Goal: Information Seeking & Learning: Learn about a topic

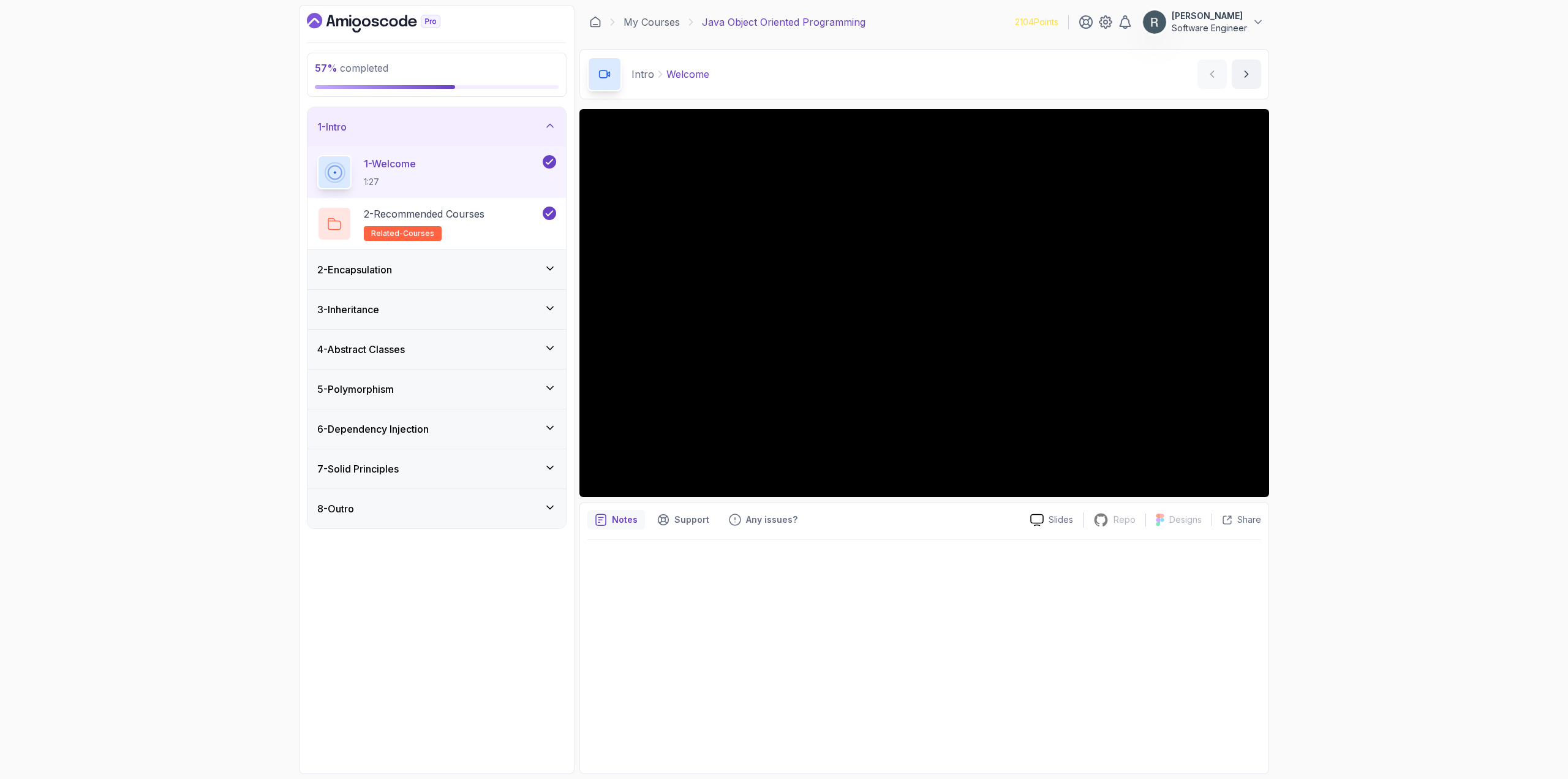
click at [383, 391] on h3 "5 - Polymorphism" at bounding box center [356, 388] width 77 height 15
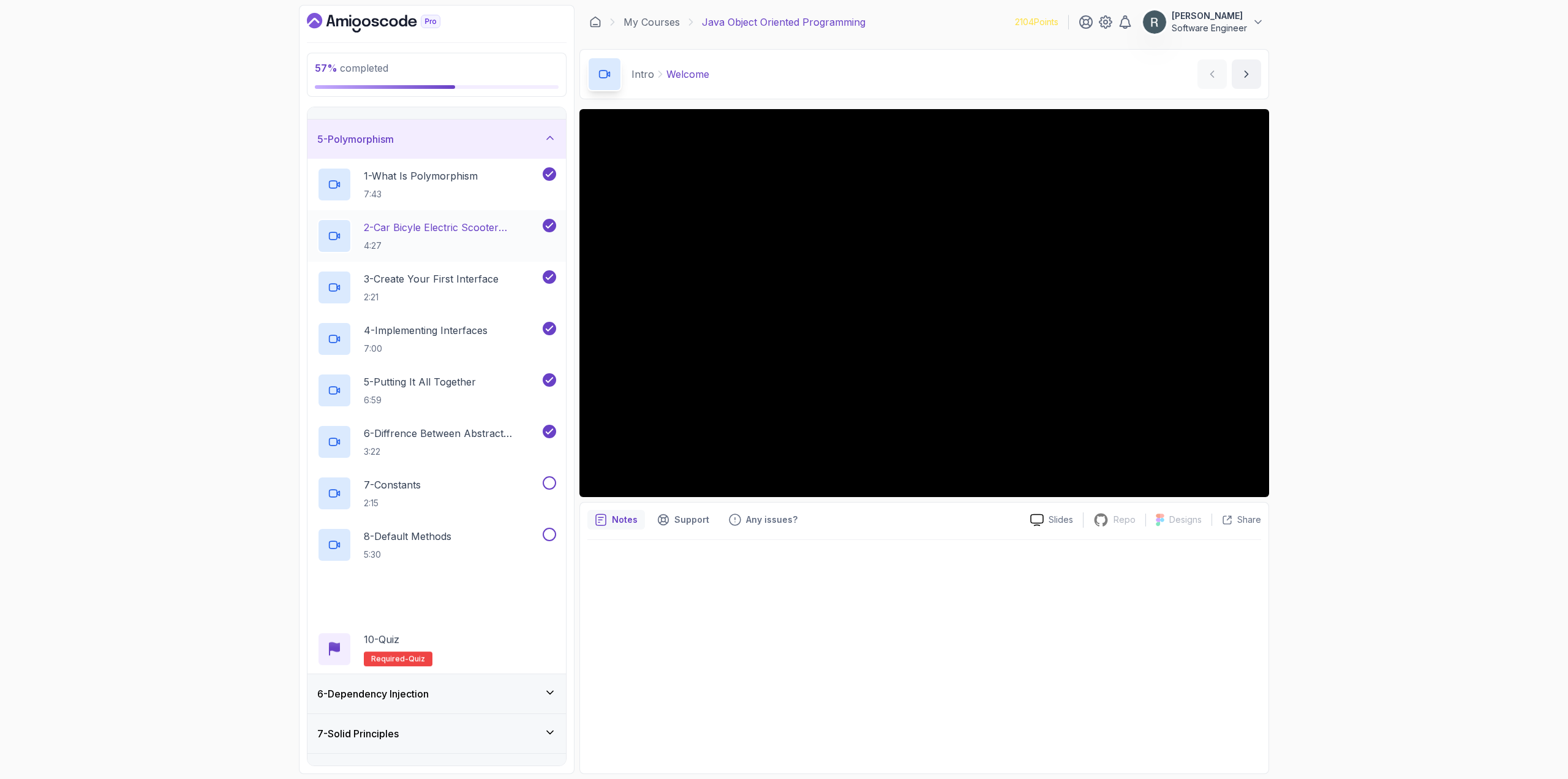
scroll to position [175, 0]
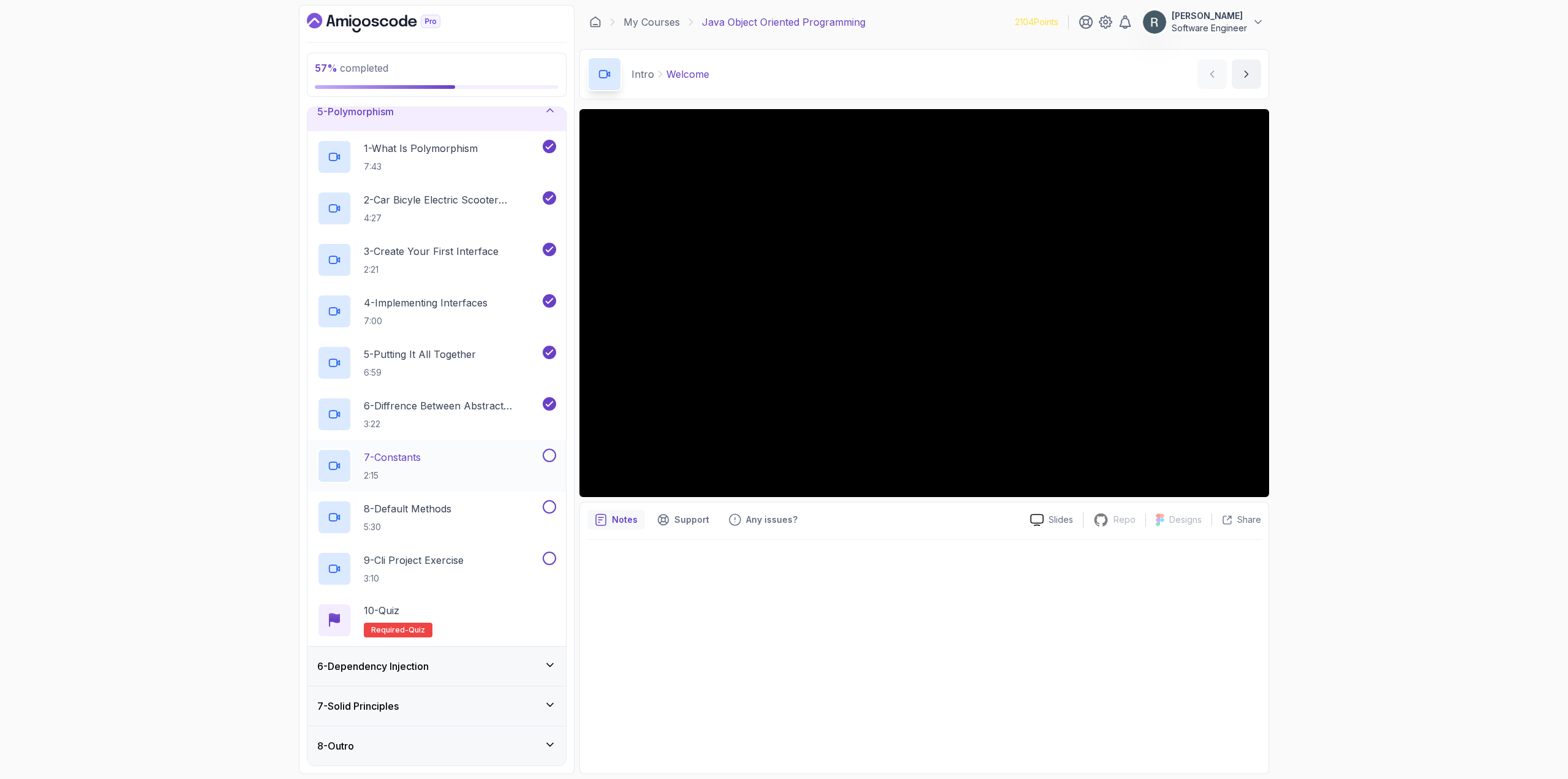
click at [470, 450] on div "7 - Constants 2:15" at bounding box center [429, 465] width 223 height 34
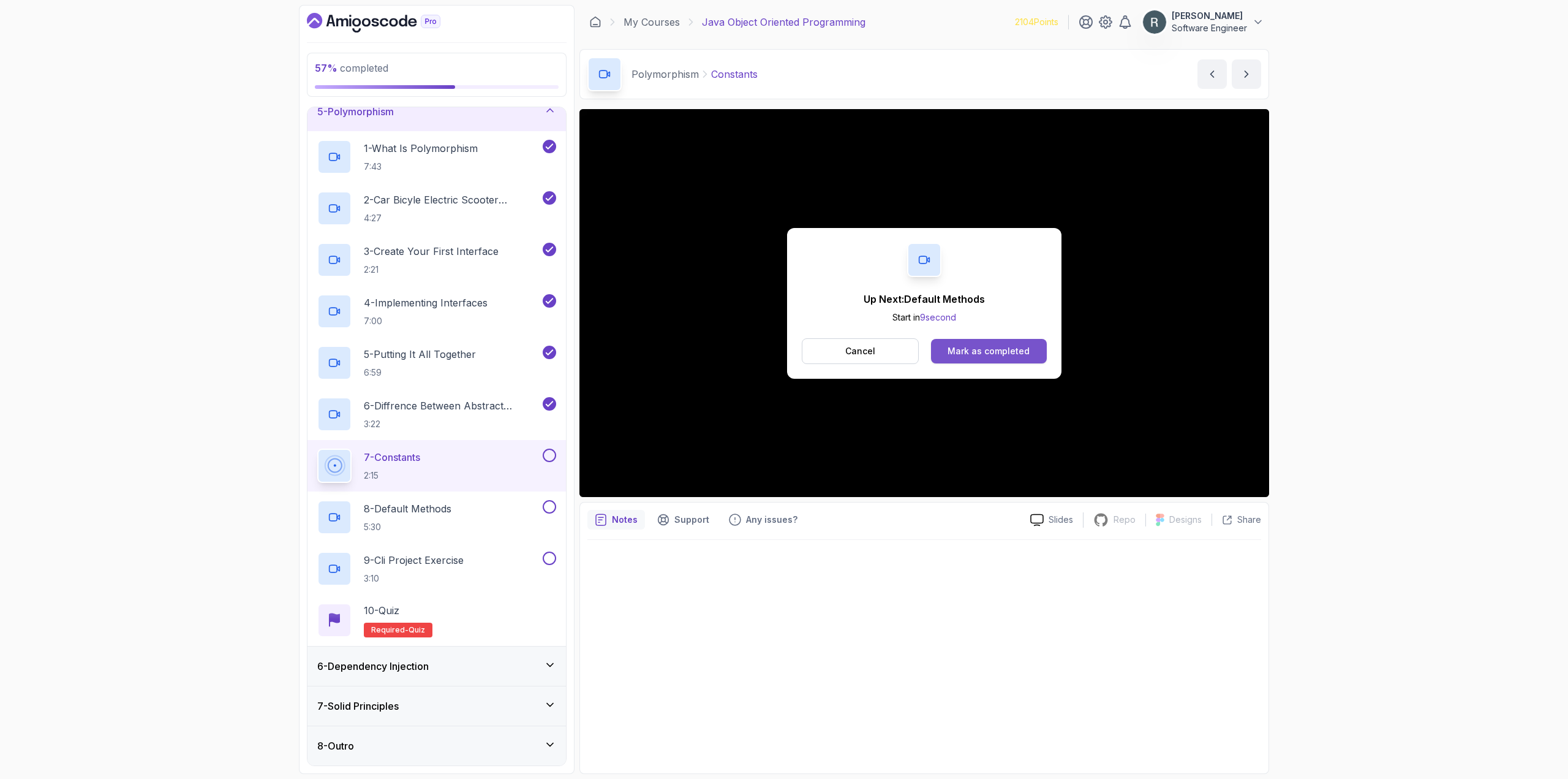
click at [960, 356] on div "Mark as completed" at bounding box center [988, 351] width 82 height 13
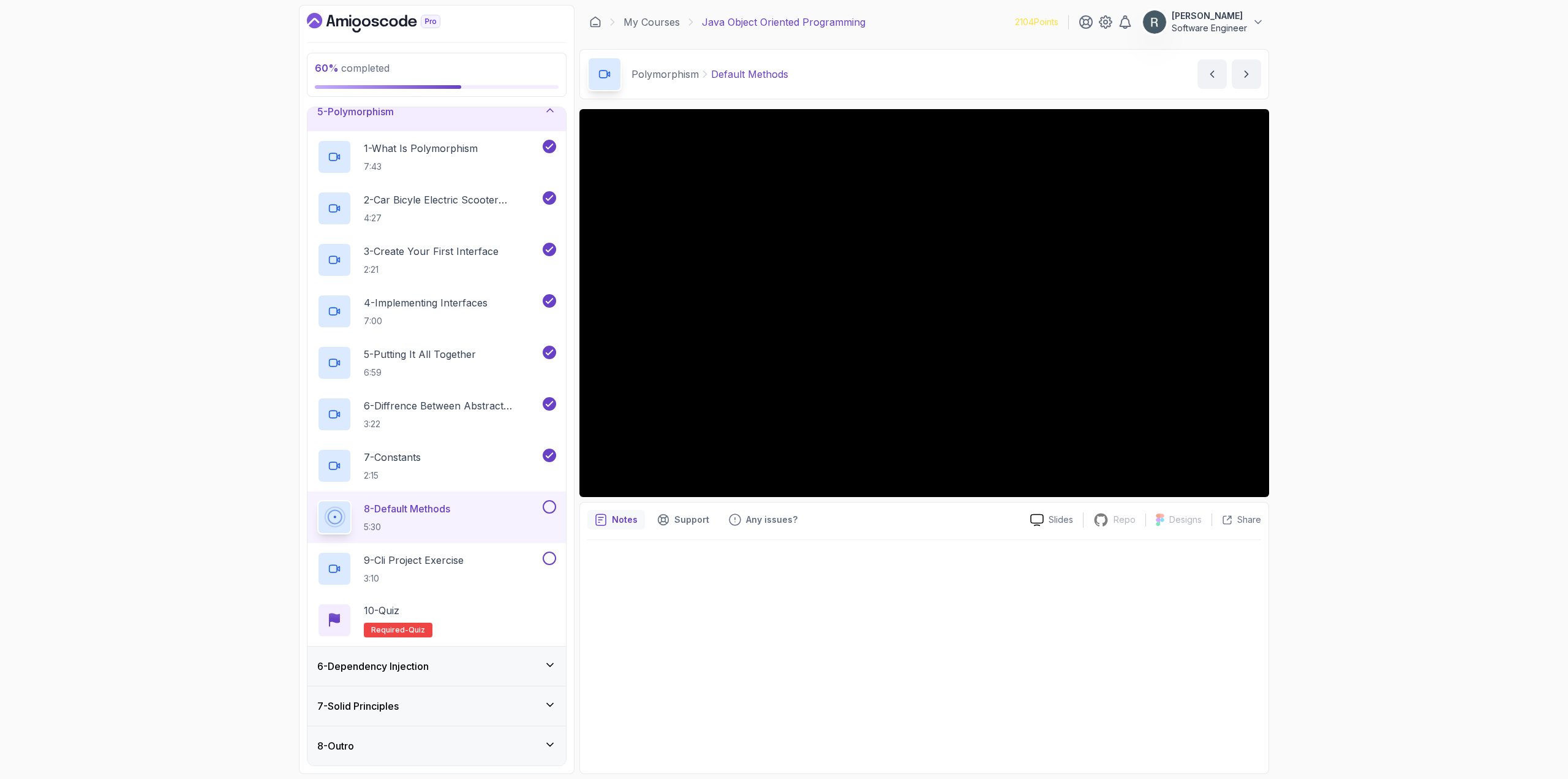
click at [549, 505] on button at bounding box center [549, 506] width 13 height 13
click at [526, 550] on div "9 - Cli Project Exercise 3:10" at bounding box center [436, 569] width 258 height 52
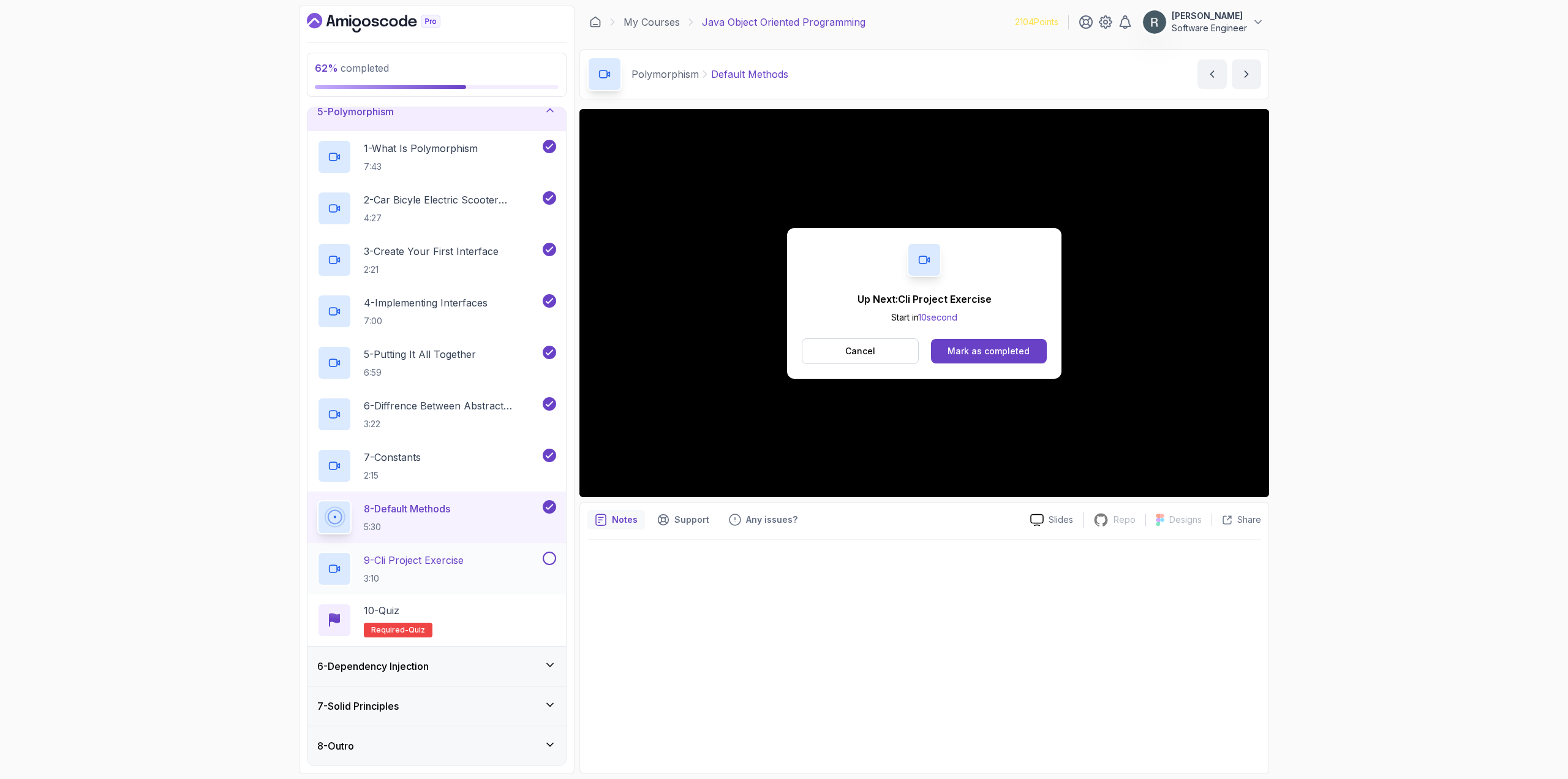
click at [519, 558] on div "9 - Cli Project Exercise 3:10" at bounding box center [429, 568] width 223 height 34
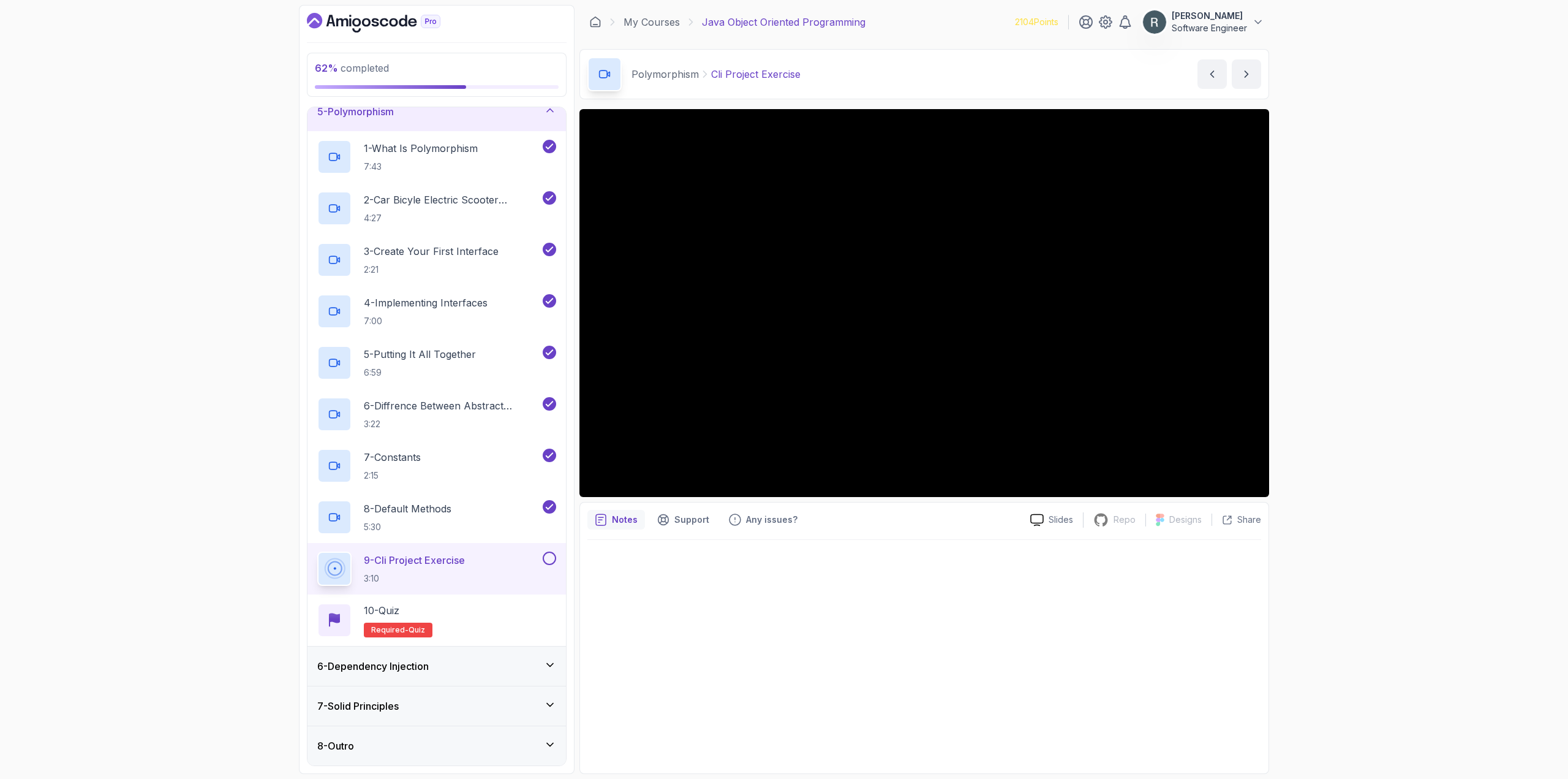
click at [551, 560] on button at bounding box center [549, 558] width 13 height 13
click at [514, 605] on div "10 - Quiz Required- quiz" at bounding box center [436, 620] width 239 height 34
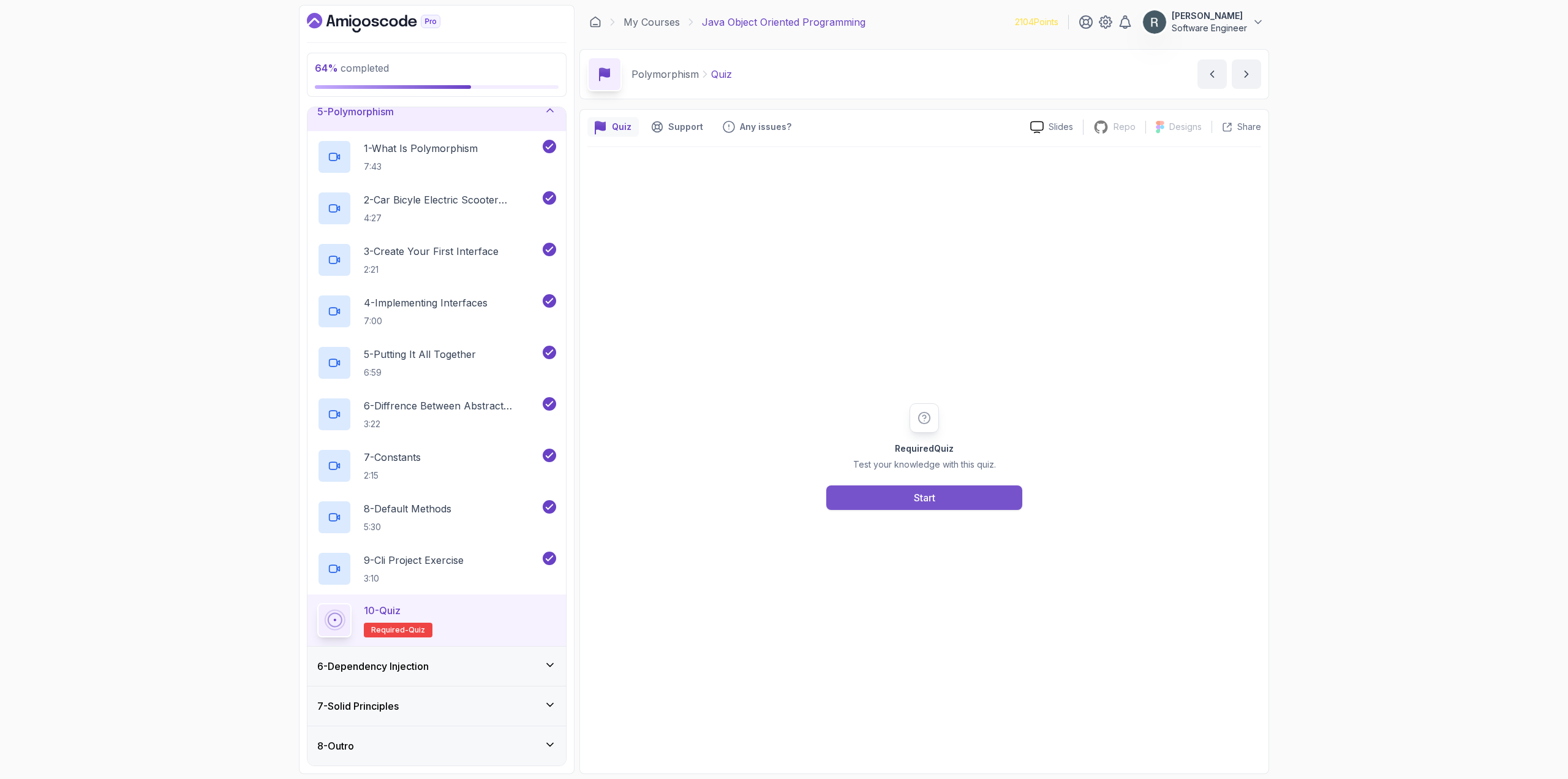
click at [851, 496] on button "Start" at bounding box center [924, 497] width 196 height 24
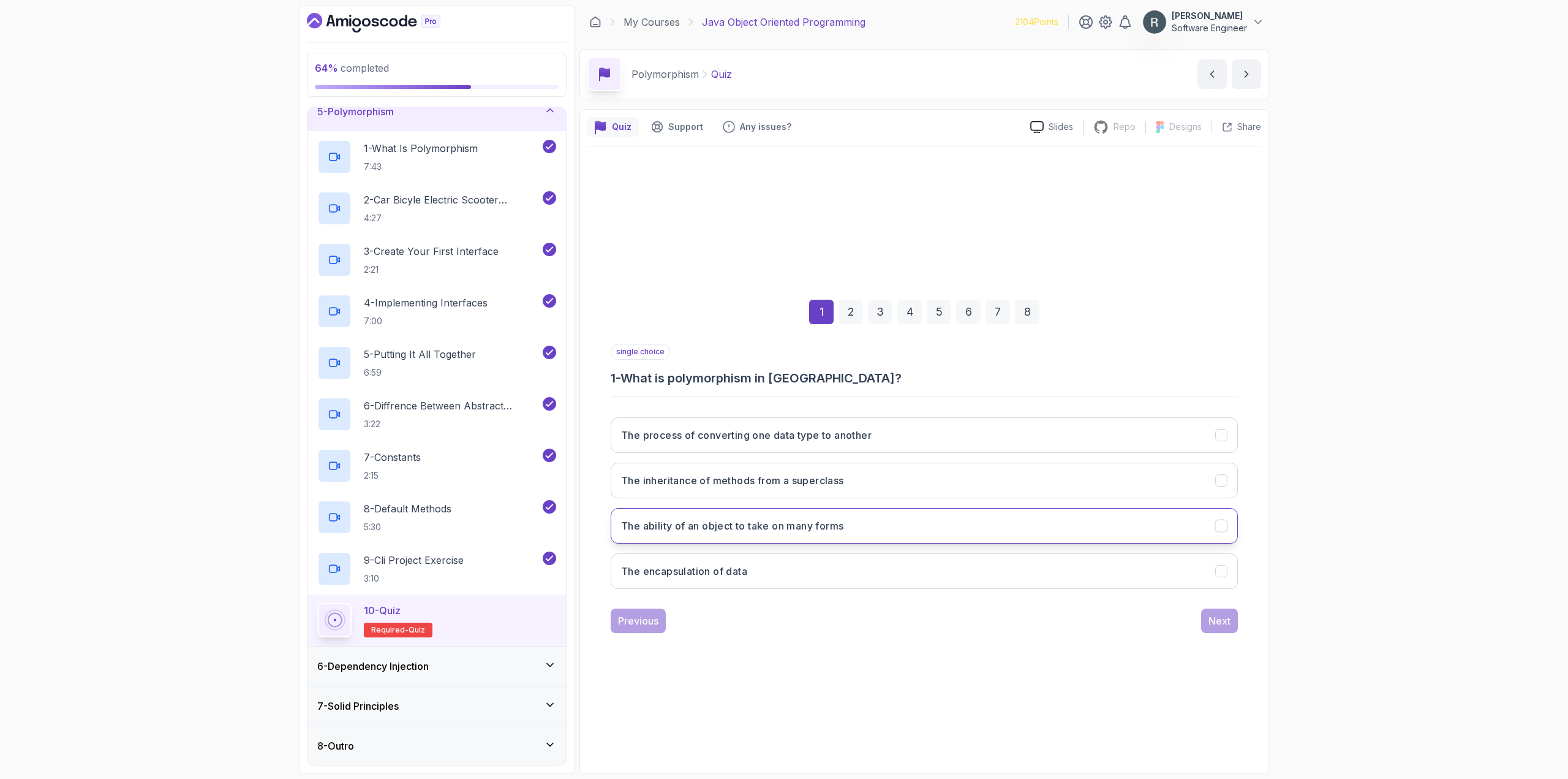
click at [860, 526] on button "The ability of an object to take on many forms" at bounding box center [924, 526] width 627 height 36
click at [1230, 622] on button "Next" at bounding box center [1219, 620] width 37 height 24
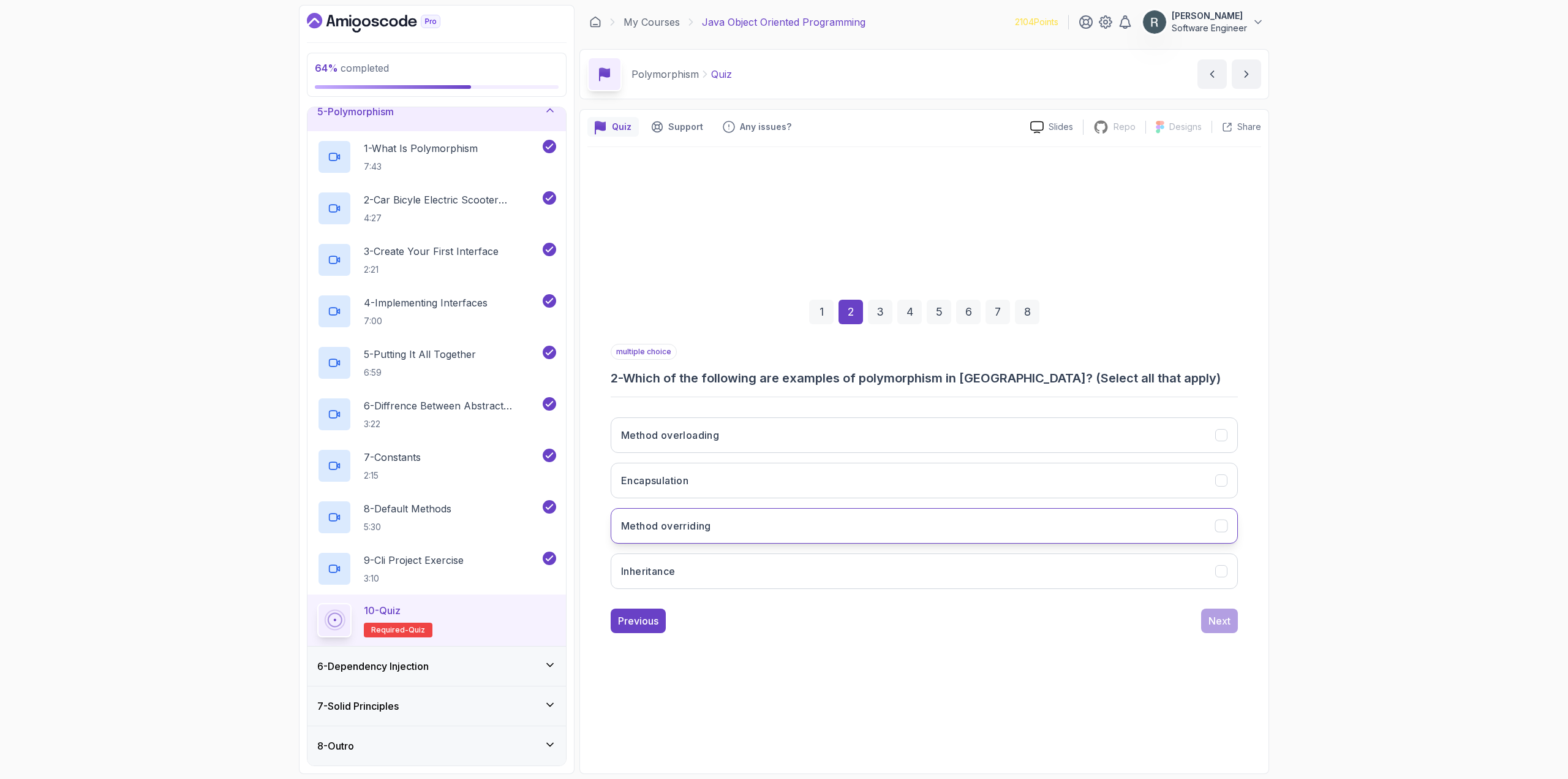
click at [1079, 520] on button "Method overriding" at bounding box center [924, 526] width 627 height 36
click at [1107, 592] on div "Method overloading Encapsulation Method overriding Inheritance" at bounding box center [924, 503] width 627 height 191
click at [1109, 578] on button "Inheritance" at bounding box center [924, 571] width 627 height 36
click at [1131, 434] on button "Method overloading" at bounding box center [924, 434] width 627 height 36
click at [1229, 618] on div "Next" at bounding box center [1219, 620] width 22 height 15
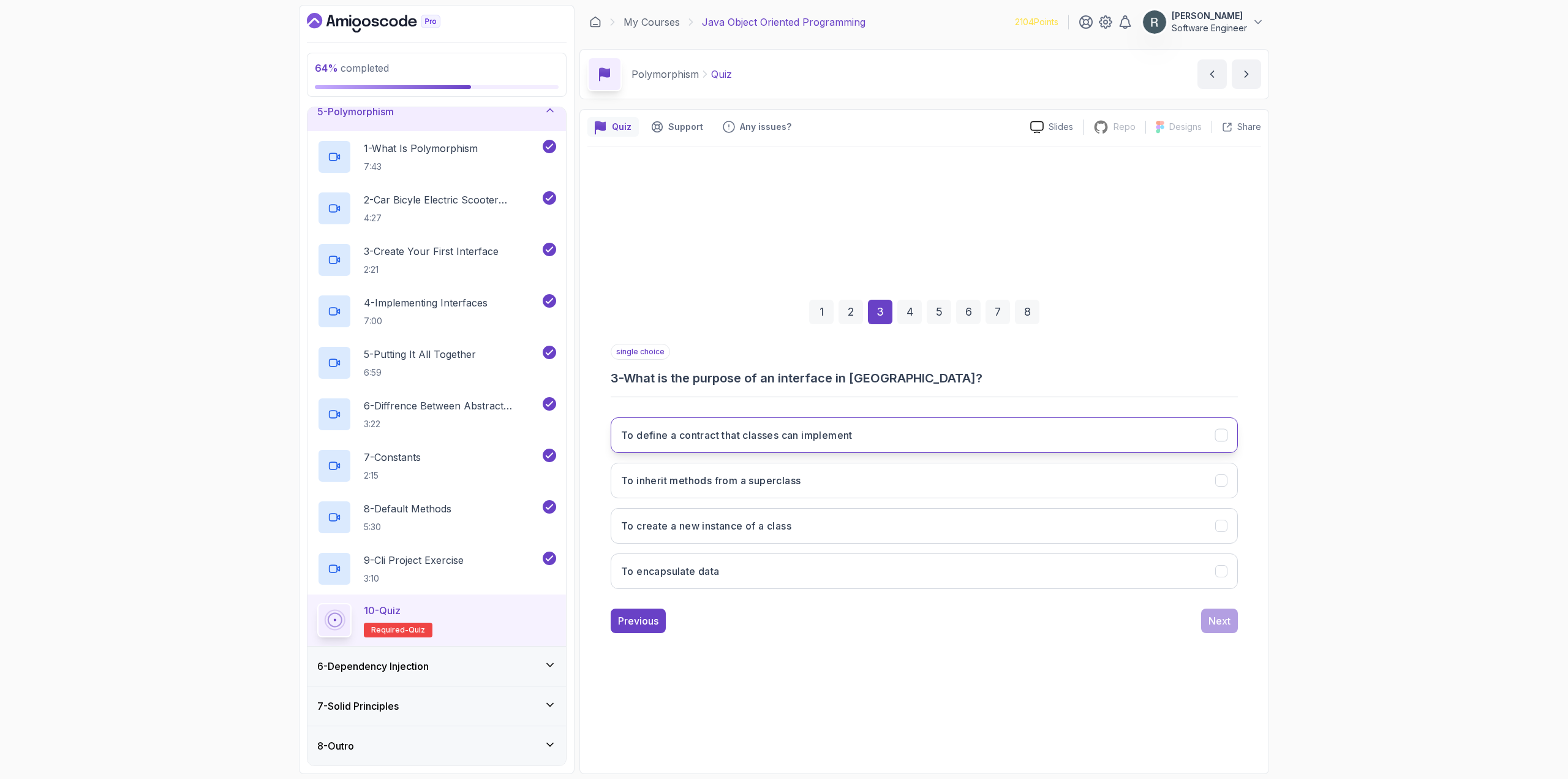
click at [1003, 440] on button "To define a contract that classes can implement" at bounding box center [924, 434] width 627 height 36
click at [1221, 624] on div "Next" at bounding box center [1219, 620] width 22 height 15
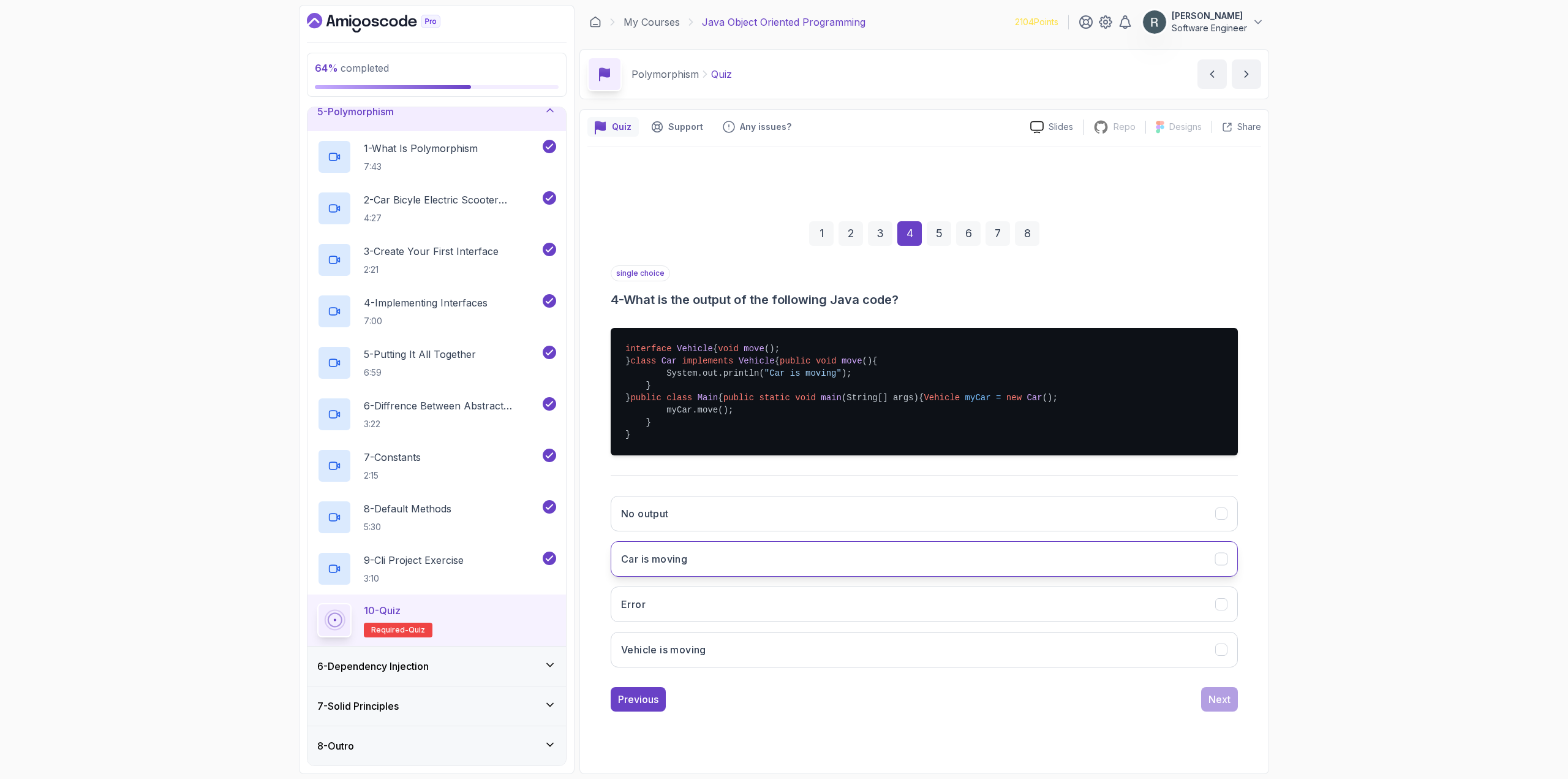
click at [1125, 576] on button "Car is moving" at bounding box center [924, 558] width 627 height 36
click at [1226, 707] on div "Next" at bounding box center [1219, 699] width 22 height 15
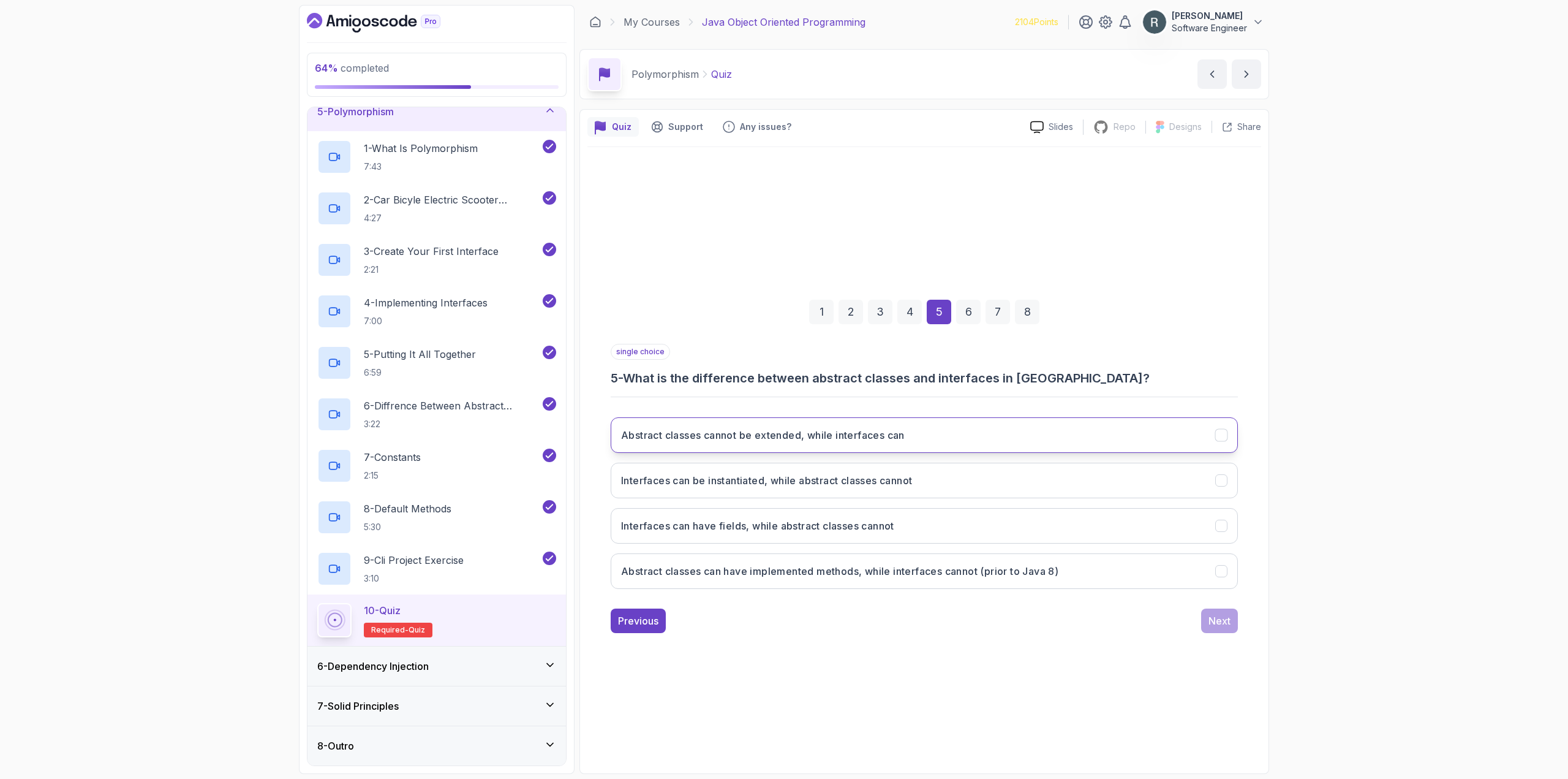
click at [852, 439] on h3 "Abstract classes cannot be extended, while interfaces can" at bounding box center [762, 434] width 283 height 15
click at [1211, 436] on button "Abstract classes cannot be extended, while interfaces can" at bounding box center [924, 434] width 627 height 36
click at [1226, 437] on icon "Abstract classes cannot be extended, while interfaces can" at bounding box center [1221, 435] width 12 height 12
click at [1226, 485] on icon "Interfaces can be instantiated, while abstract classes cannot" at bounding box center [1221, 480] width 12 height 12
click at [1233, 622] on button "Next" at bounding box center [1219, 620] width 37 height 24
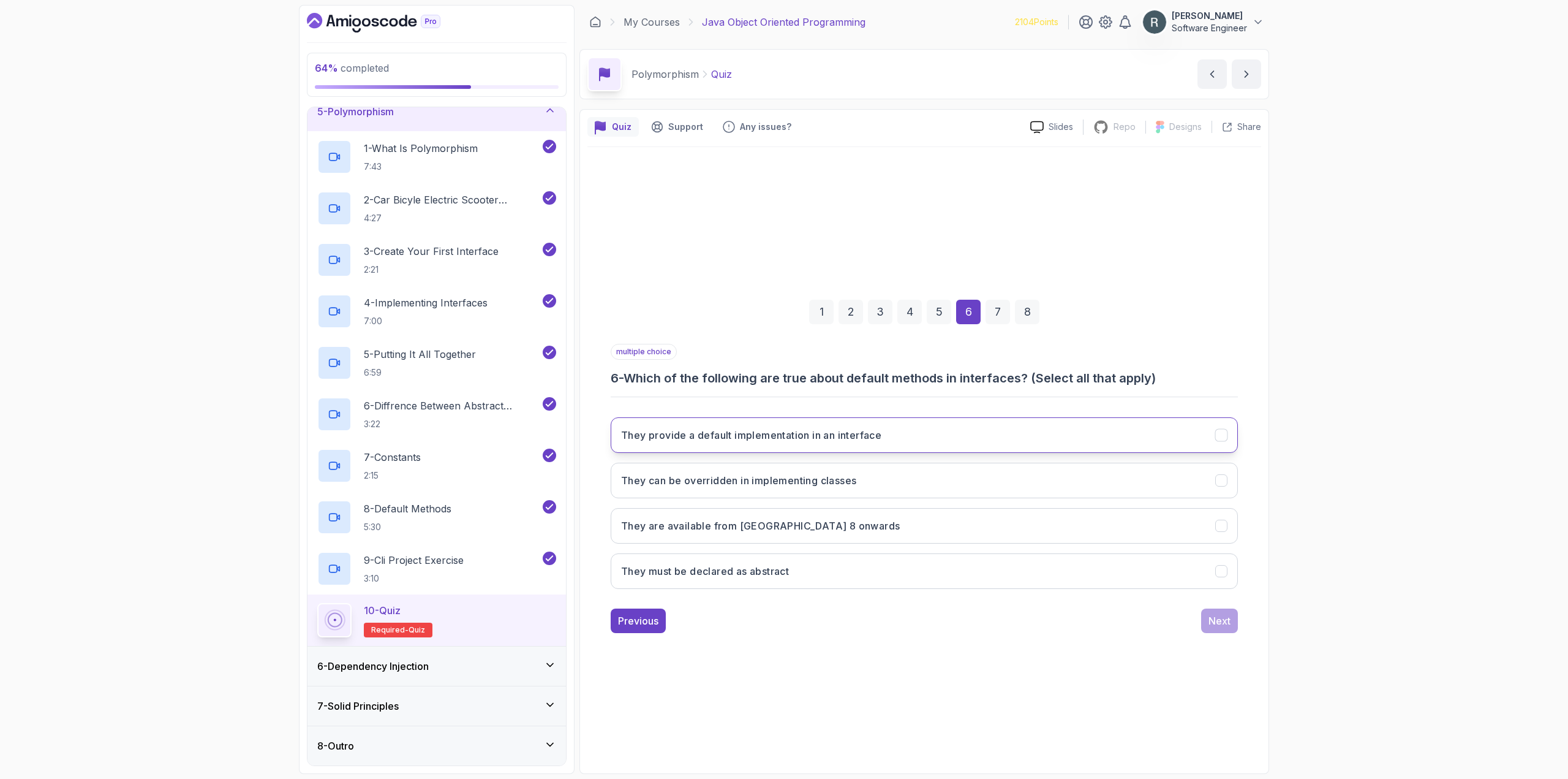
click at [948, 434] on button "They provide a default implementation in an interface" at bounding box center [924, 434] width 627 height 36
click at [933, 486] on button "They can be overridden in implementing classes" at bounding box center [924, 480] width 627 height 36
click at [952, 519] on button "They are available from [GEOGRAPHIC_DATA] 8 onwards" at bounding box center [924, 526] width 627 height 36
click at [1217, 620] on div "Next" at bounding box center [1219, 620] width 22 height 15
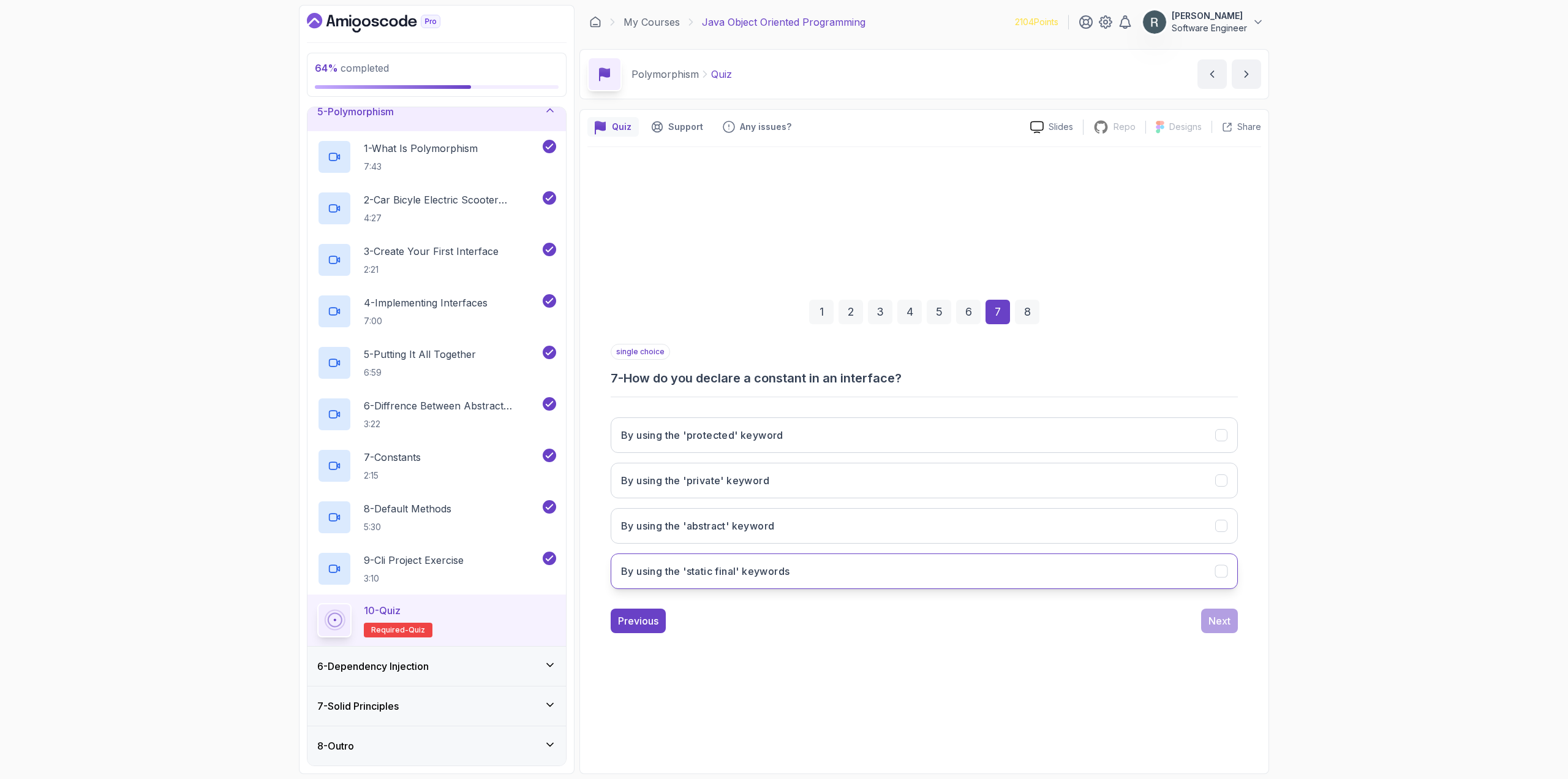
click at [1008, 569] on button "By using the 'static final' keywords" at bounding box center [924, 571] width 627 height 36
click at [1228, 617] on div "Next" at bounding box center [1219, 620] width 22 height 15
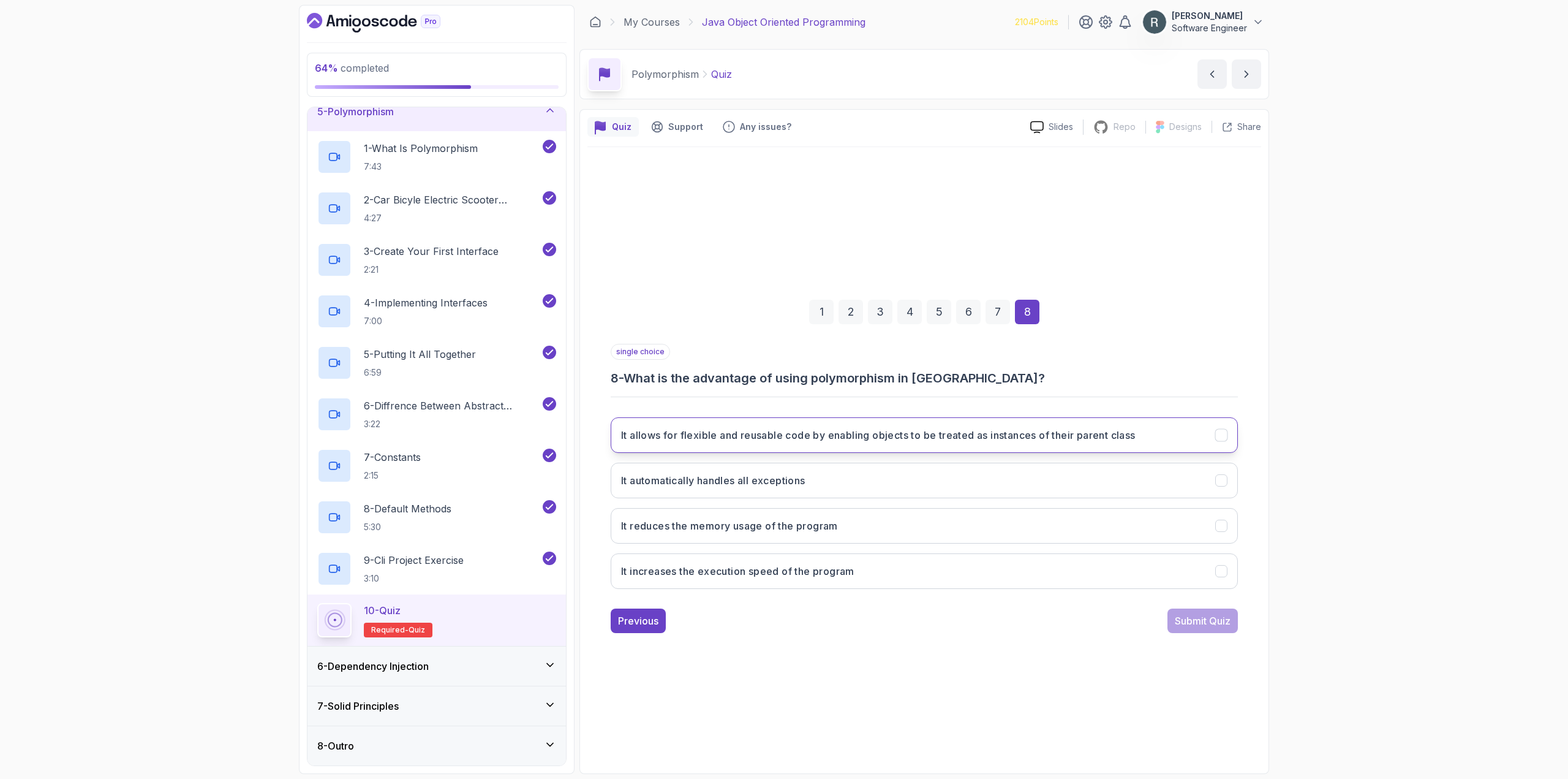
click at [1041, 442] on button "It allows for flexible and reusable code by enabling objects to be treated as i…" at bounding box center [924, 434] width 627 height 36
click at [1217, 624] on div "Submit Quiz" at bounding box center [1203, 620] width 56 height 15
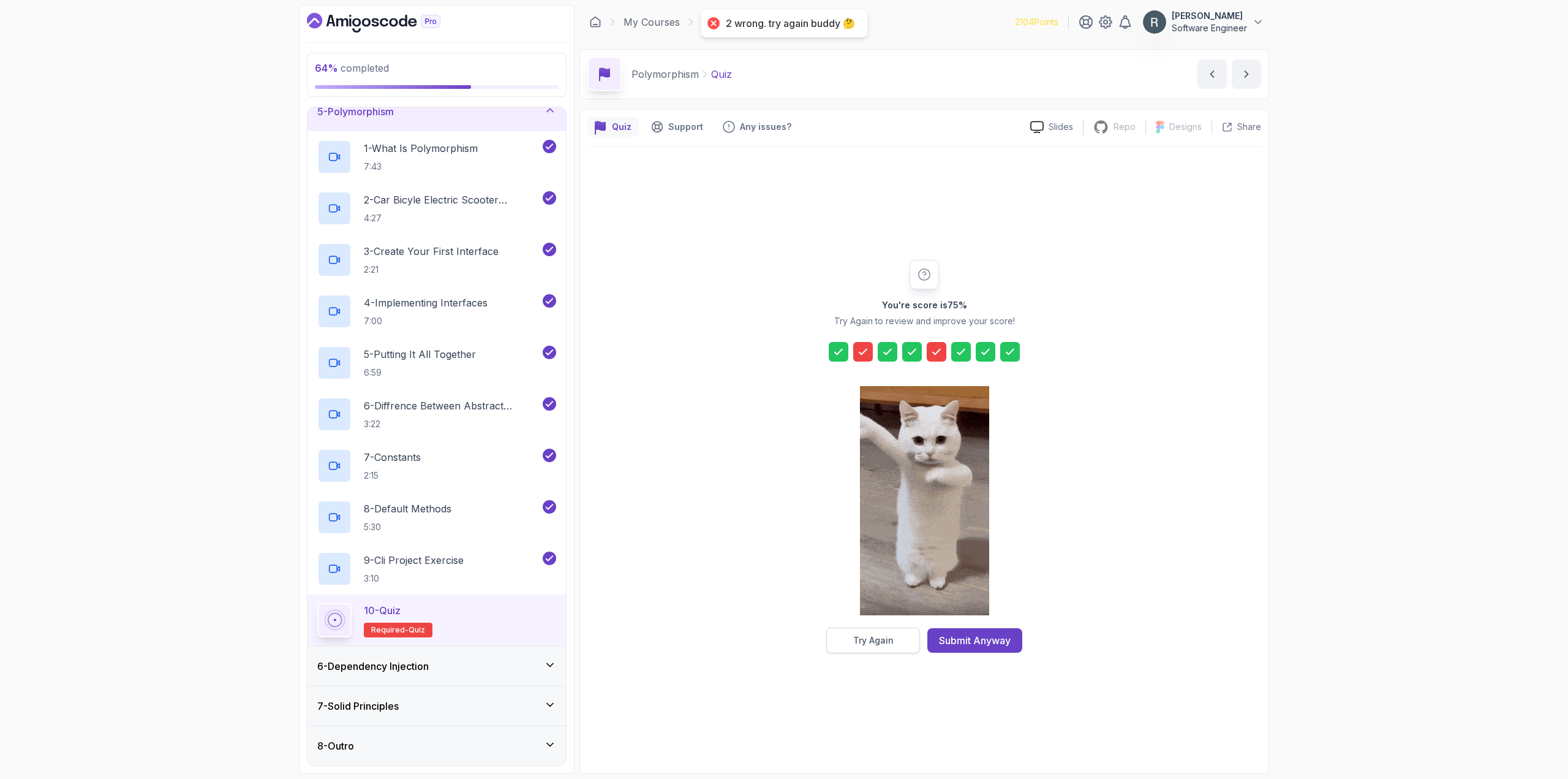
click at [886, 641] on div "Try Again" at bounding box center [873, 640] width 40 height 13
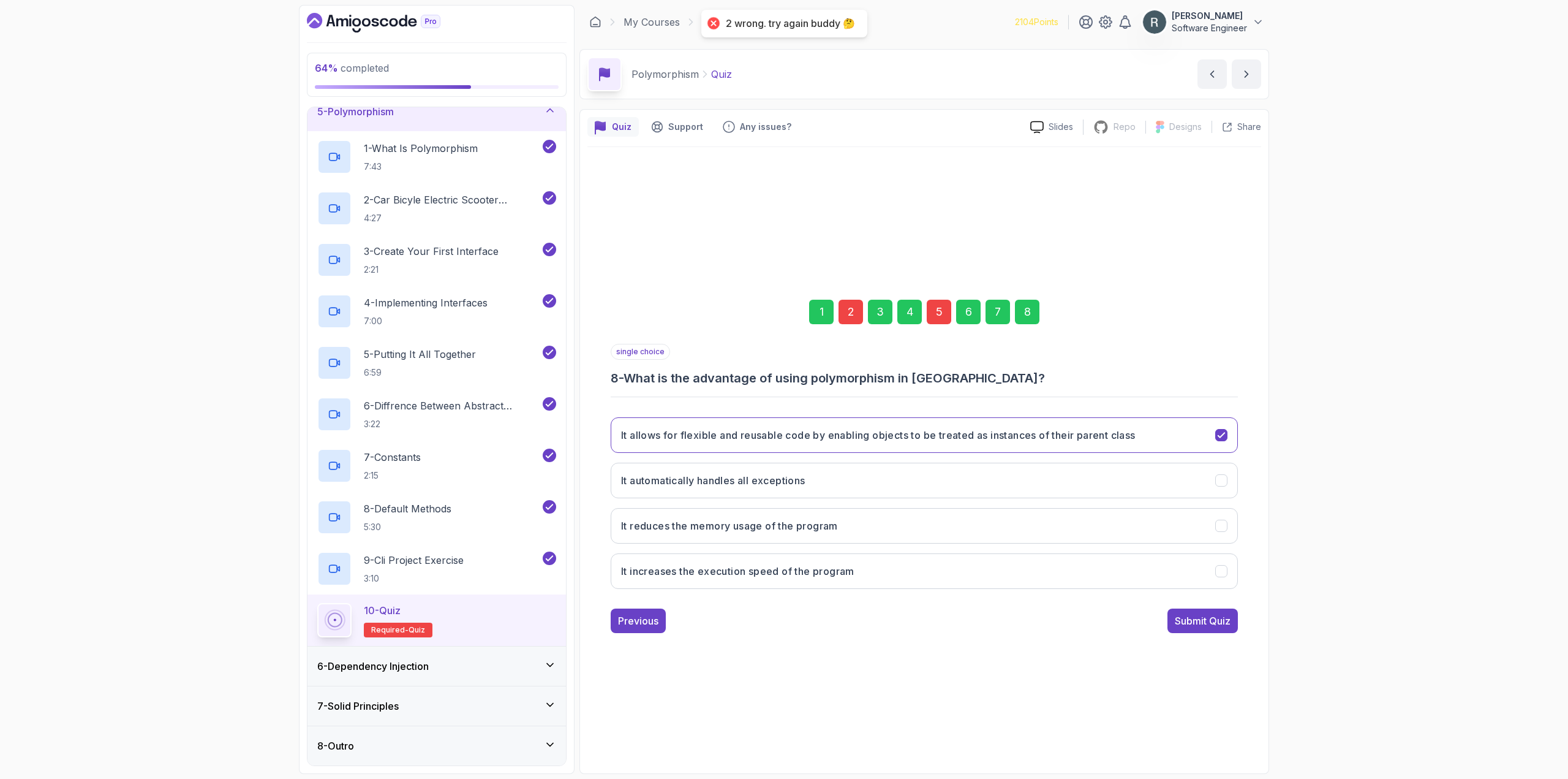
click at [842, 315] on div "2" at bounding box center [850, 311] width 24 height 24
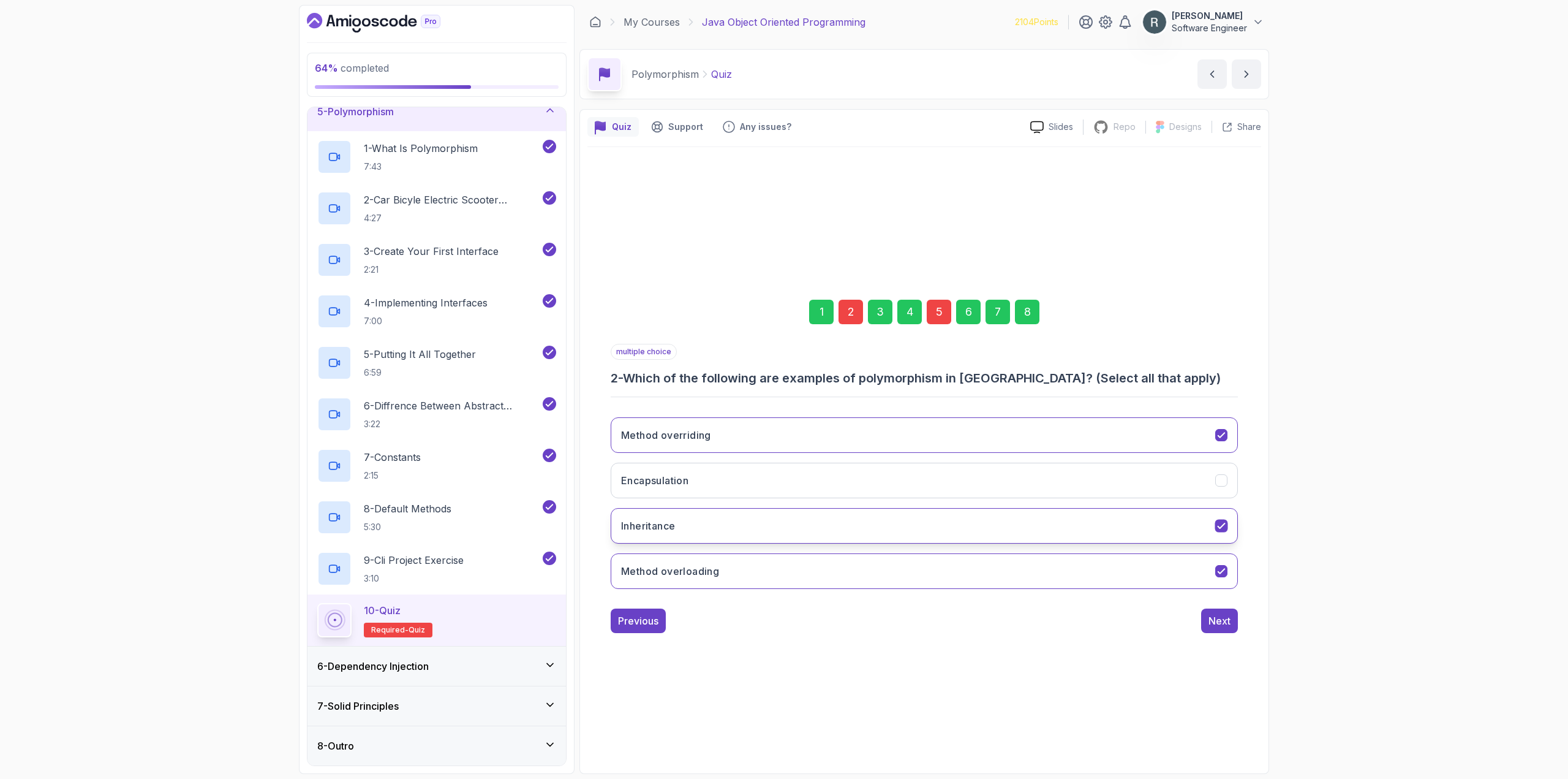
click at [872, 531] on button "Inheritance" at bounding box center [924, 526] width 627 height 36
click at [933, 314] on div "5" at bounding box center [938, 311] width 24 height 24
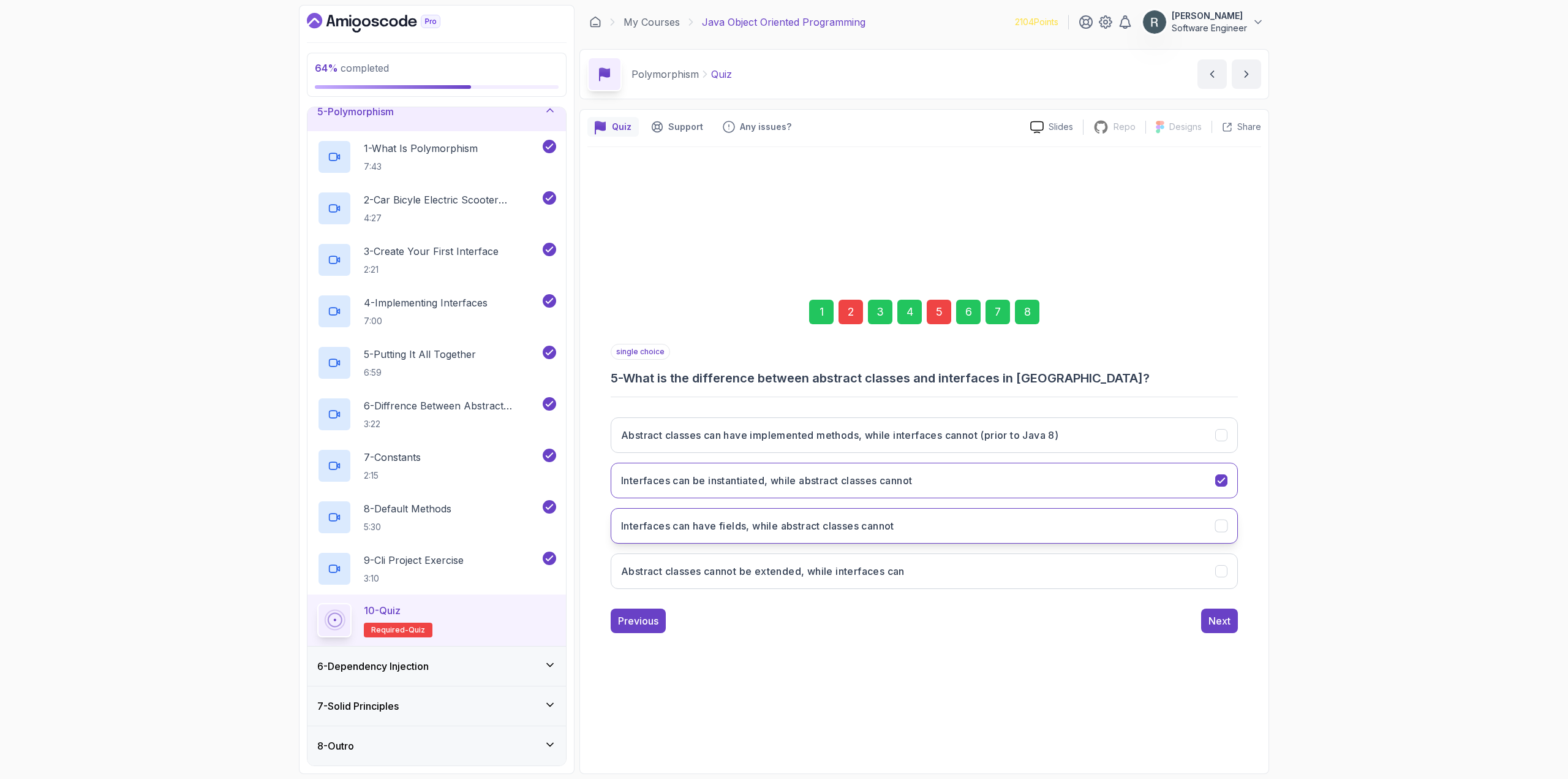
click at [940, 524] on button "Interfaces can have fields, while abstract classes cannot" at bounding box center [924, 526] width 627 height 36
click at [980, 436] on h3 "Abstract classes can have implemented methods, while interfaces cannot (prior t…" at bounding box center [839, 434] width 437 height 15
click at [1031, 315] on div "8" at bounding box center [1027, 311] width 24 height 24
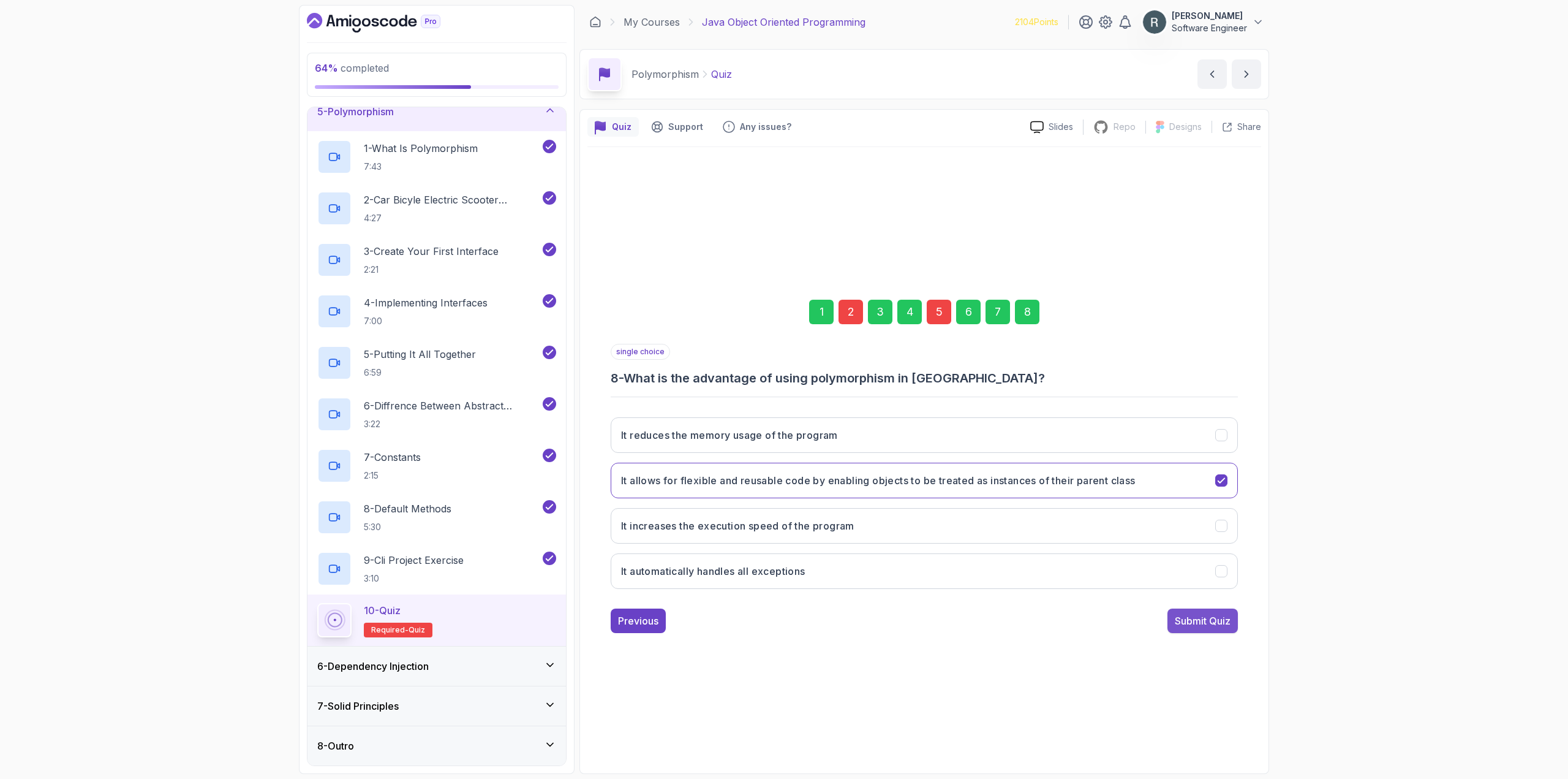
click at [1228, 627] on div "Submit Quiz" at bounding box center [1203, 620] width 56 height 15
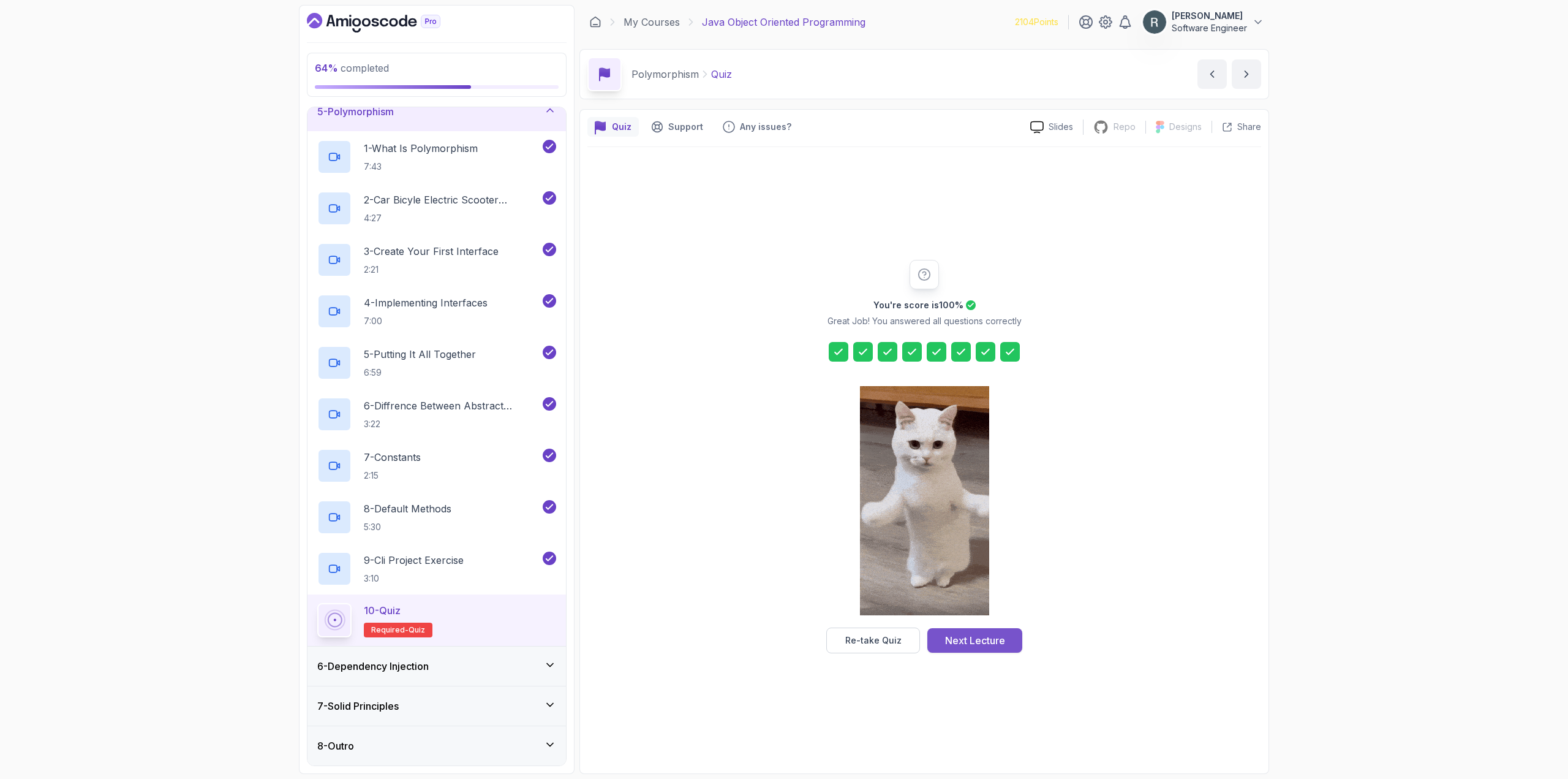
click at [993, 637] on div "Next Lecture" at bounding box center [975, 640] width 60 height 15
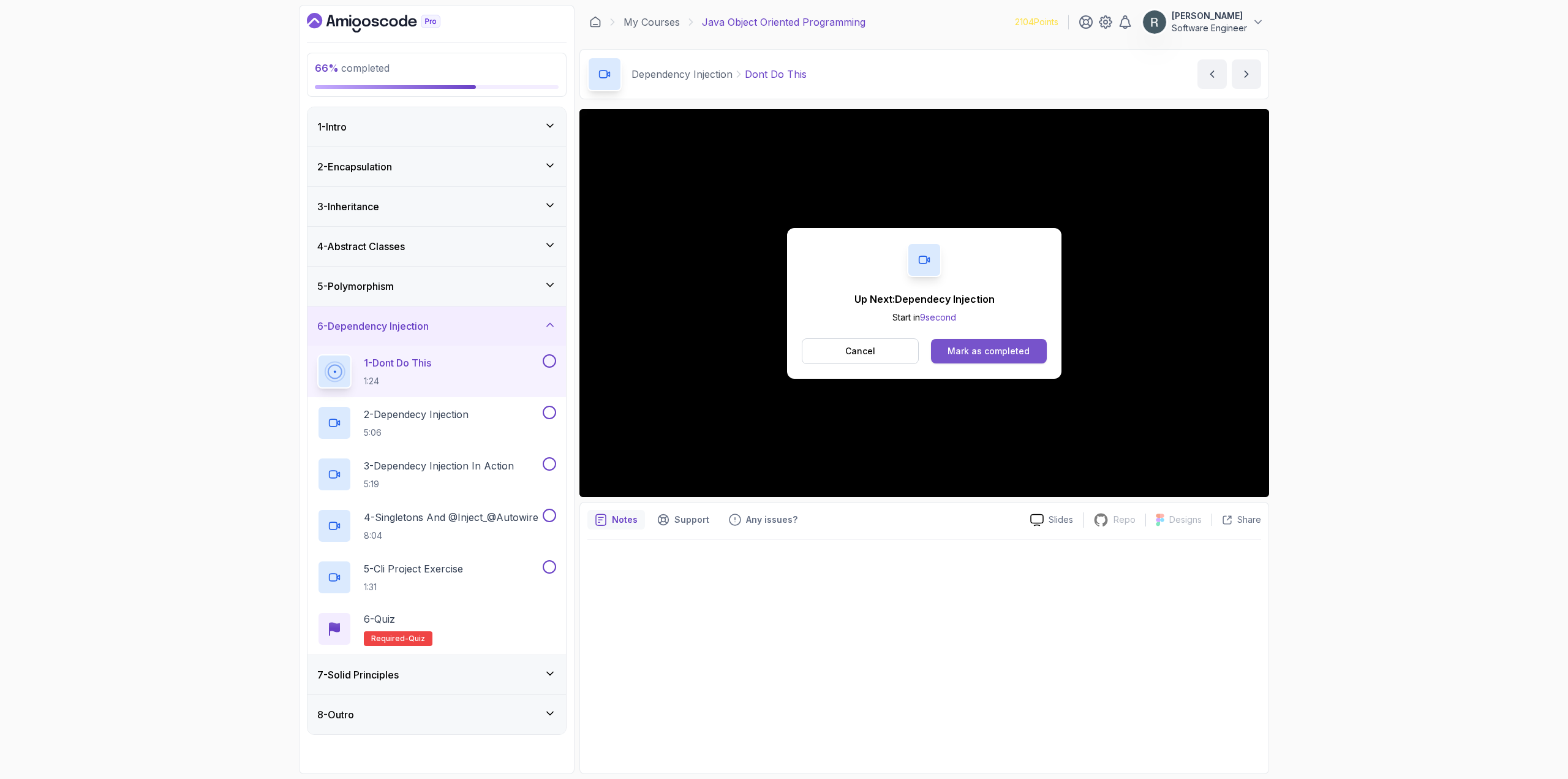
click at [982, 352] on div "Mark as completed" at bounding box center [988, 351] width 82 height 13
click at [949, 347] on div "Mark as completed" at bounding box center [988, 351] width 82 height 13
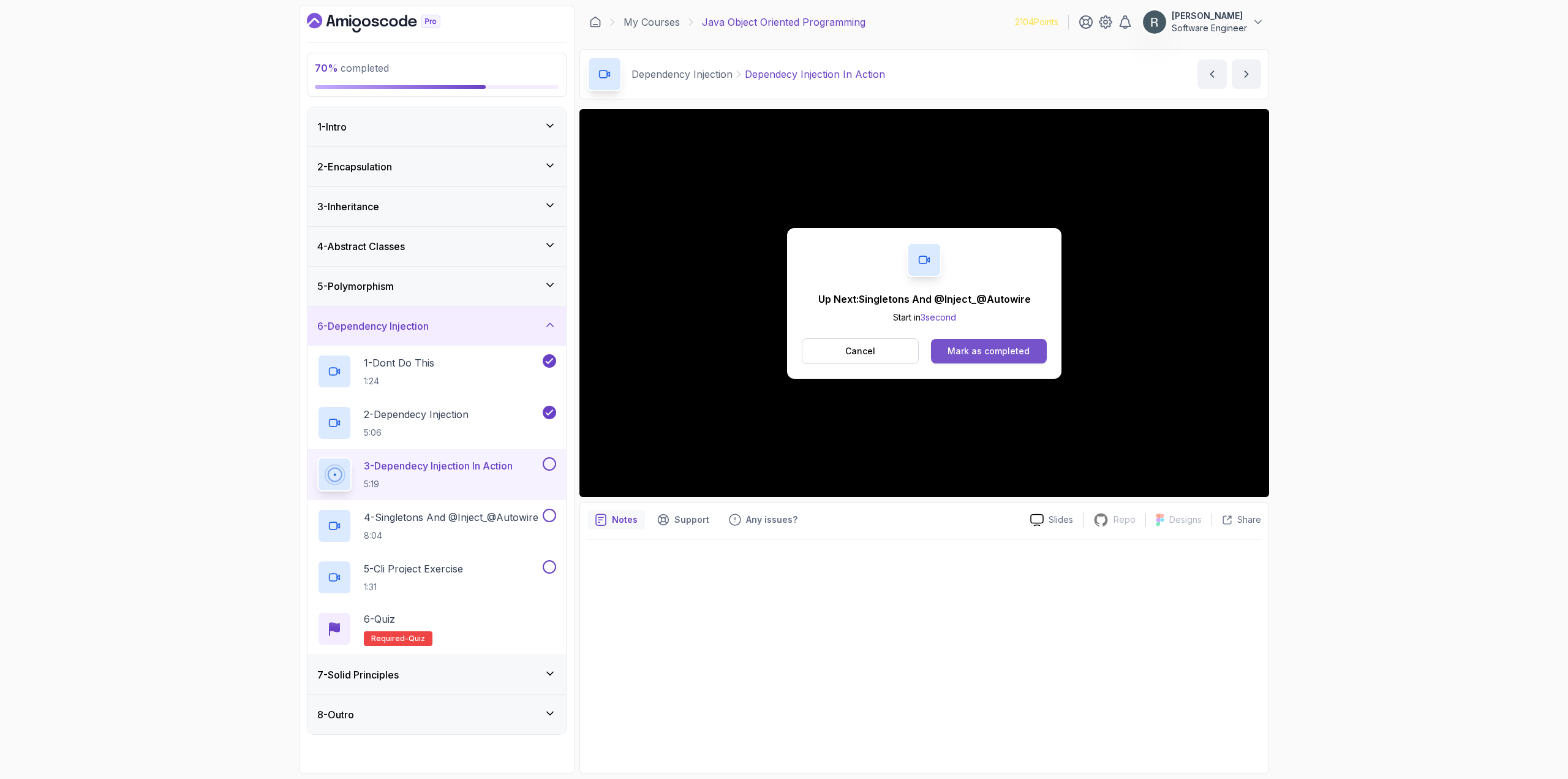
click at [1010, 360] on button "Mark as completed" at bounding box center [989, 351] width 116 height 24
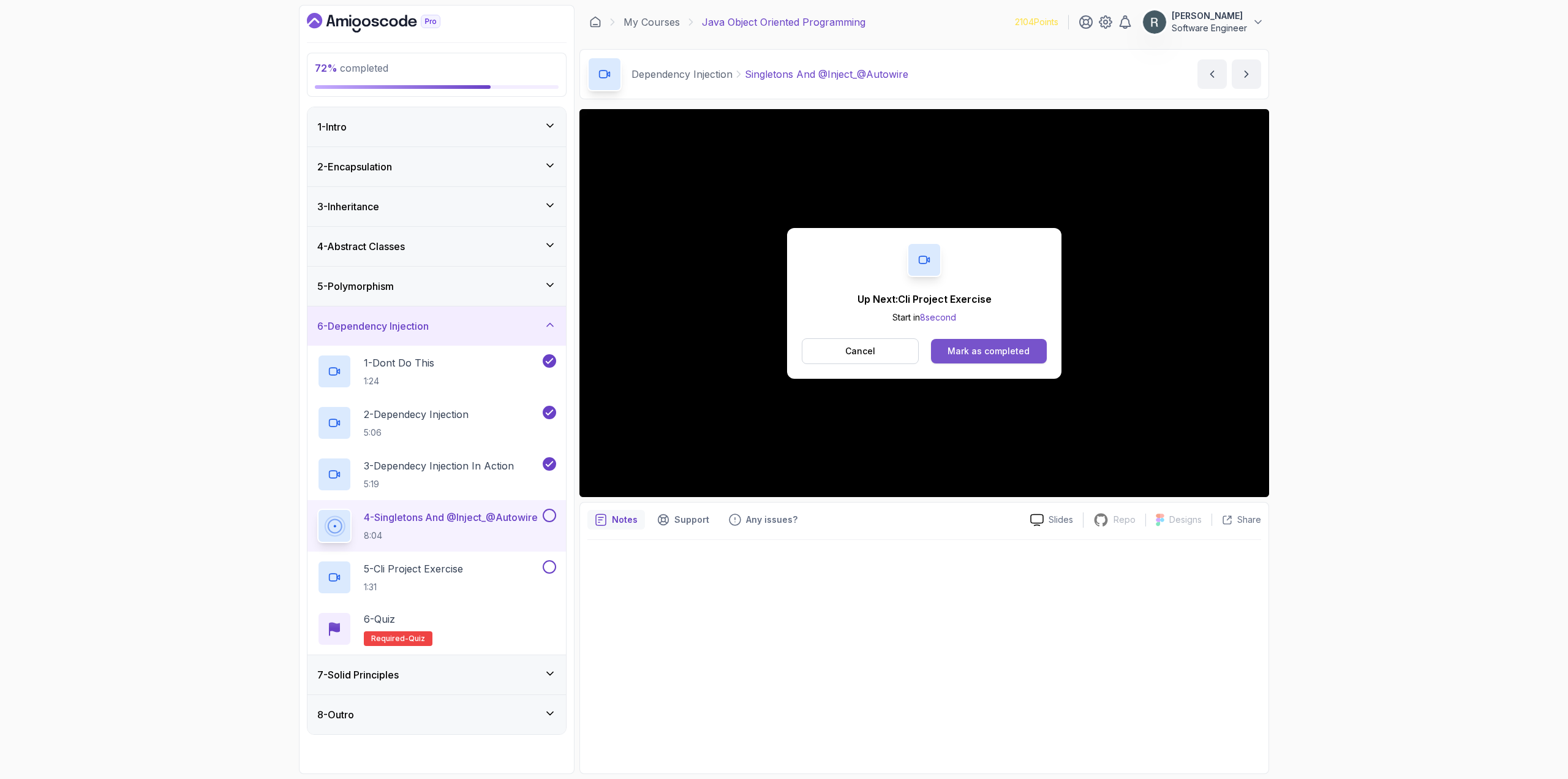
click at [997, 349] on div "Mark as completed" at bounding box center [988, 351] width 82 height 13
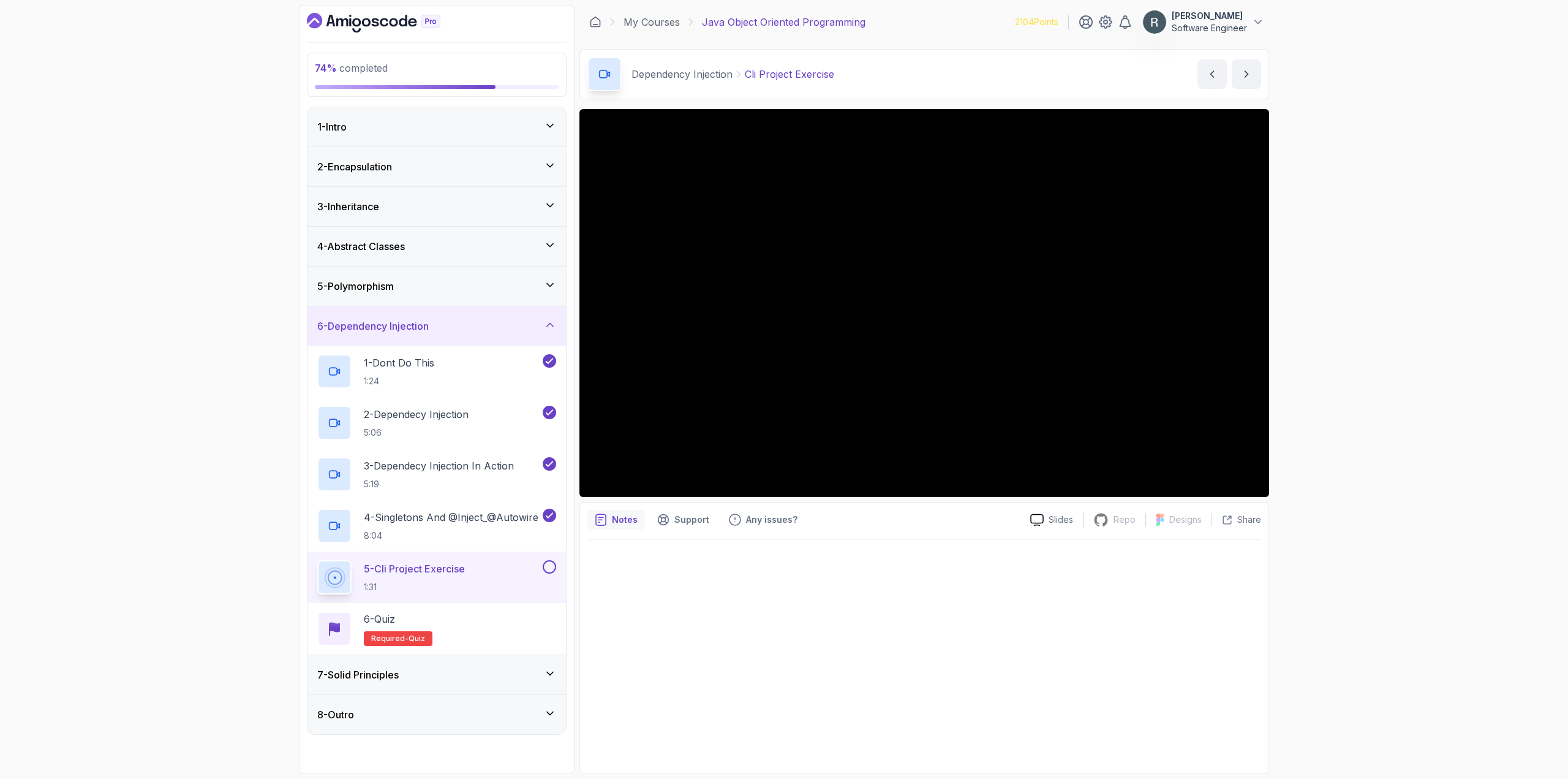
click at [553, 569] on button at bounding box center [549, 566] width 13 height 13
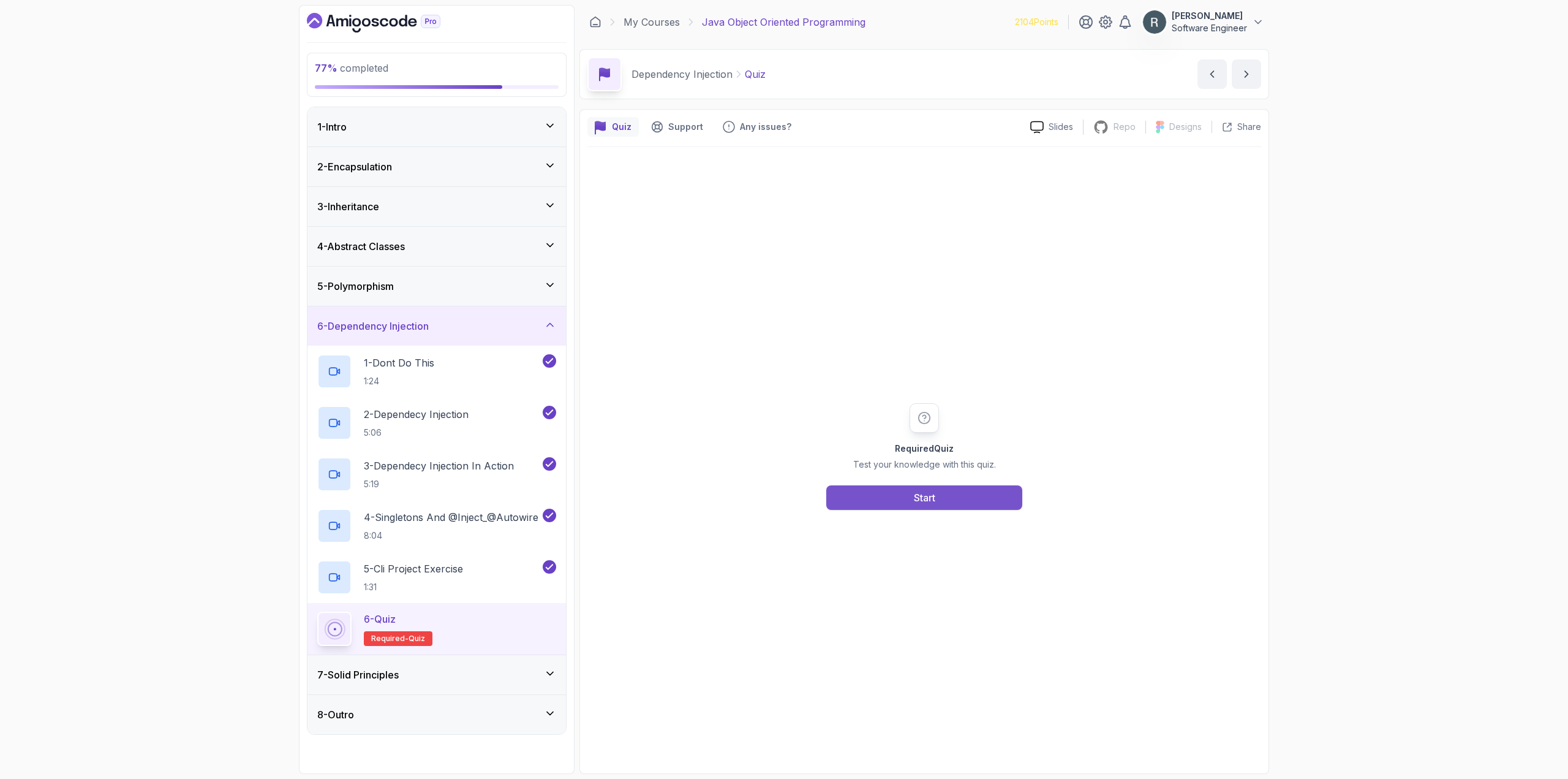
click at [881, 490] on button "Start" at bounding box center [924, 497] width 196 height 24
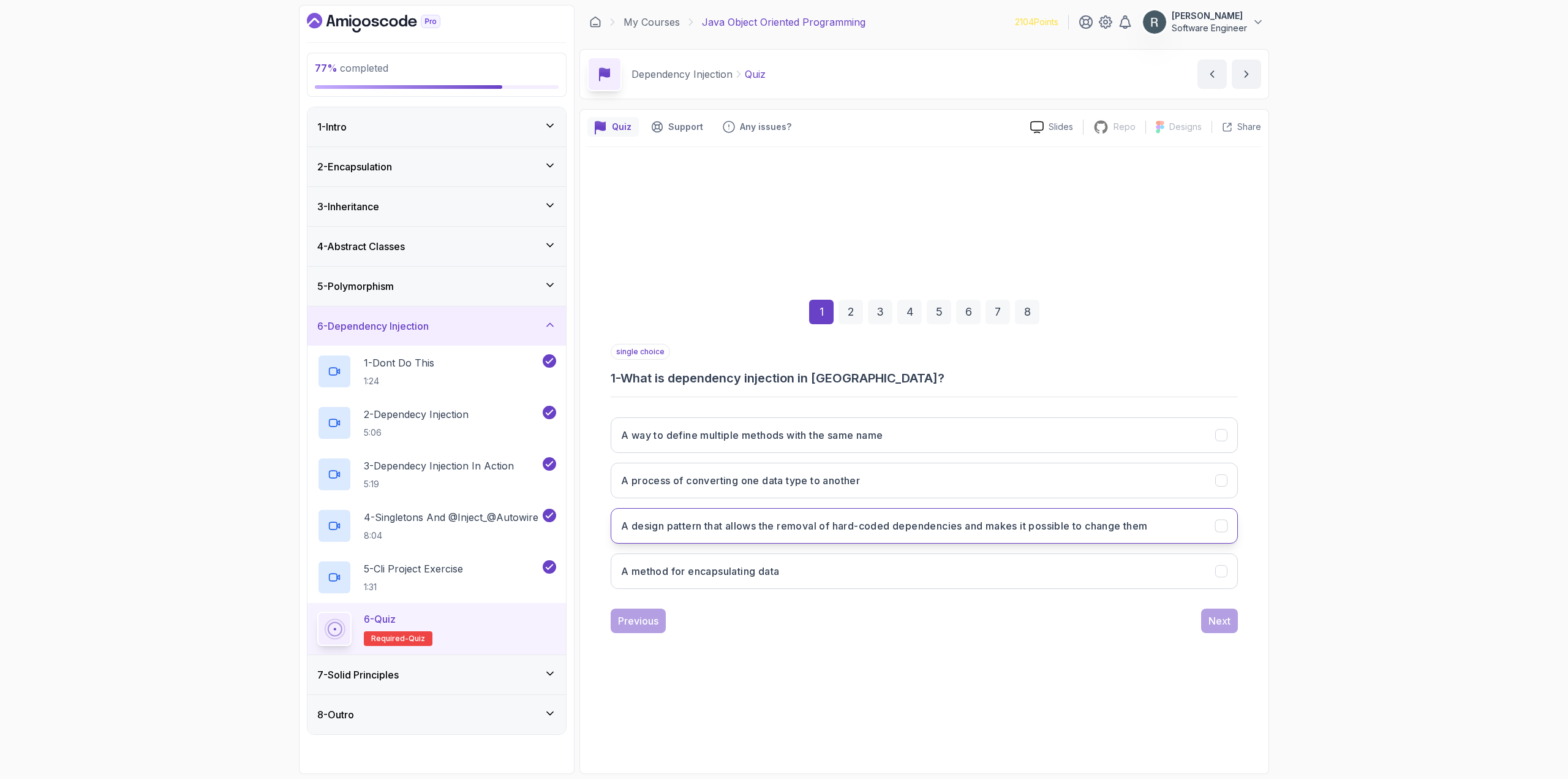
click at [855, 537] on button "A design pattern that allows the removal of hard-coded dependencies and makes i…" at bounding box center [924, 526] width 627 height 36
click at [1219, 612] on button "Next" at bounding box center [1219, 620] width 37 height 24
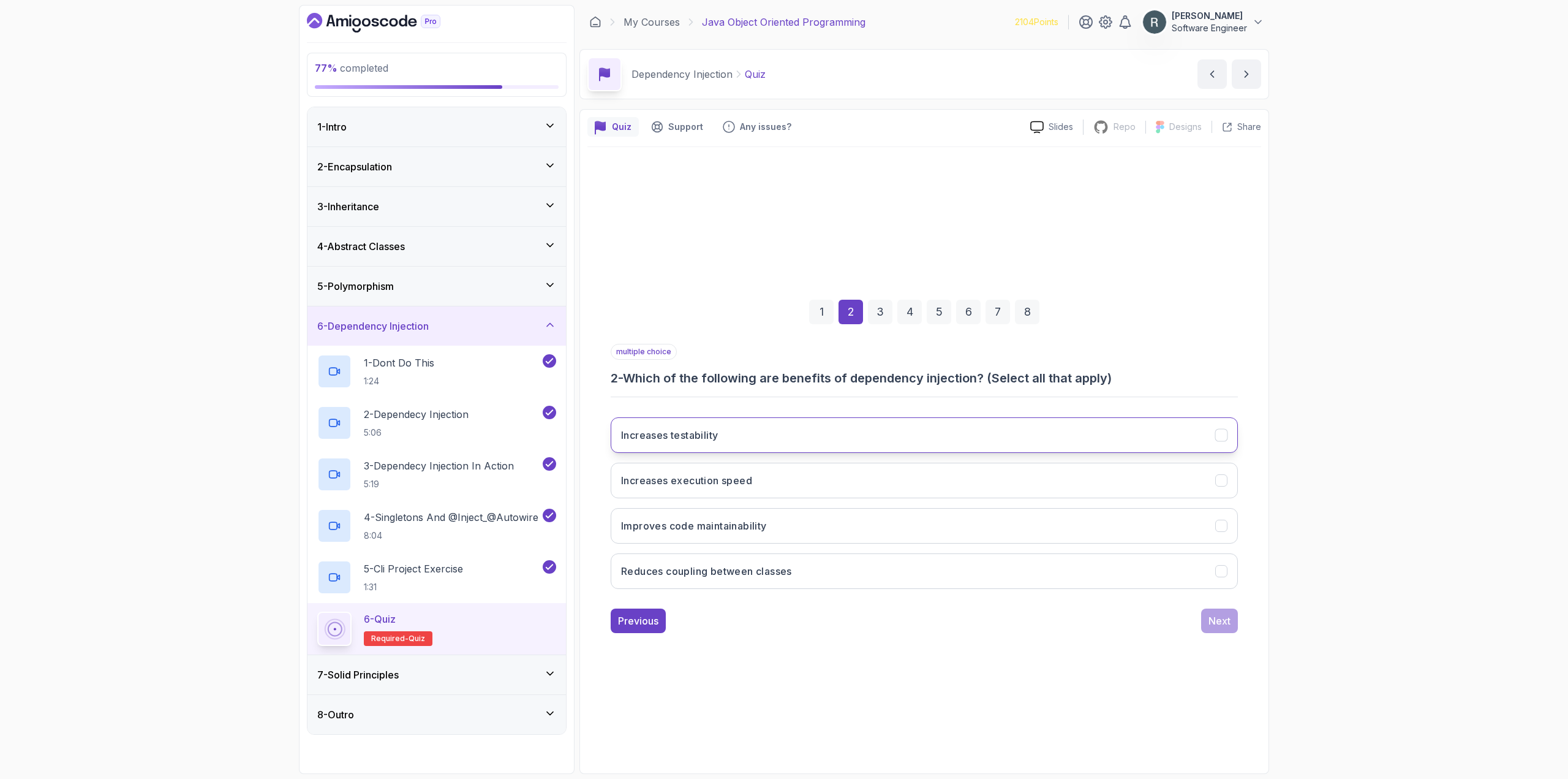
click at [794, 439] on button "Increases testability" at bounding box center [924, 434] width 627 height 36
click at [809, 484] on button "Increases execution speed" at bounding box center [924, 480] width 627 height 36
click at [808, 526] on button "Improves code maintainability" at bounding box center [924, 526] width 627 height 36
click at [812, 565] on button "Reduces coupling between classes" at bounding box center [924, 571] width 627 height 36
click at [768, 480] on button "Increases execution speed" at bounding box center [924, 480] width 627 height 36
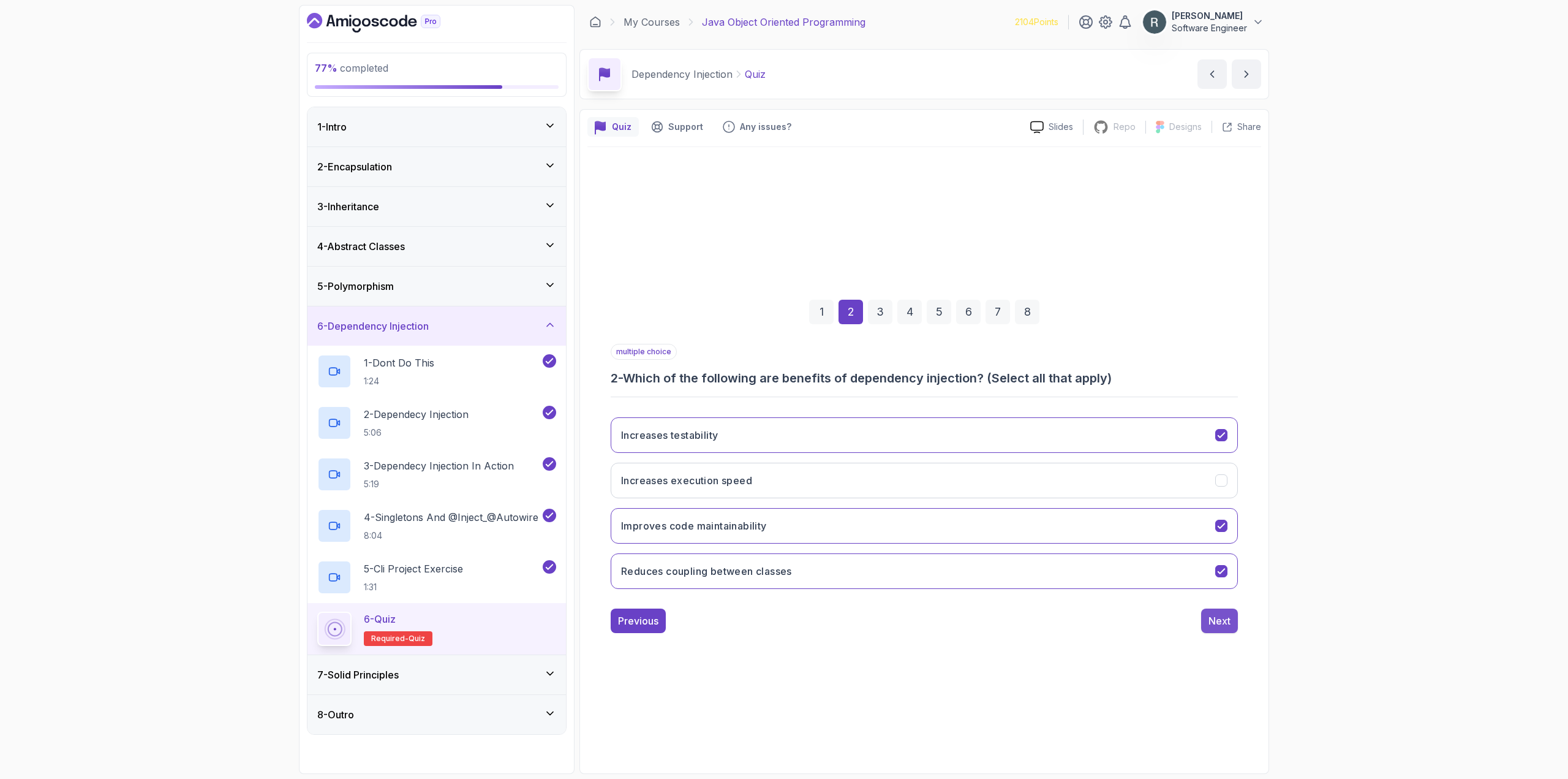
click at [1217, 631] on button "Next" at bounding box center [1219, 620] width 37 height 24
click at [917, 535] on button "To indicate that a dependency should be injected" at bounding box center [924, 526] width 627 height 36
click at [1223, 629] on button "Next" at bounding box center [1219, 620] width 37 height 24
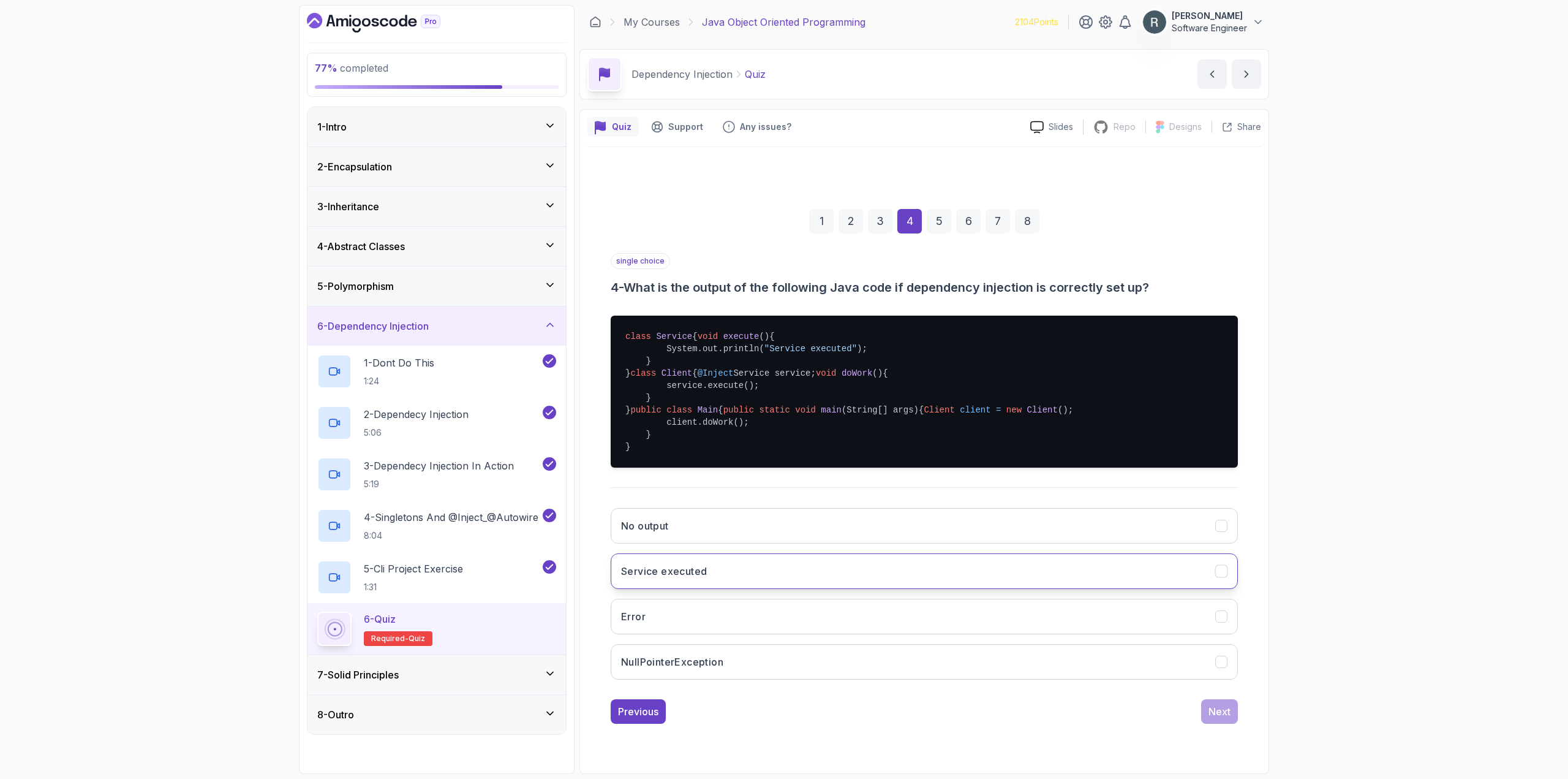
click at [1096, 589] on button "Service executed" at bounding box center [924, 571] width 627 height 36
click at [1228, 718] on div "Next" at bounding box center [1219, 711] width 22 height 15
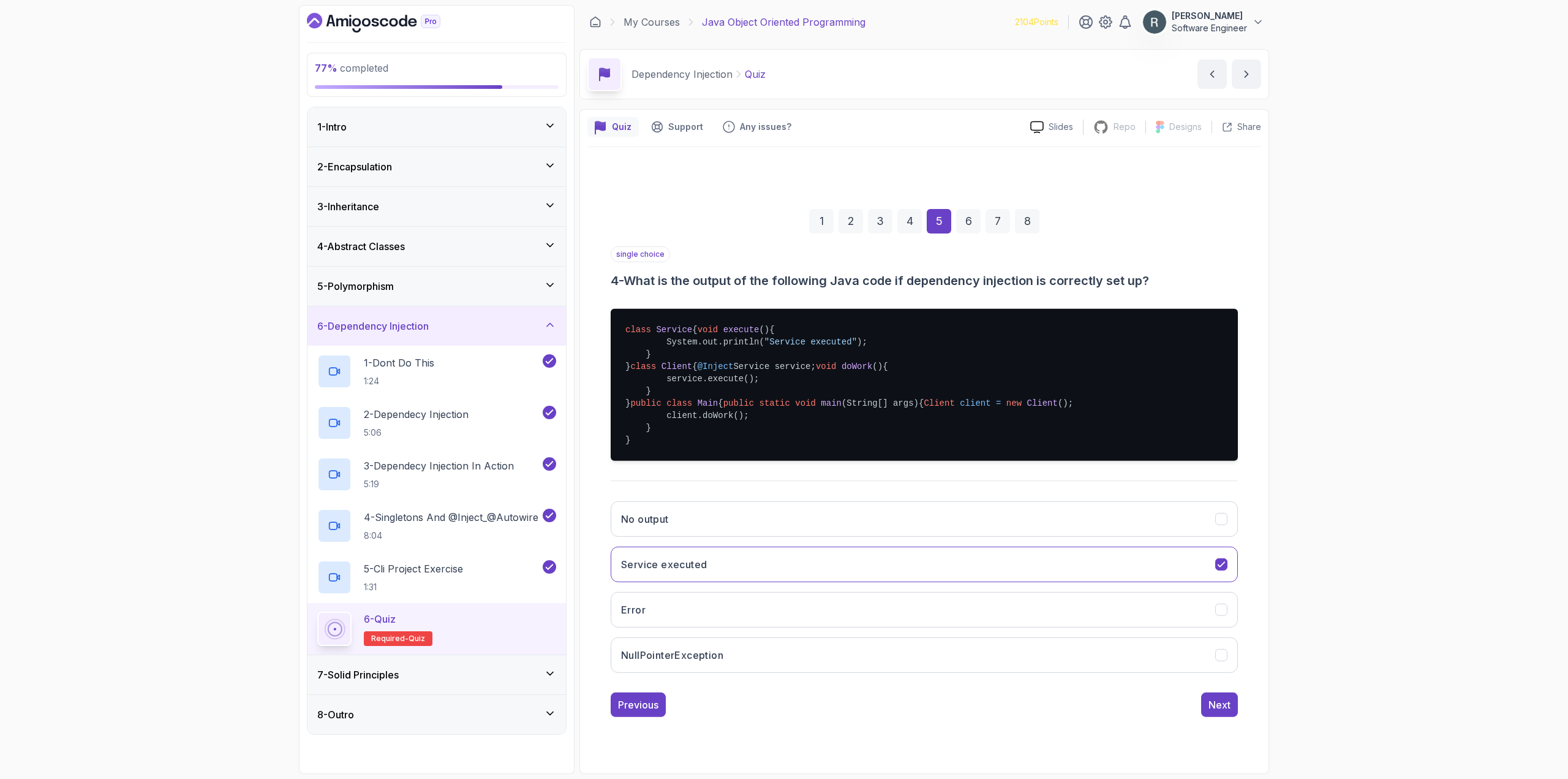
scroll to position [0, 0]
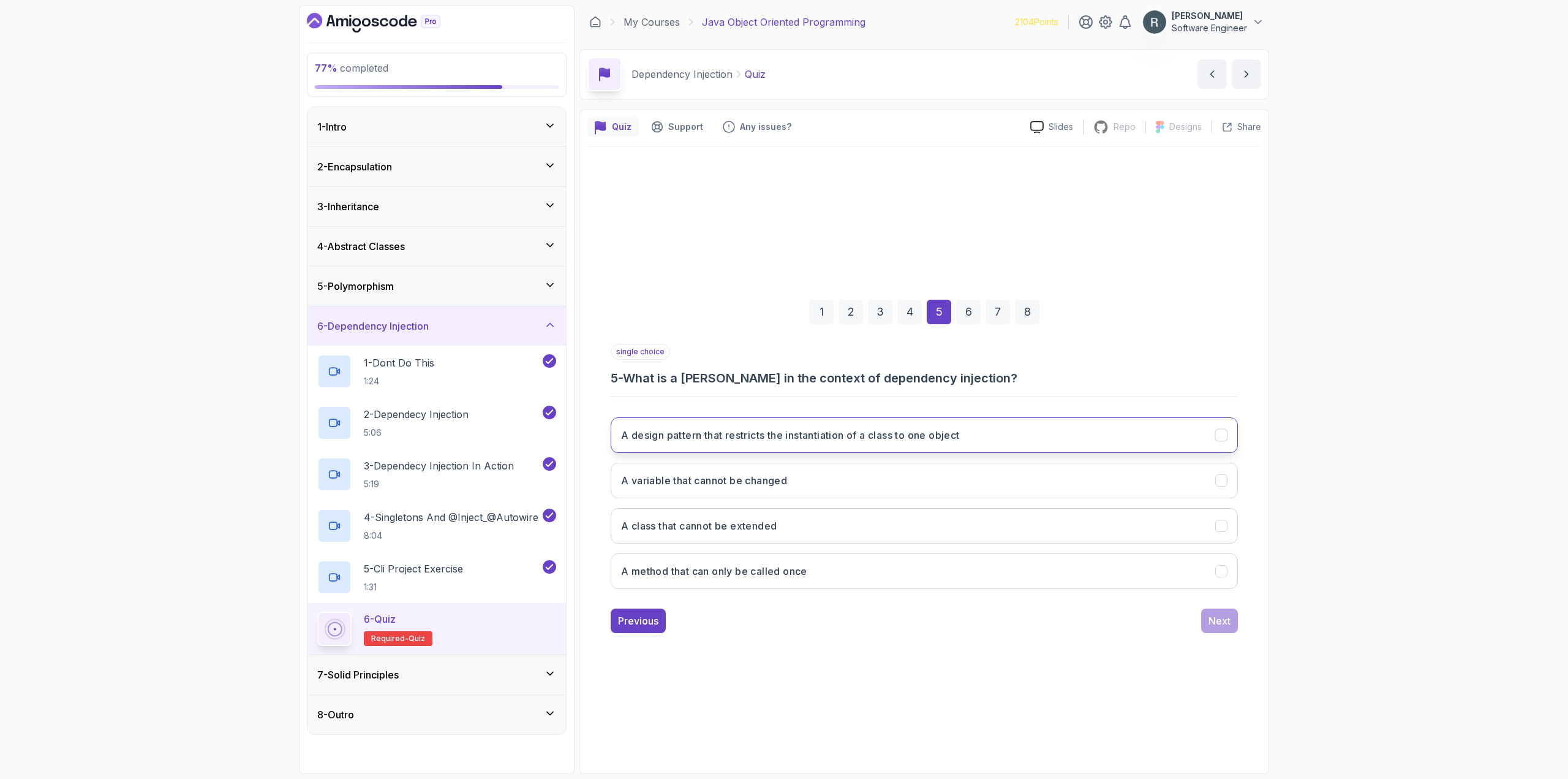
click at [975, 449] on button "A design pattern that restricts the instantiation of a class to one object" at bounding box center [924, 434] width 627 height 36
click at [1207, 618] on button "Next" at bounding box center [1219, 620] width 37 height 24
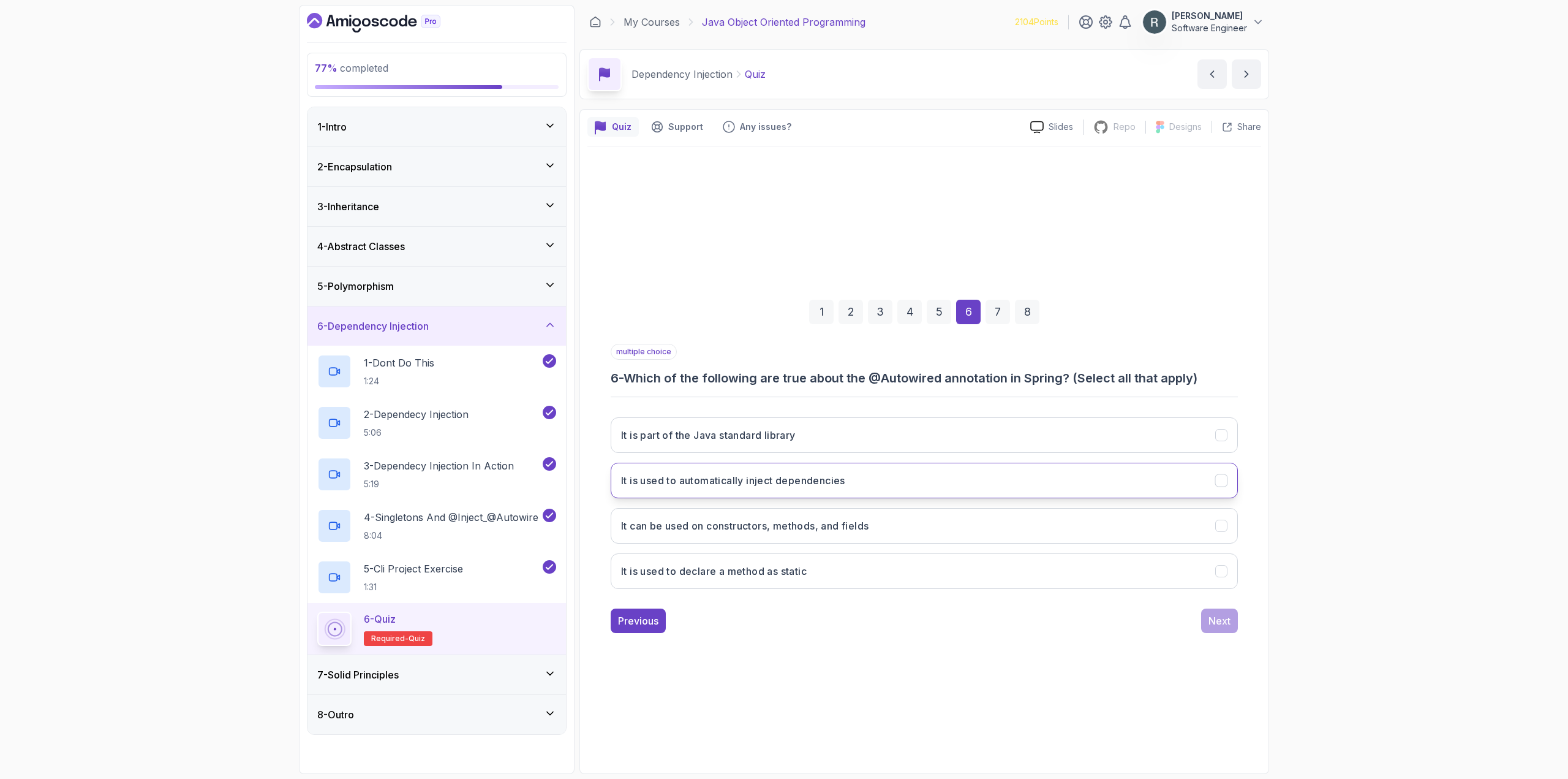
click at [940, 487] on button "It is used to automatically inject dependencies" at bounding box center [924, 480] width 627 height 36
click at [932, 525] on button "It can be used on constructors, methods, and fields" at bounding box center [924, 526] width 627 height 36
click at [855, 439] on button "It is part of the Java standard library" at bounding box center [924, 434] width 627 height 36
click at [1229, 639] on div "1 2 3 4 5 6 7 8 multiple choice 6 - Which of the following are true about the @…" at bounding box center [924, 456] width 674 height 372
click at [1218, 632] on div "1 2 3 4 5 6 7 8 multiple choice 6 - Which of the following are true about the @…" at bounding box center [924, 456] width 674 height 372
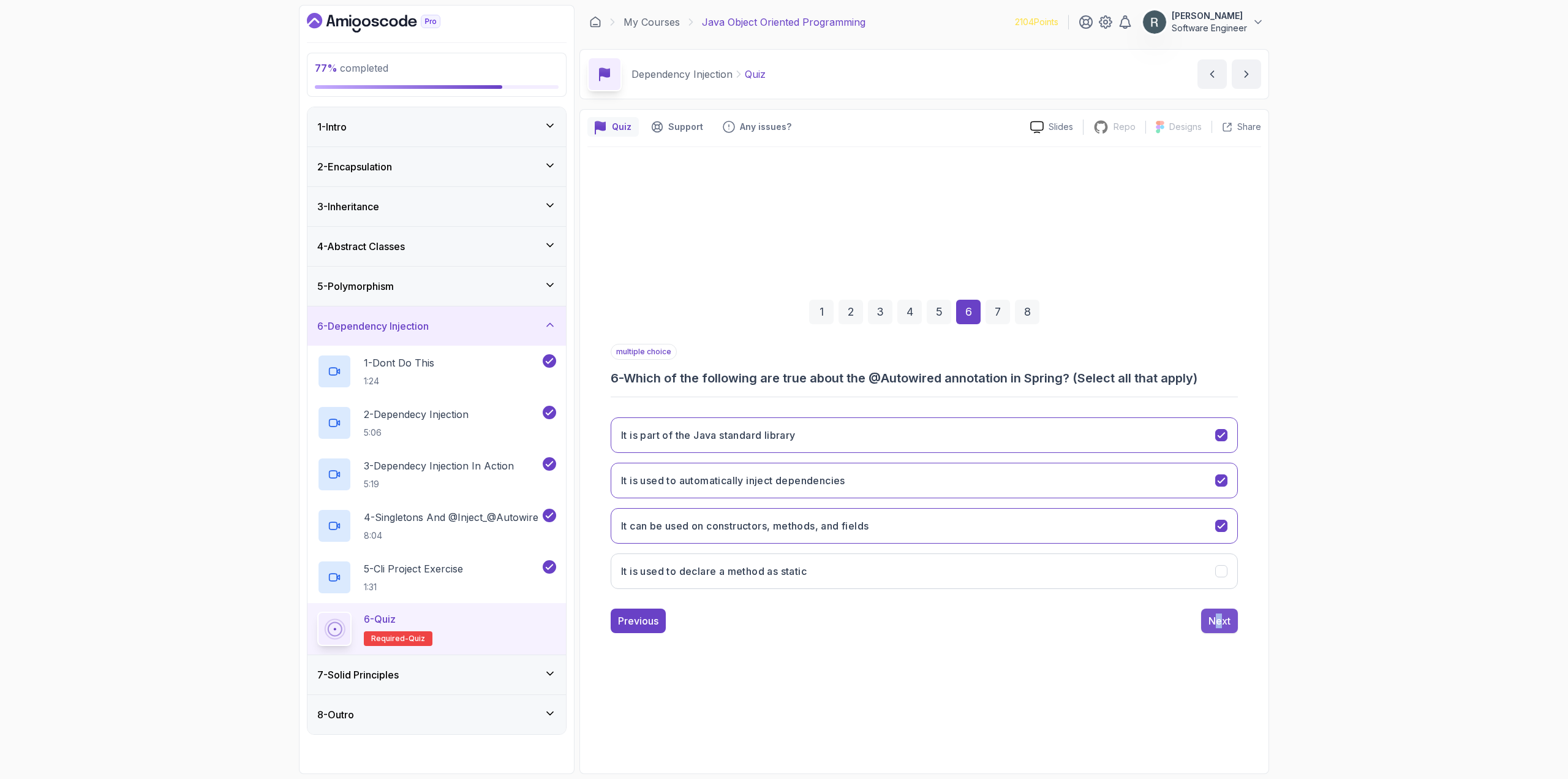
click at [1221, 627] on div "Next" at bounding box center [1219, 620] width 22 height 15
click at [894, 530] on h3 "By allowing dependencies to be easily replaced with mock objects" at bounding box center [783, 525] width 324 height 15
click at [1198, 629] on div "Previous Next" at bounding box center [924, 620] width 627 height 24
click at [1207, 624] on button "Next" at bounding box center [1219, 620] width 37 height 24
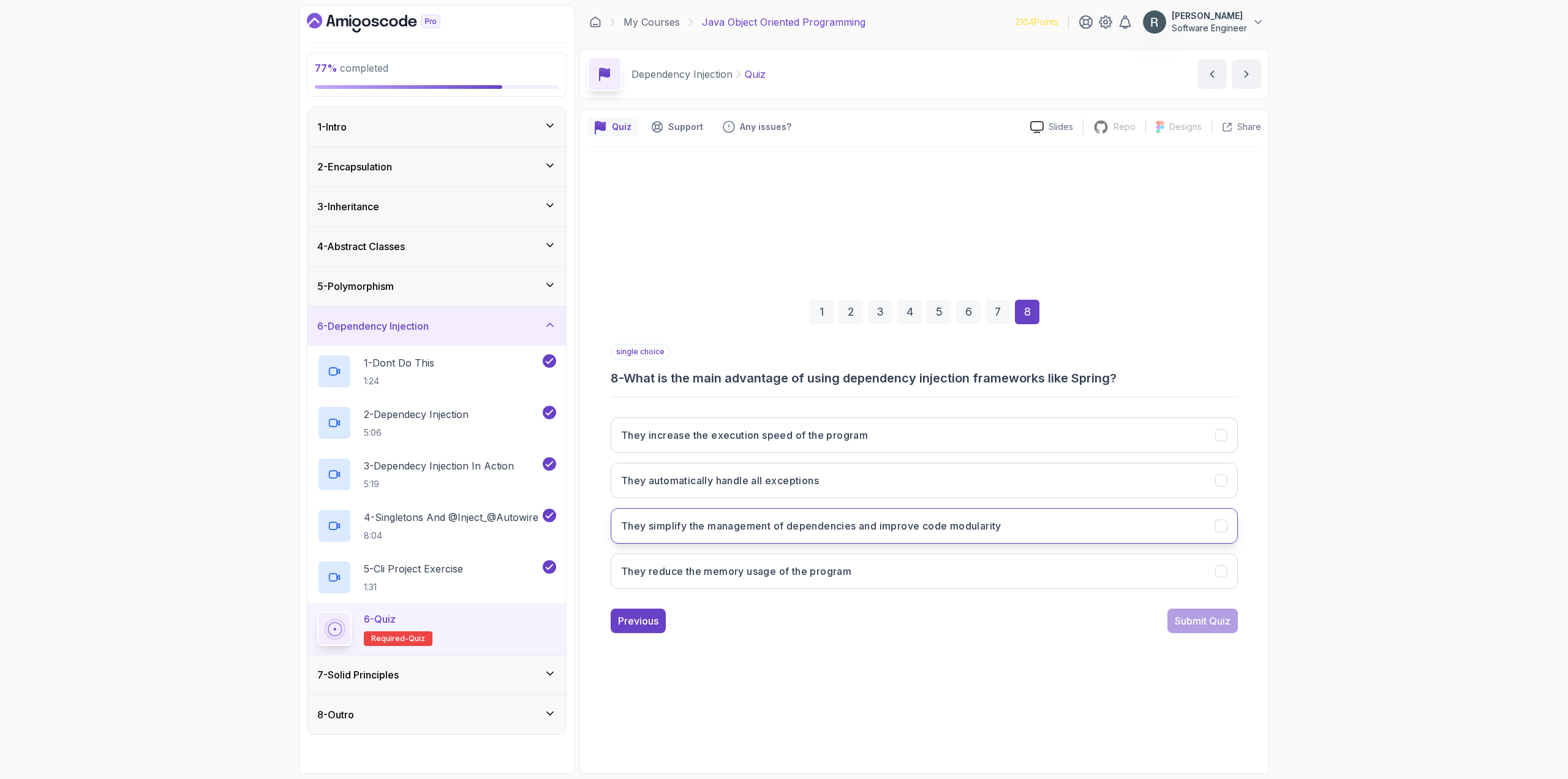
click at [947, 537] on button "They simplify the management of dependencies and improve code modularity" at bounding box center [924, 526] width 627 height 36
click at [1196, 627] on div "Submit Quiz" at bounding box center [1203, 620] width 56 height 15
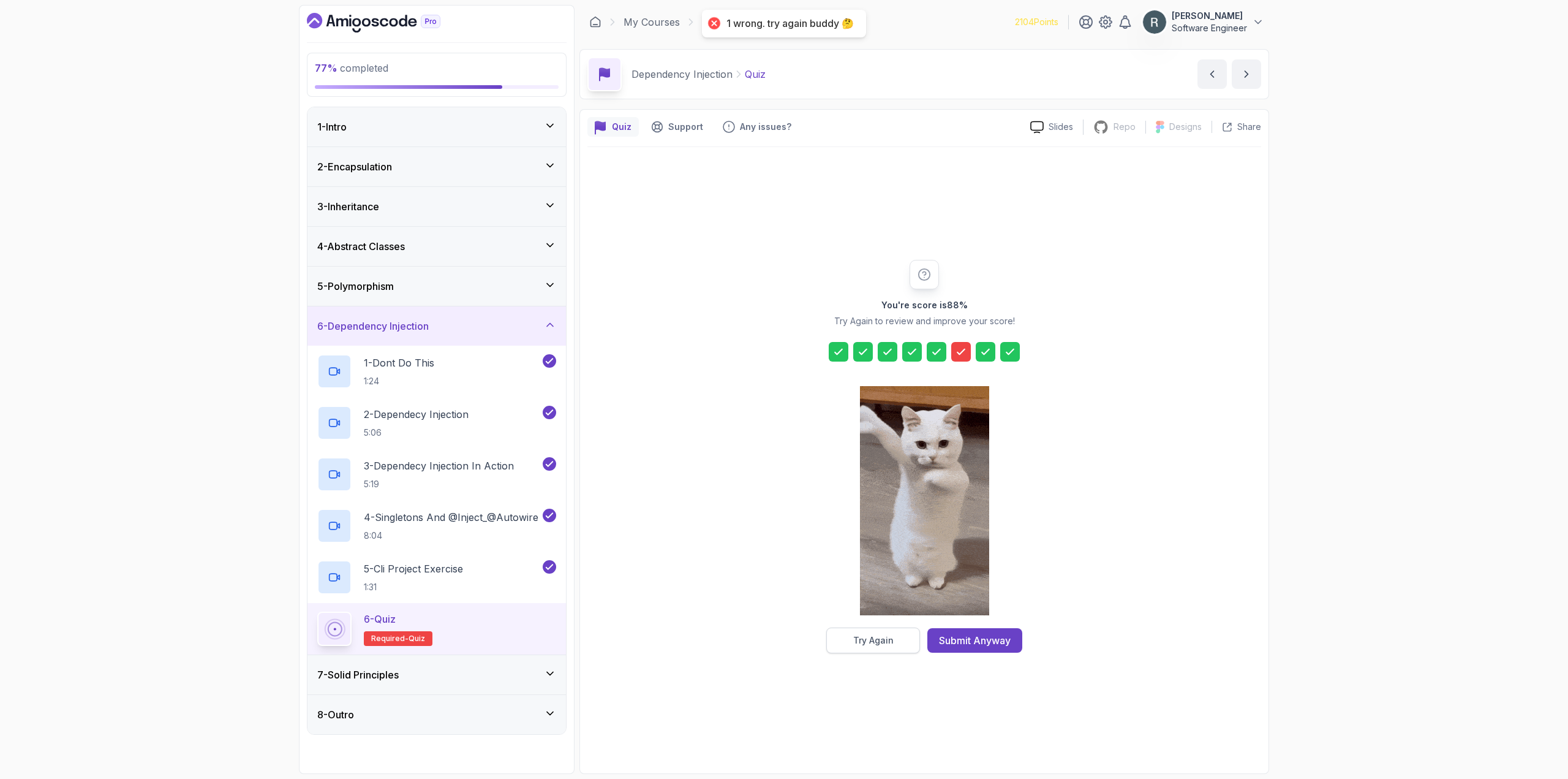
click at [886, 645] on div "Try Again" at bounding box center [873, 640] width 40 height 13
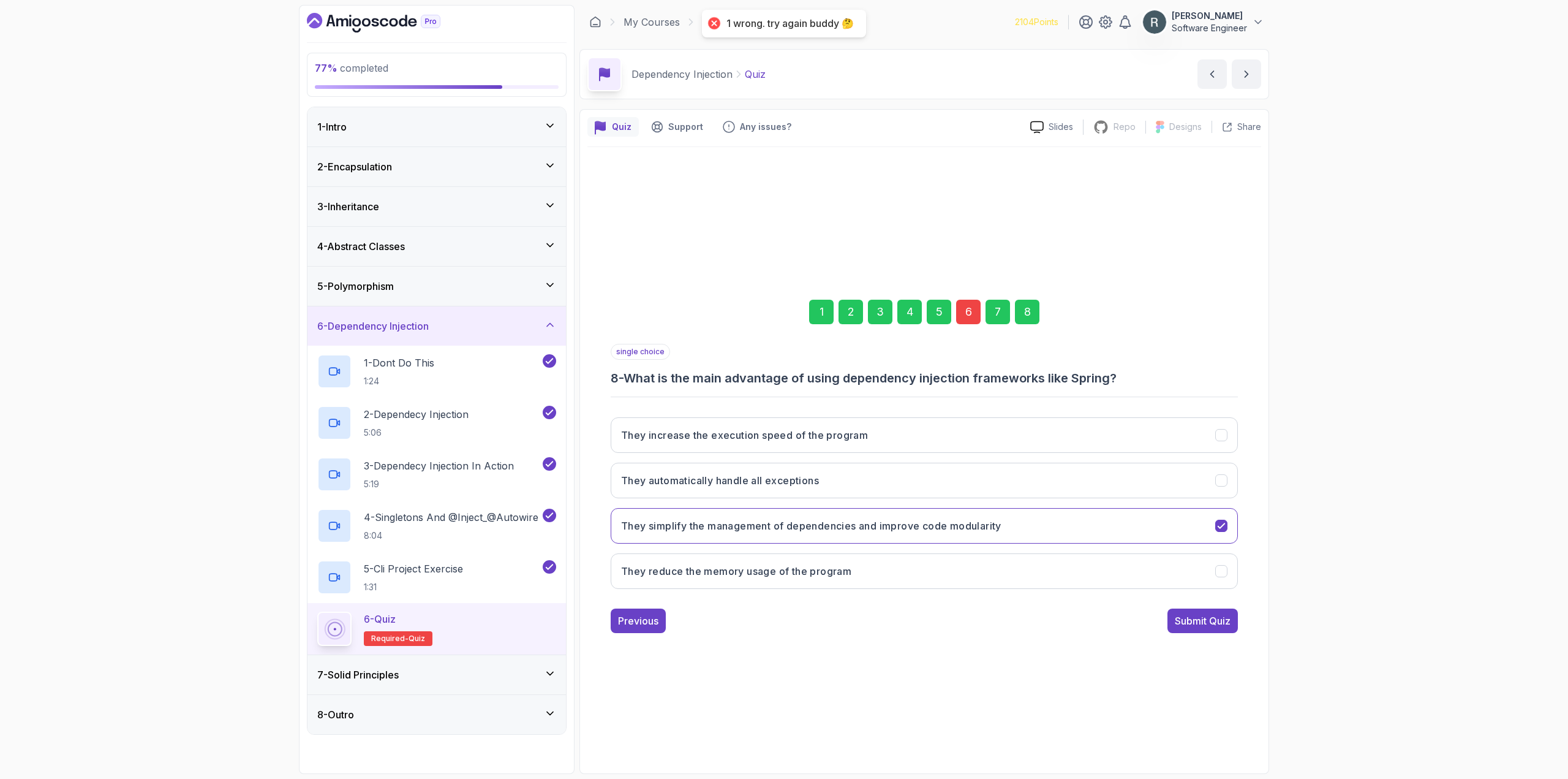
click at [967, 313] on div "6" at bounding box center [968, 311] width 24 height 24
click at [810, 517] on button "It is part of the Java standard library" at bounding box center [924, 526] width 627 height 36
click at [1024, 309] on div "8" at bounding box center [1027, 311] width 24 height 24
click at [1213, 620] on div "Submit Quiz" at bounding box center [1203, 620] width 56 height 15
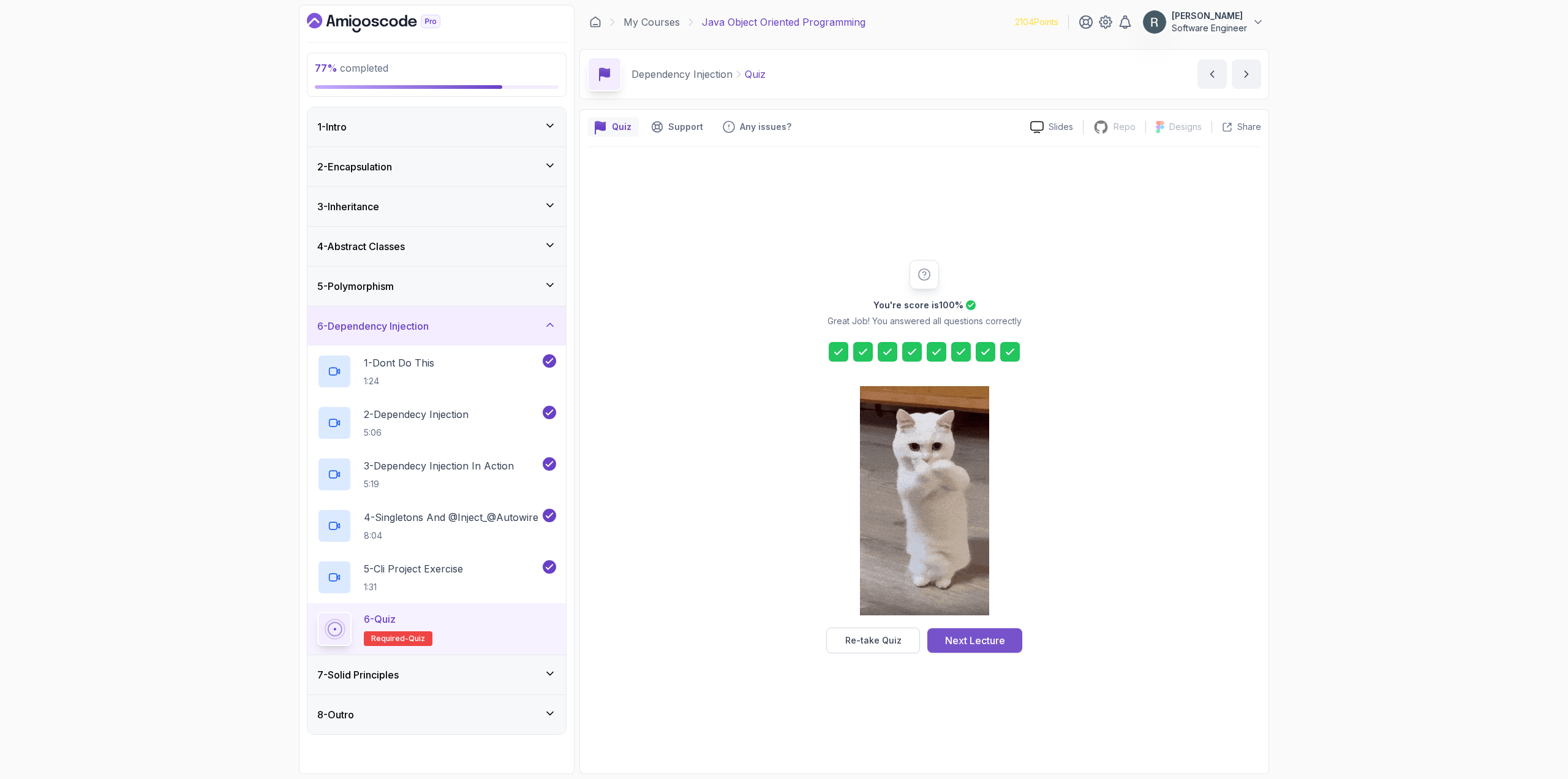
click at [996, 638] on div "Next Lecture" at bounding box center [975, 640] width 60 height 15
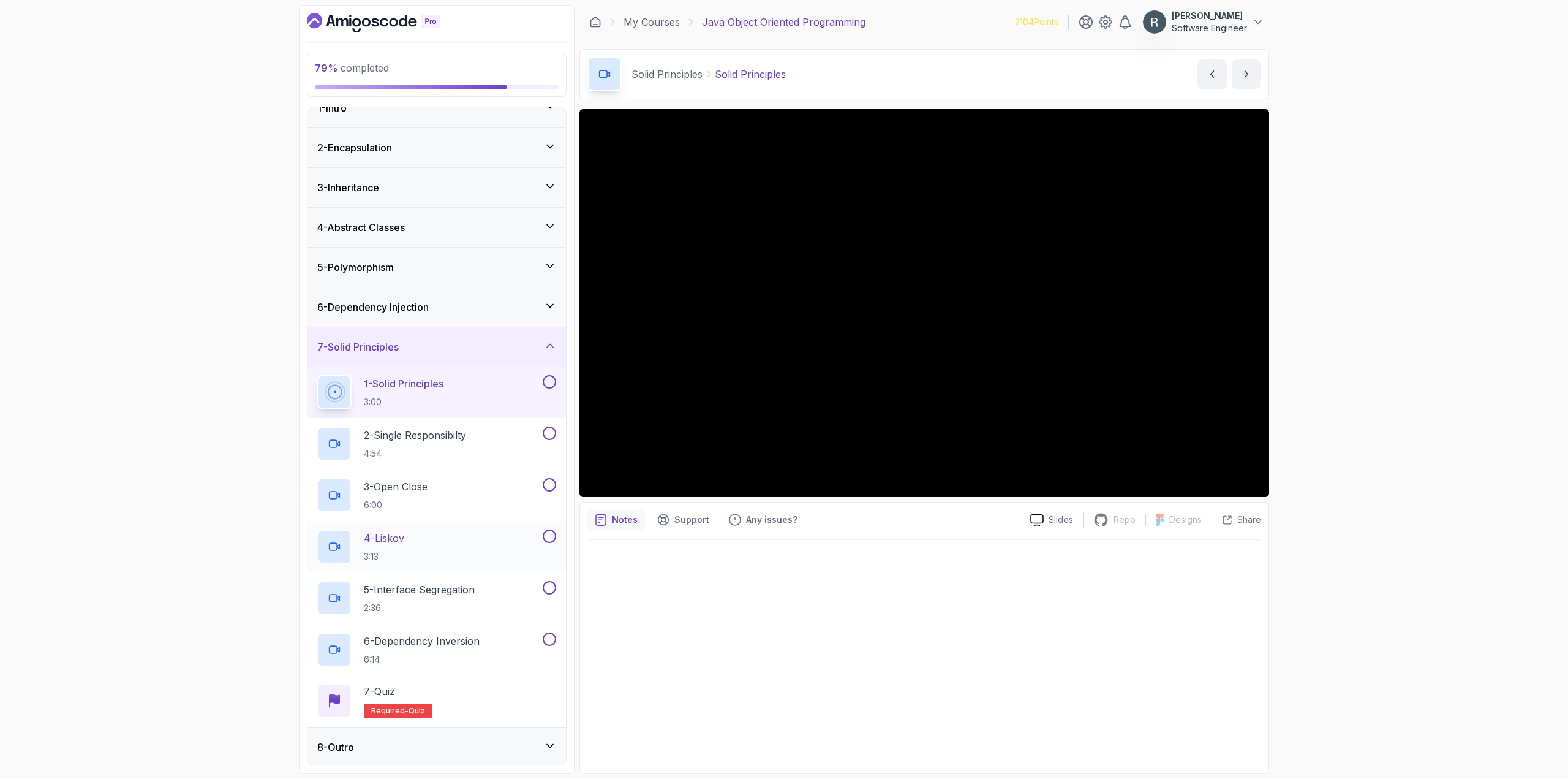
scroll to position [20, 0]
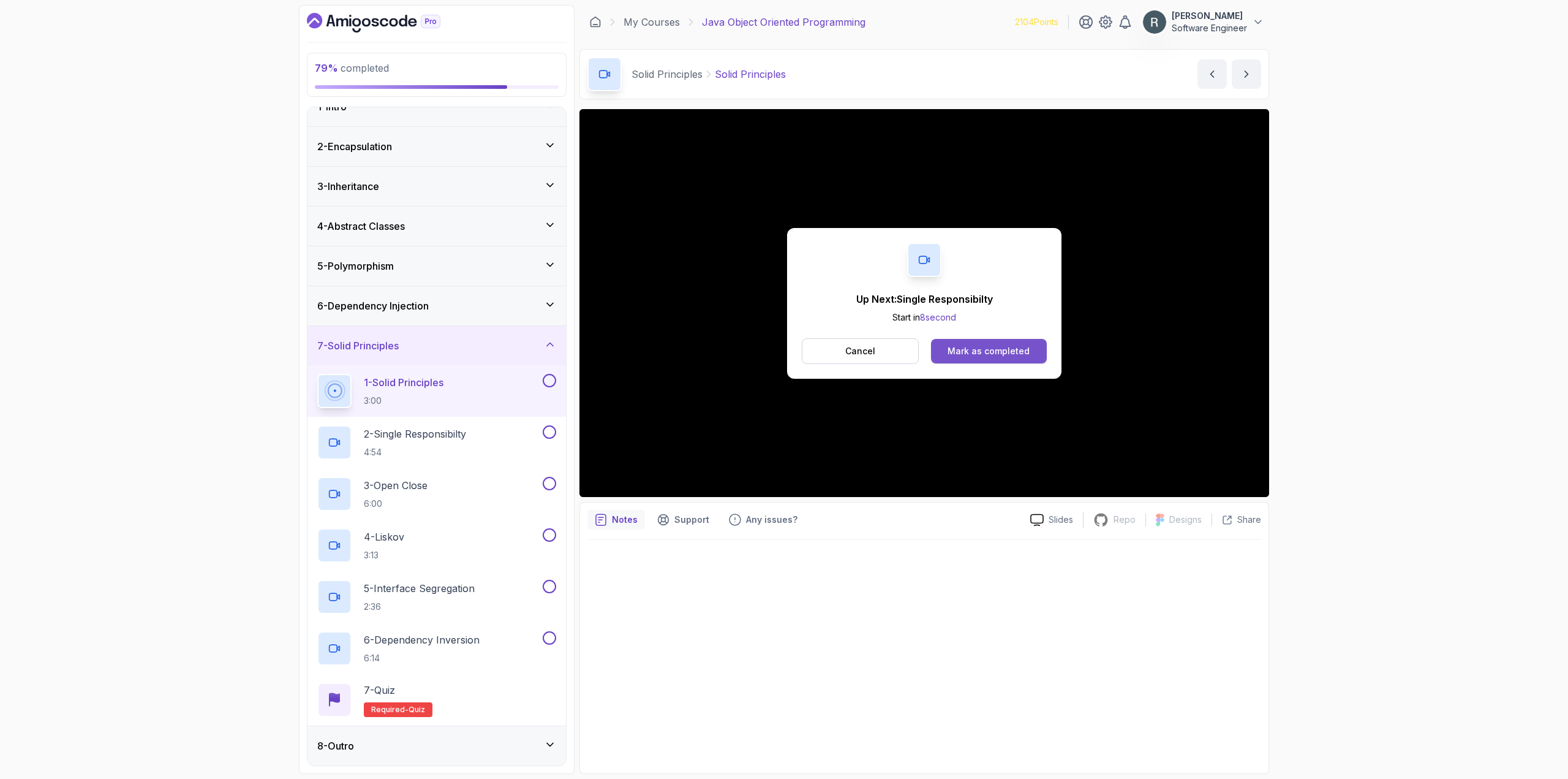
click at [949, 345] on button "Mark as completed" at bounding box center [989, 351] width 116 height 24
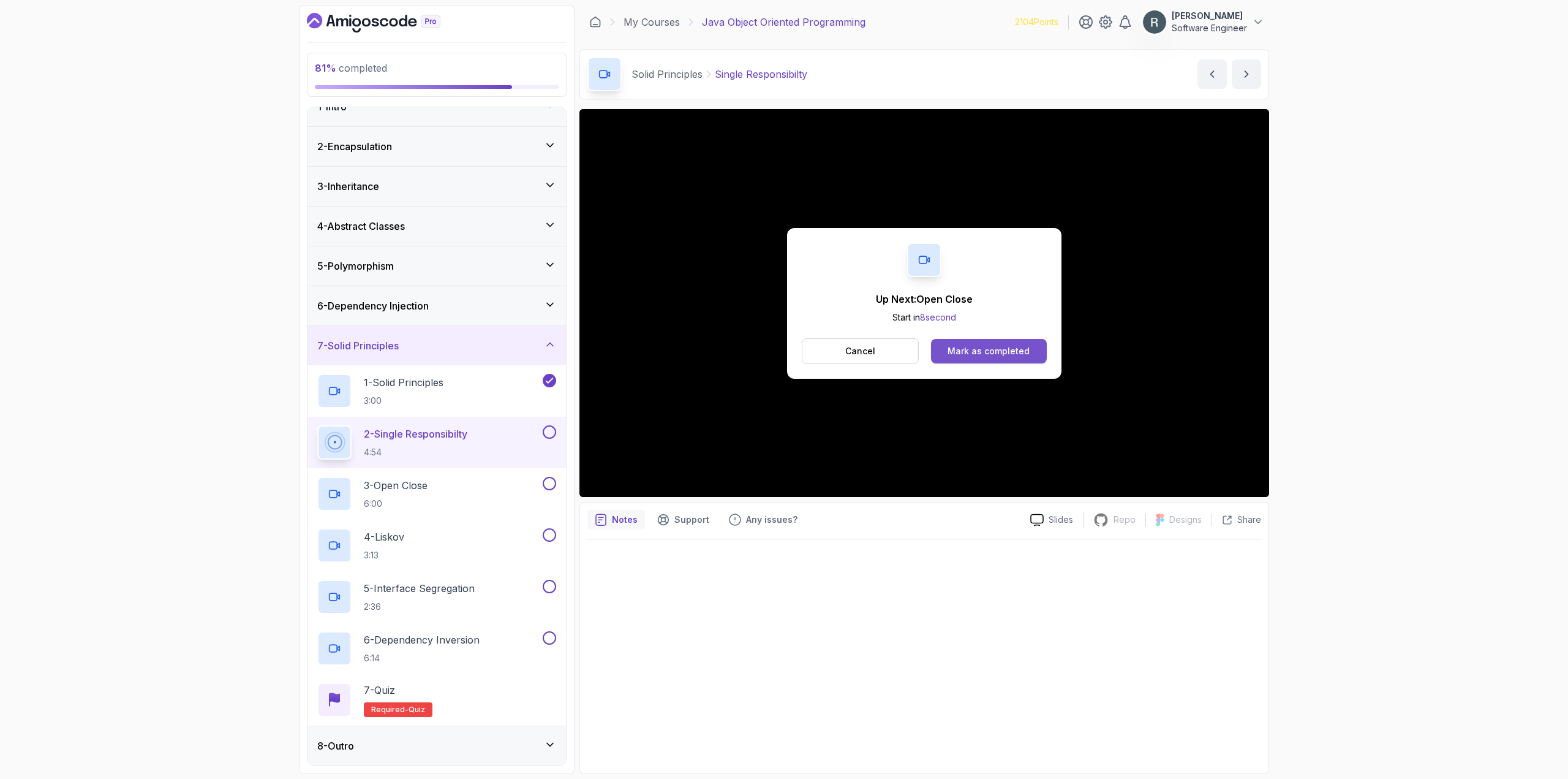
click at [973, 357] on button "Mark as completed" at bounding box center [989, 351] width 116 height 24
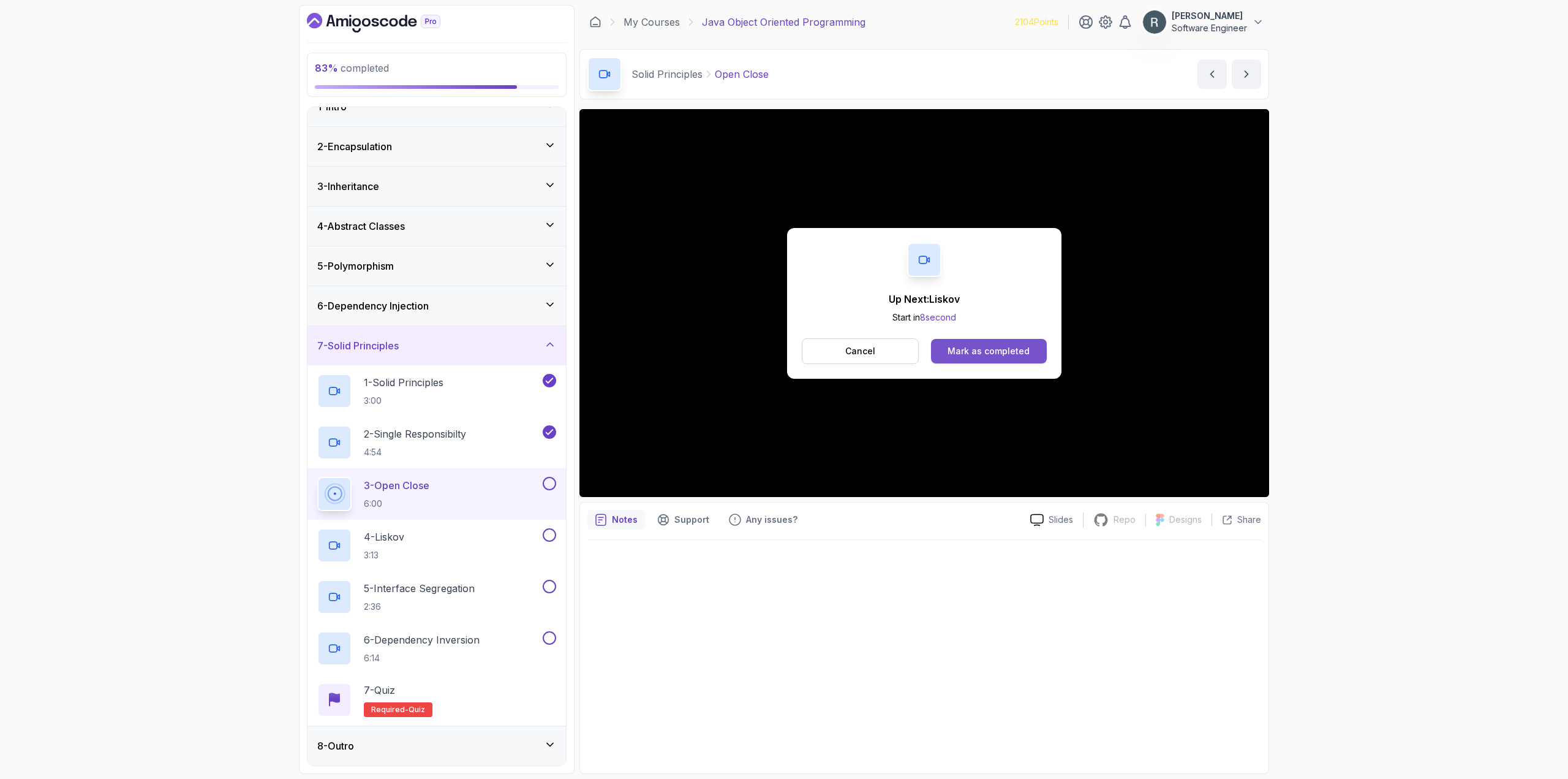
click at [1023, 354] on div "Mark as completed" at bounding box center [988, 351] width 82 height 13
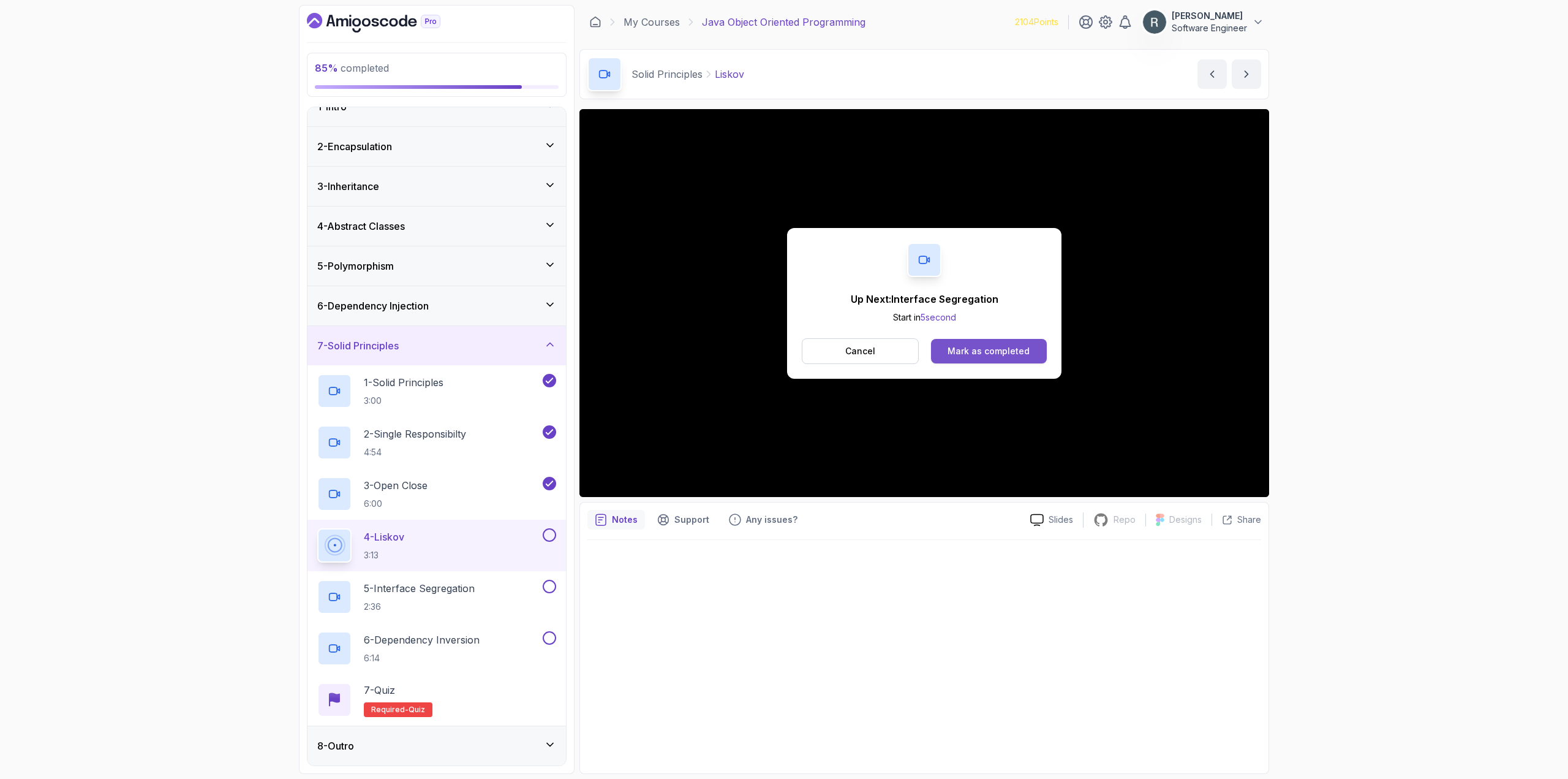
click at [1008, 352] on div "Mark as completed" at bounding box center [988, 351] width 82 height 13
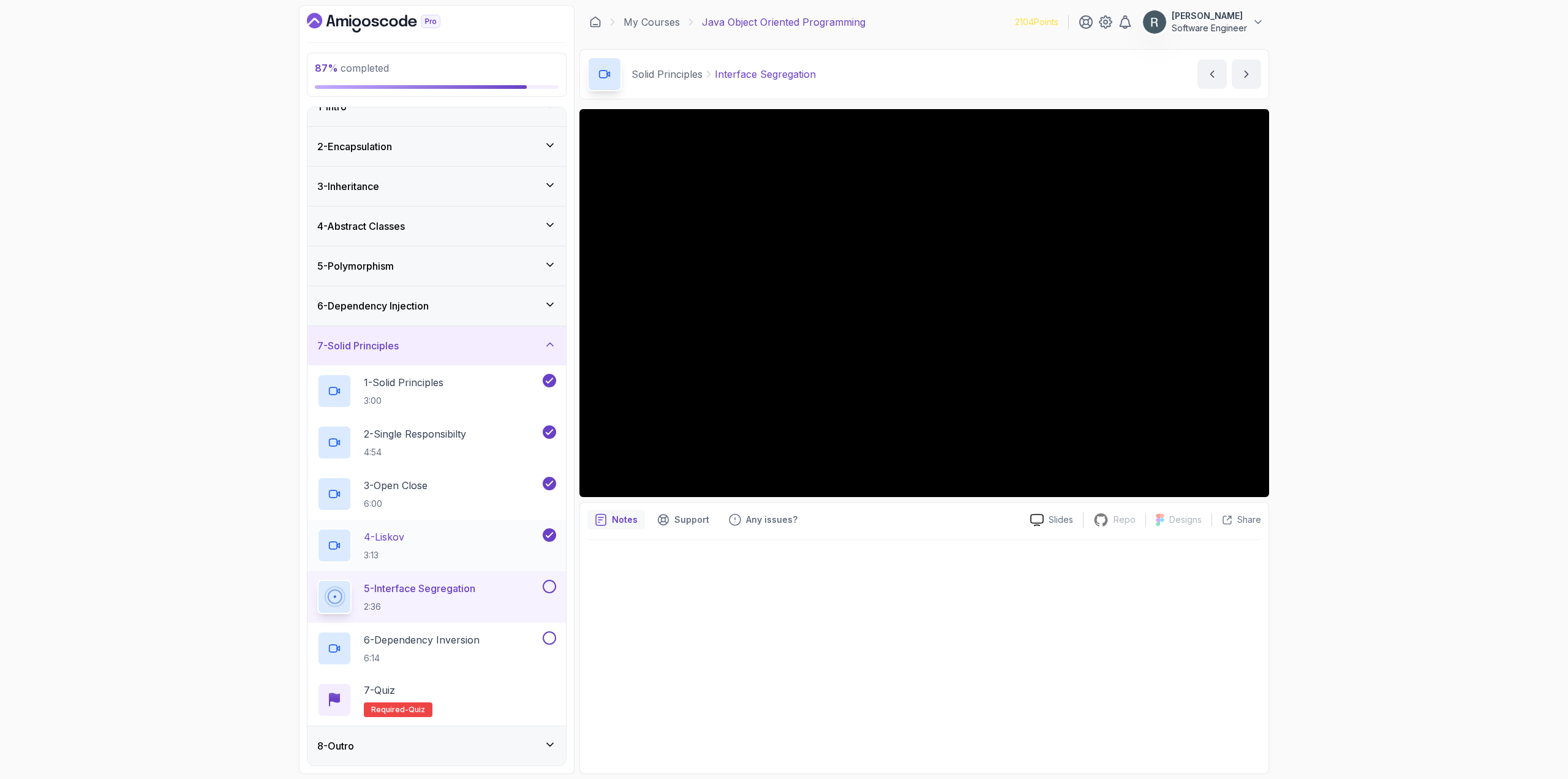
click at [384, 549] on p "3:13" at bounding box center [384, 555] width 40 height 13
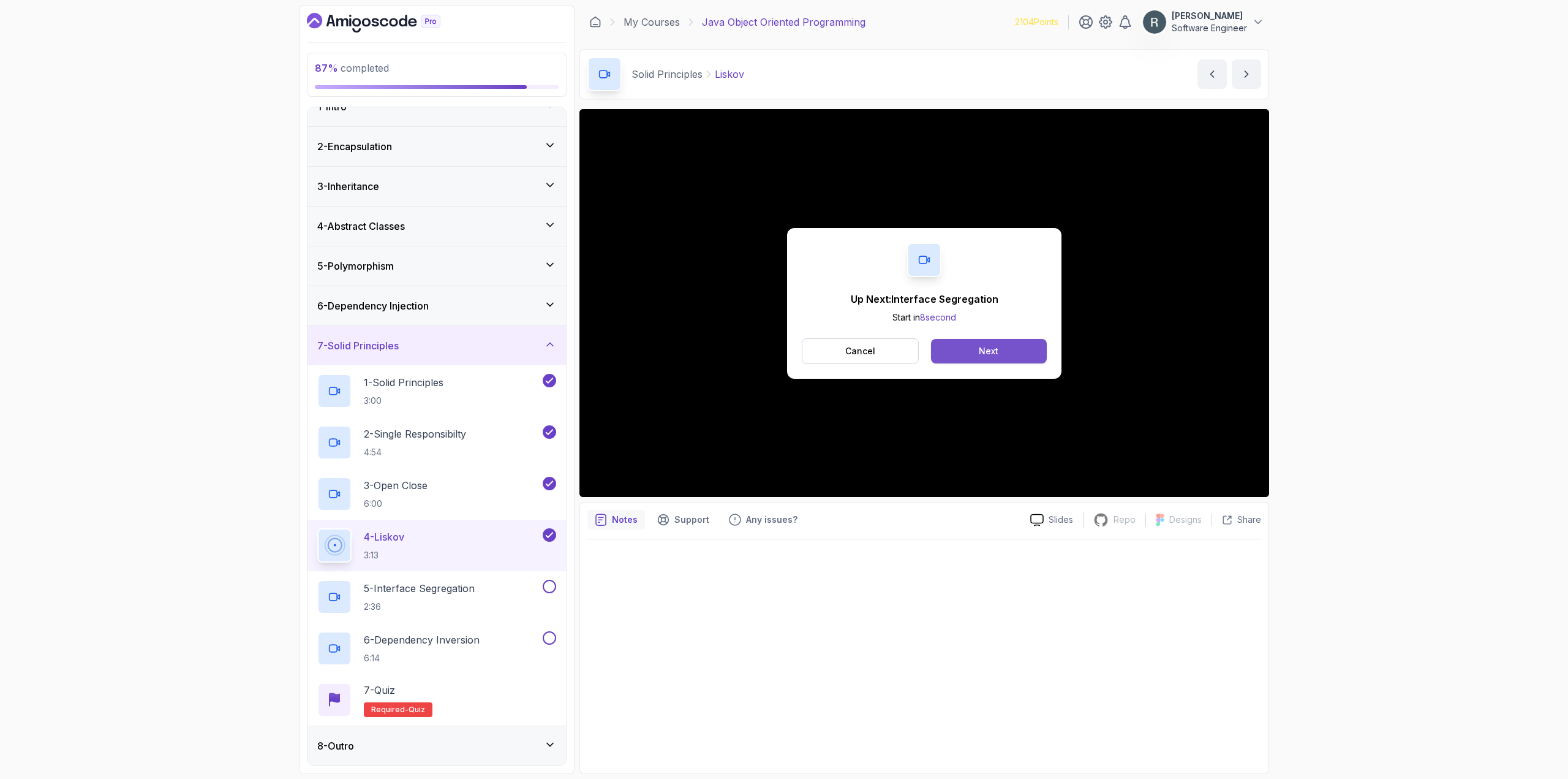
click at [988, 352] on div "Next" at bounding box center [988, 351] width 19 height 13
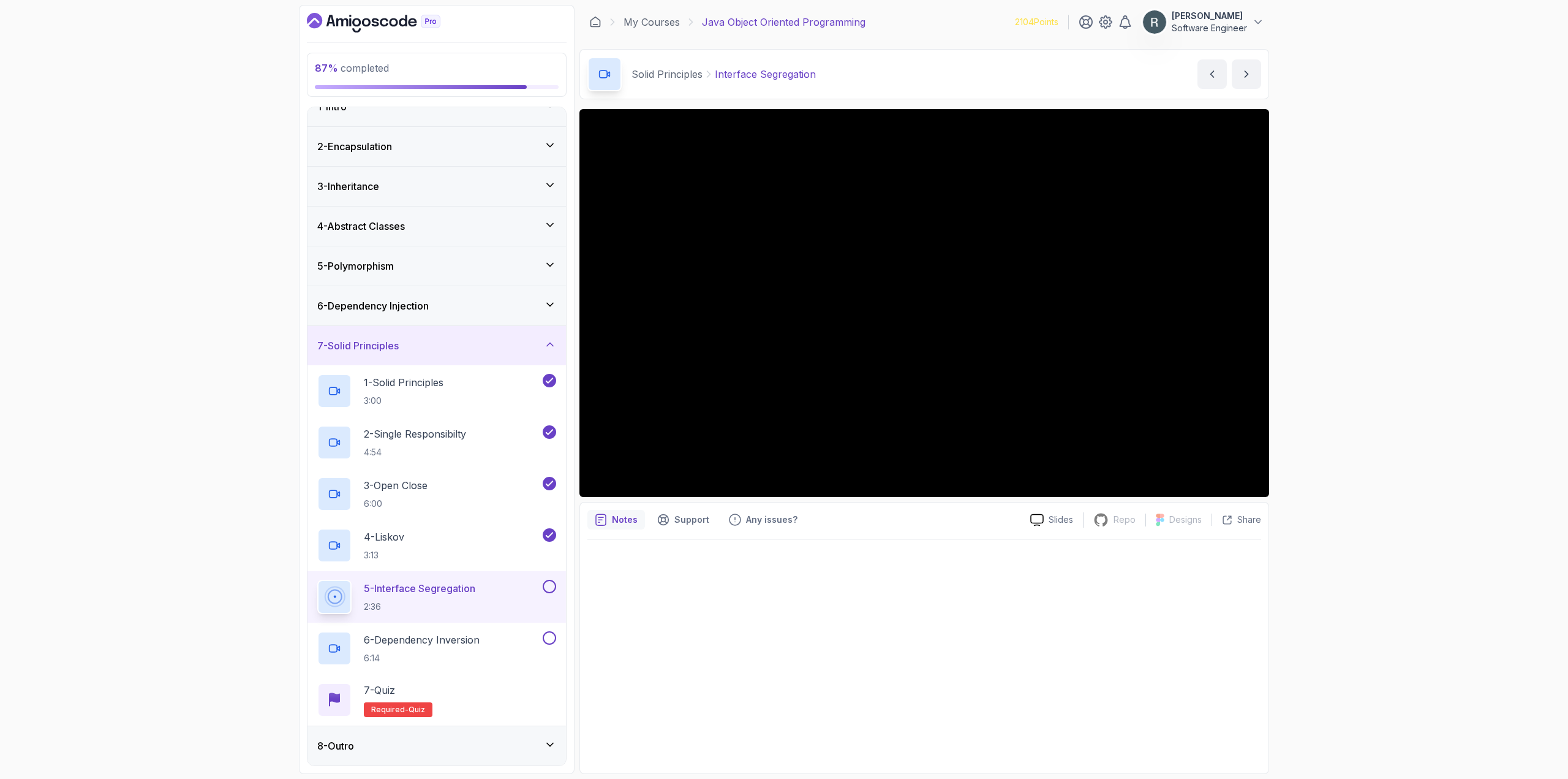
click at [548, 587] on button at bounding box center [549, 585] width 13 height 13
click at [503, 636] on div "6 - Dependency Inversion 6:14" at bounding box center [429, 647] width 223 height 34
click at [544, 637] on button at bounding box center [549, 637] width 13 height 13
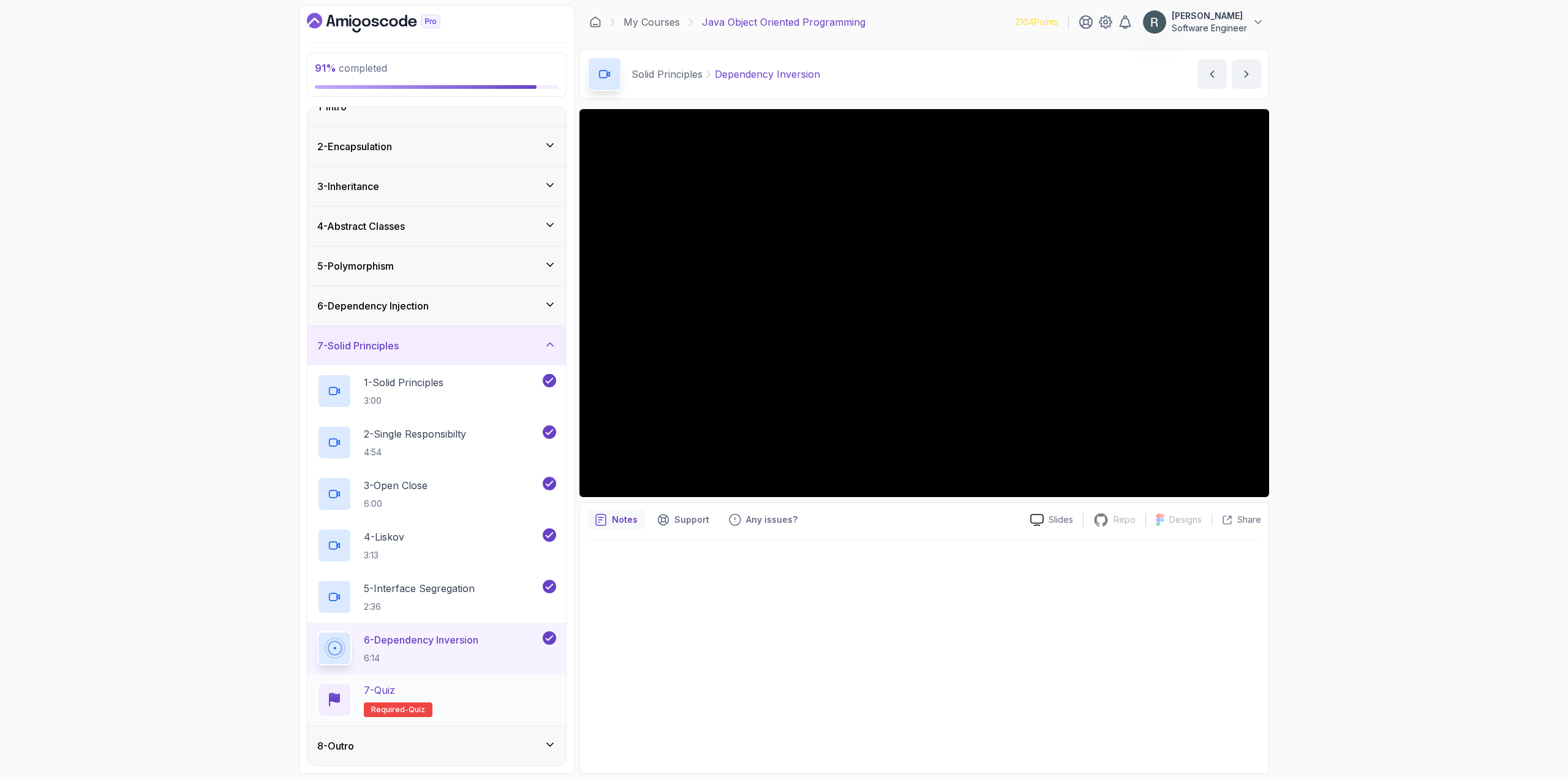
click at [524, 691] on div "7 - Quiz Required- quiz" at bounding box center [436, 699] width 239 height 34
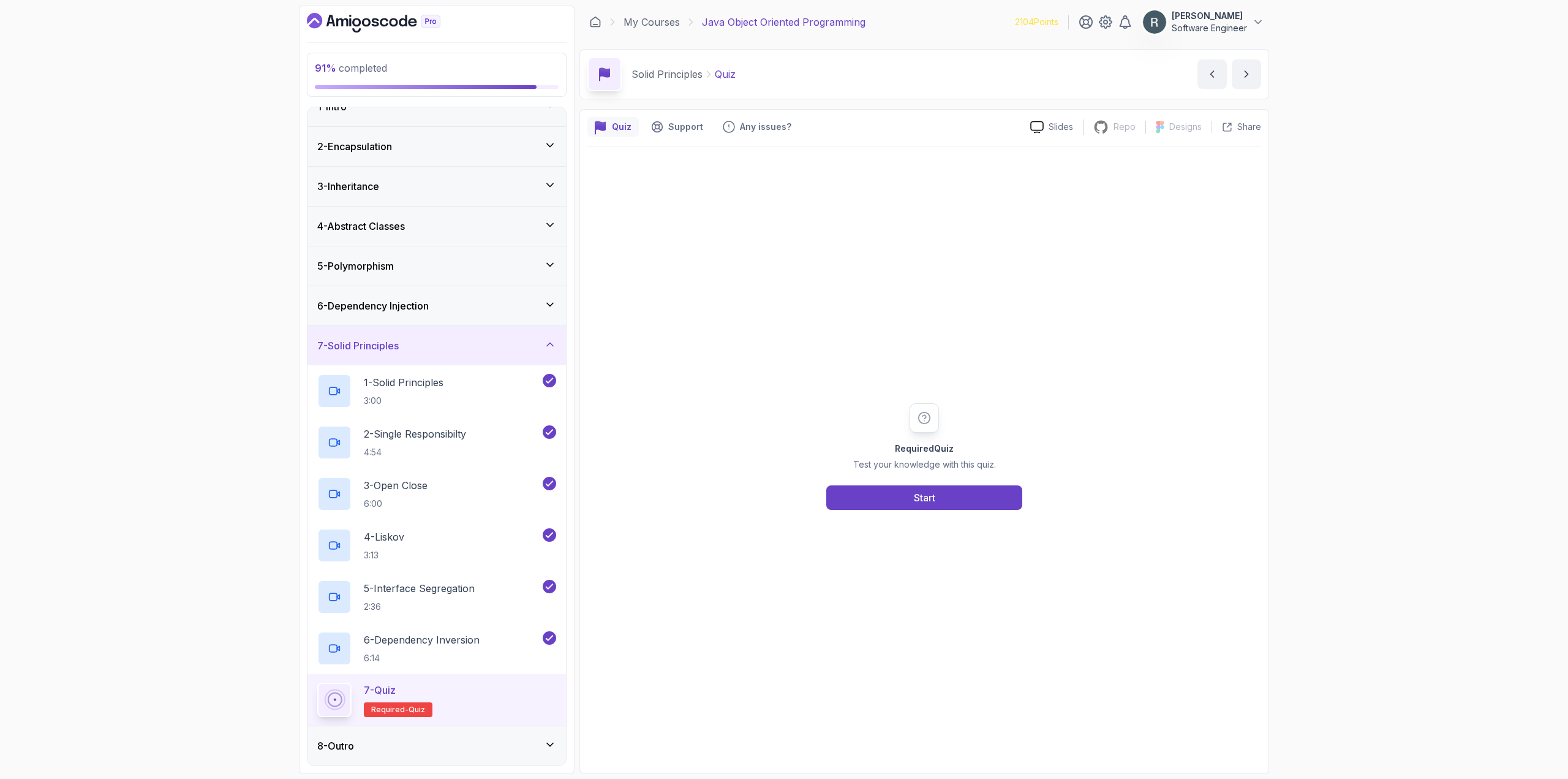
click at [860, 519] on div "Required Quiz Test your knowledge with this quiz. Start" at bounding box center [924, 456] width 674 height 619
click at [887, 493] on button "Start" at bounding box center [924, 497] width 196 height 24
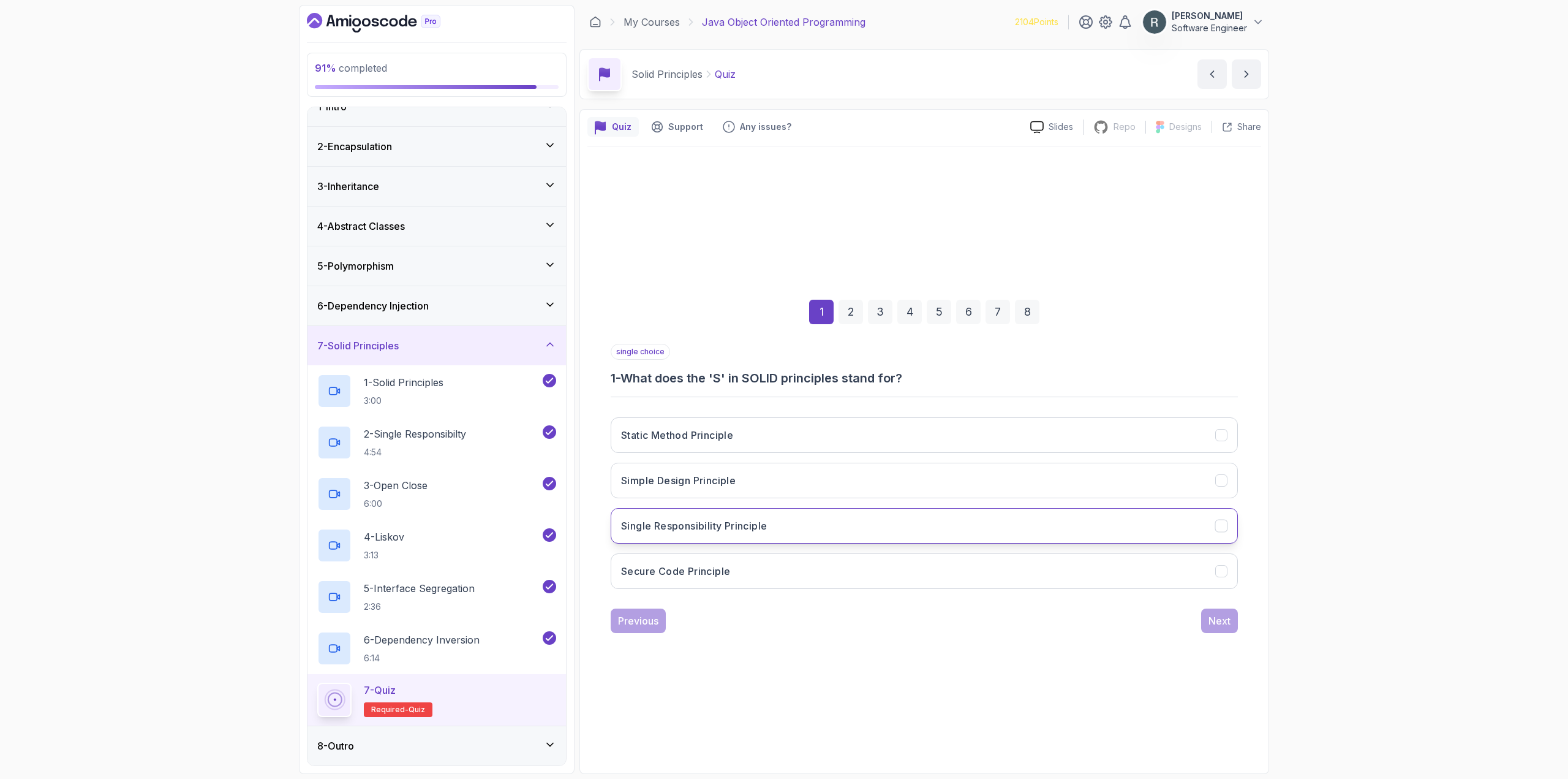
click at [888, 534] on button "Single Responsibility Principle" at bounding box center [924, 526] width 627 height 36
click at [1214, 616] on div "Next" at bounding box center [1219, 620] width 22 height 15
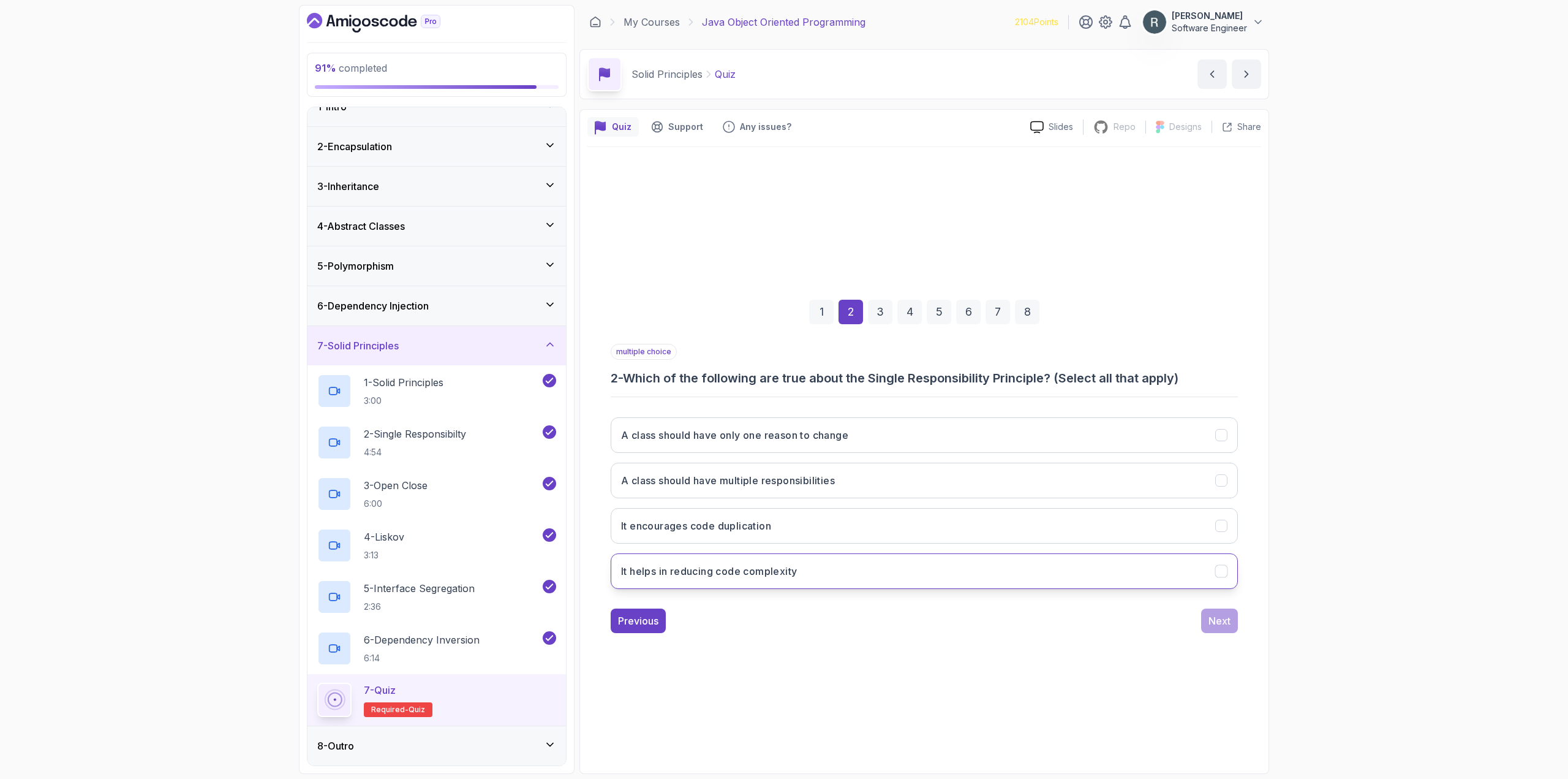
click at [954, 581] on button "It helps in reducing code complexity" at bounding box center [924, 571] width 627 height 36
click at [885, 446] on button "A class should have only one reason to change" at bounding box center [924, 434] width 627 height 36
click at [1214, 622] on div "Next" at bounding box center [1219, 620] width 22 height 15
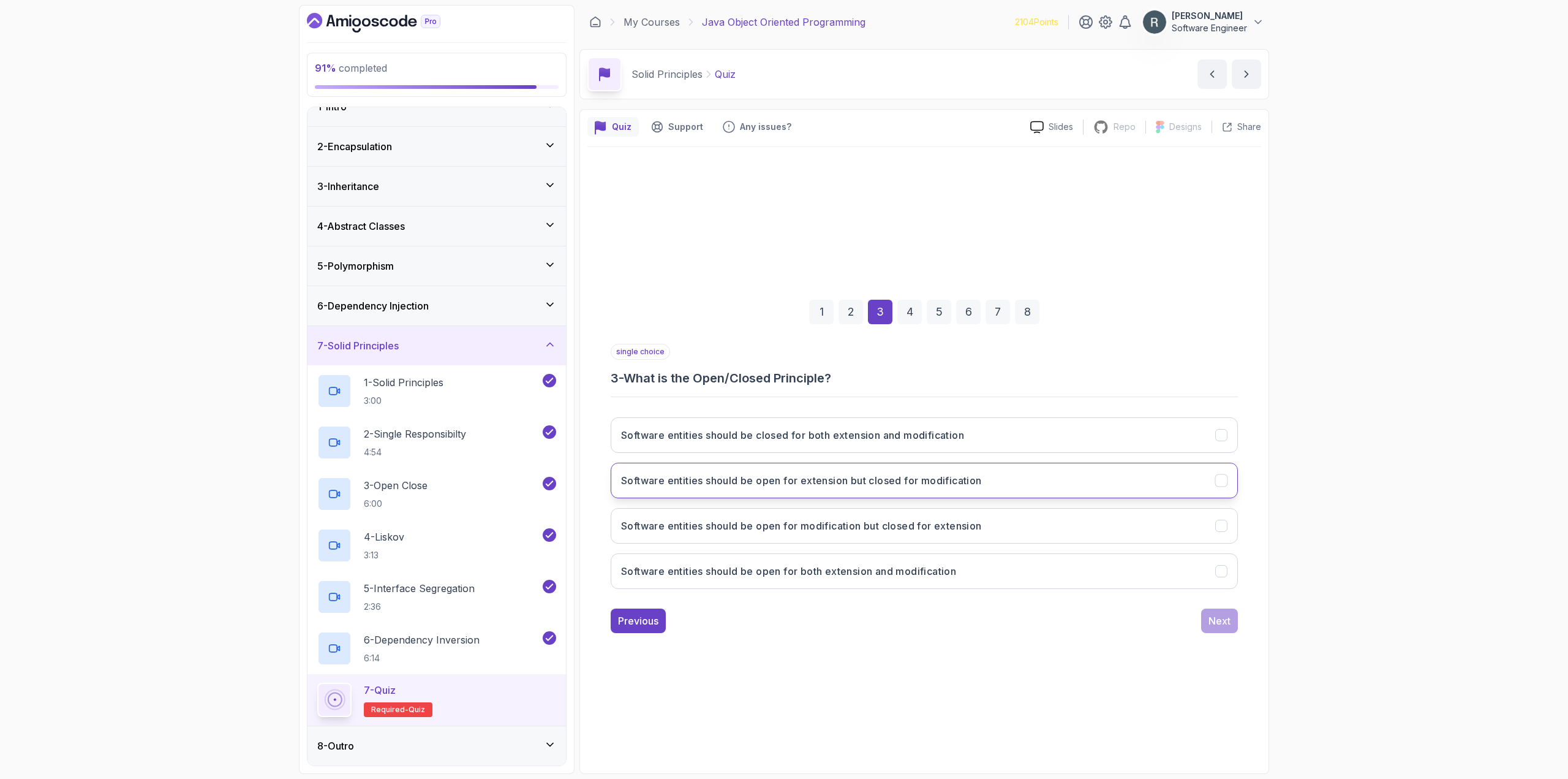
click at [1002, 487] on button "Software entities should be open for extension but closed for modification" at bounding box center [924, 480] width 627 height 36
click at [1227, 624] on div "Next" at bounding box center [1219, 620] width 22 height 15
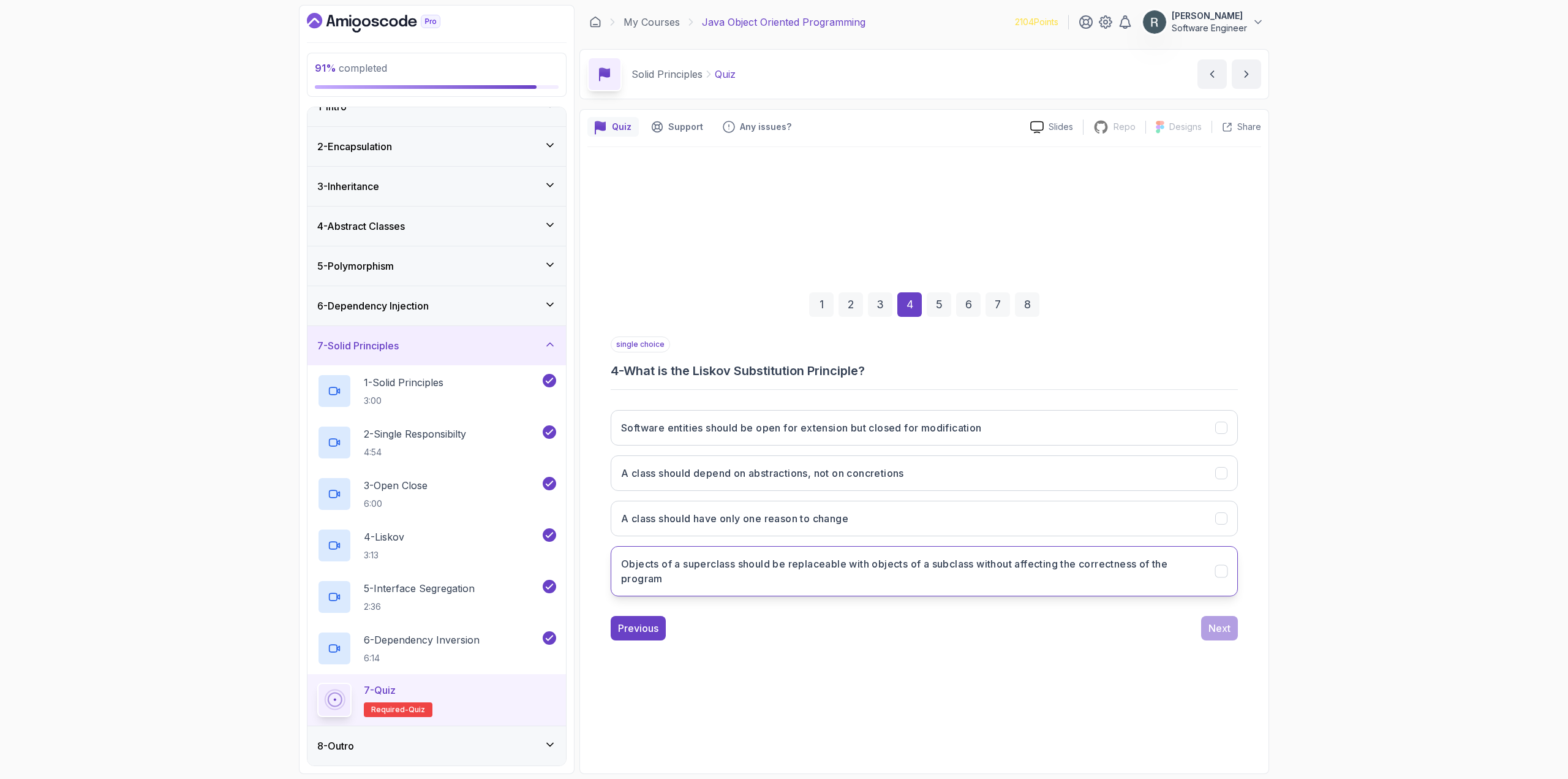
click at [885, 590] on button "Objects of a superclass should be replaceable with objects of a subclass withou…" at bounding box center [924, 571] width 627 height 50
click at [1220, 646] on div "1 2 3 4 5 6 7 8 single choice 4 - What is the Liskov Substitution Principle? So…" at bounding box center [924, 457] width 674 height 387
click at [1213, 632] on div "Next" at bounding box center [1219, 627] width 22 height 15
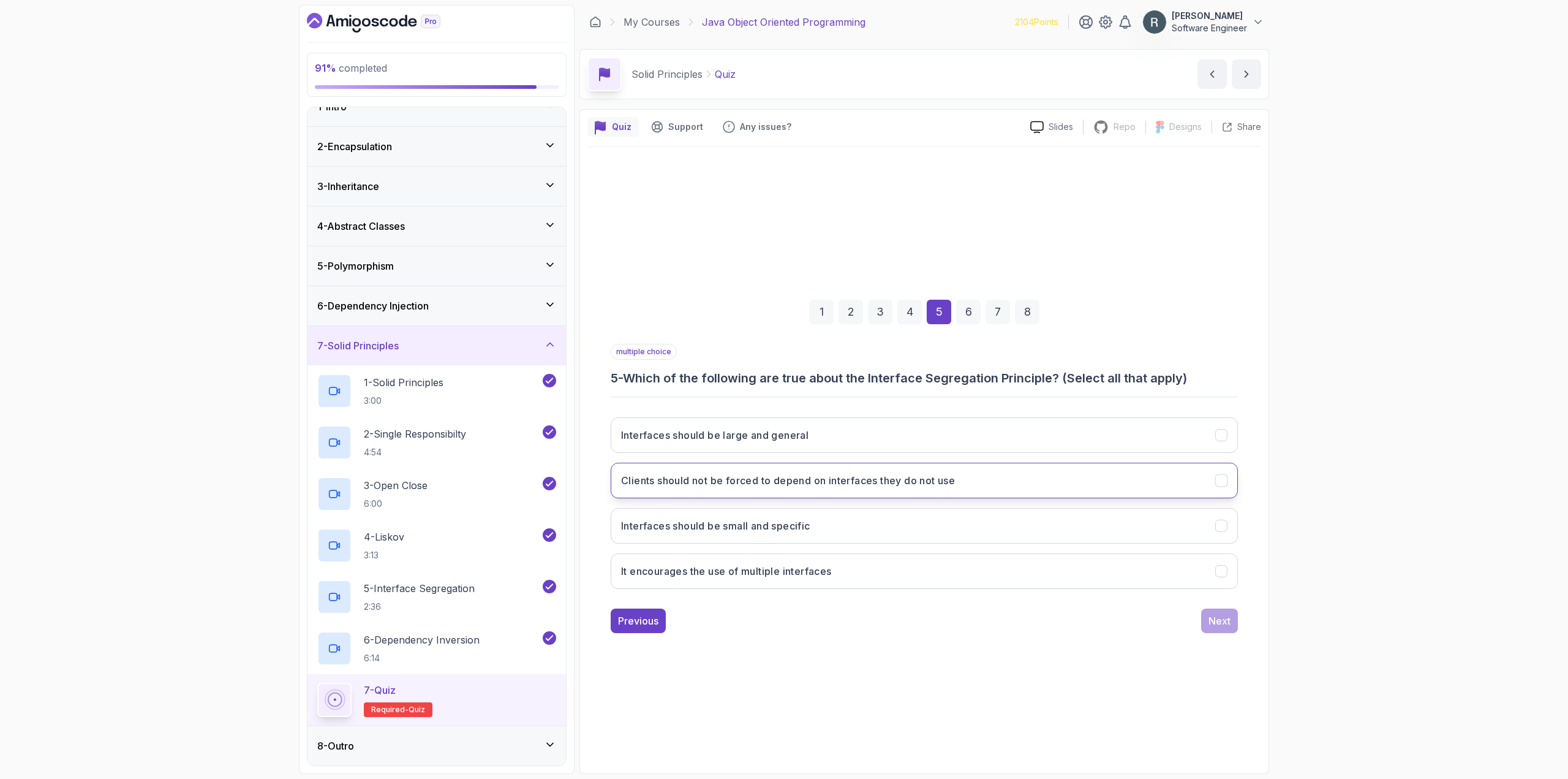
click at [850, 494] on button "Clients should not be forced to depend on interfaces they do not use" at bounding box center [924, 480] width 627 height 36
click at [852, 530] on button "Interfaces should be small and specific" at bounding box center [924, 526] width 627 height 36
click at [841, 577] on button "It encourages the use of multiple interfaces" at bounding box center [924, 571] width 627 height 36
click at [1107, 489] on button "Clients should not be forced to depend on interfaces they do not use" at bounding box center [924, 480] width 627 height 36
click at [1217, 623] on div "Next" at bounding box center [1219, 620] width 22 height 15
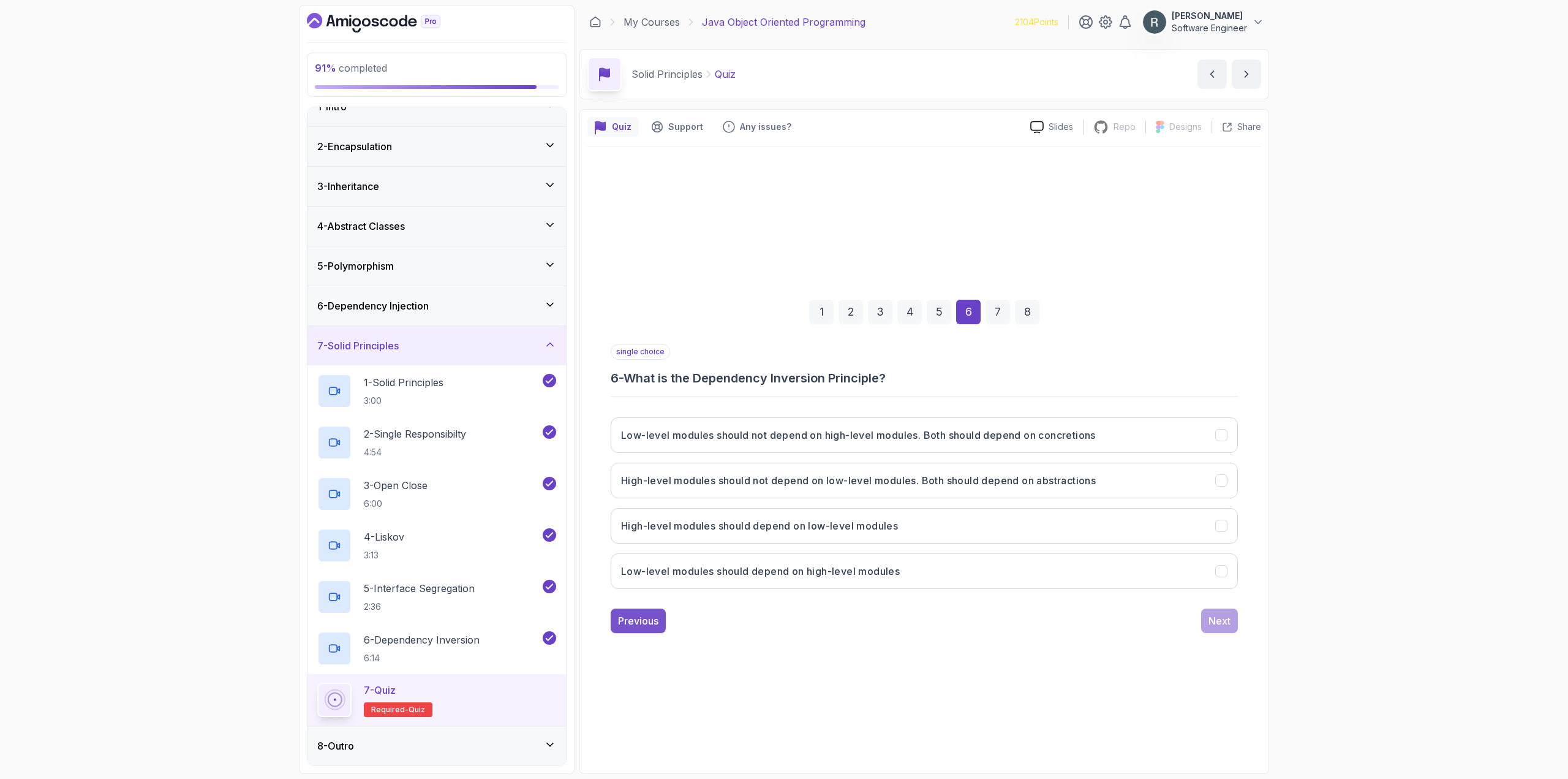
click at [655, 620] on div "Previous" at bounding box center [638, 620] width 40 height 15
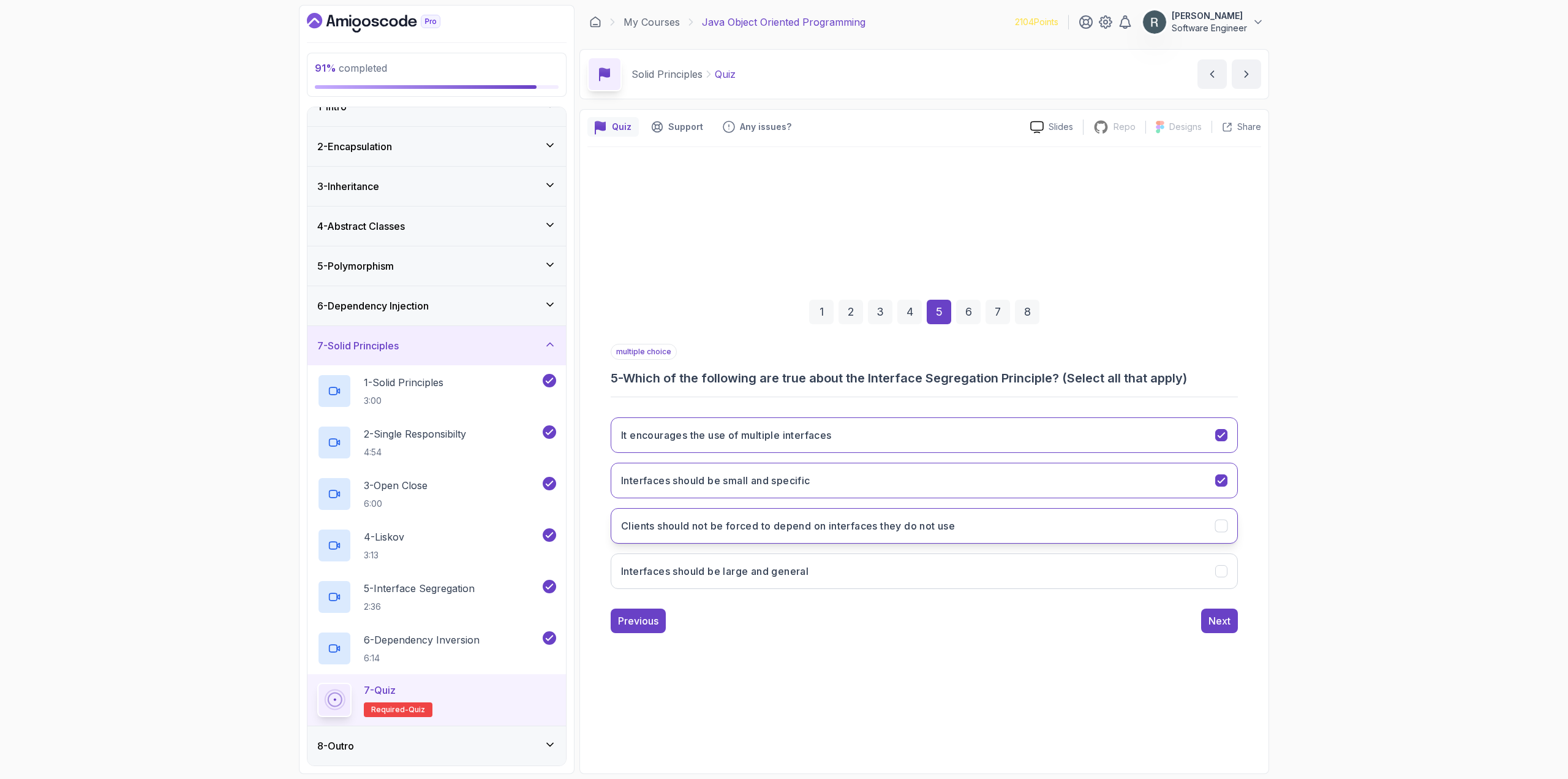
click at [1006, 537] on button "Clients should not be forced to depend on interfaces they do not use" at bounding box center [924, 526] width 627 height 36
click at [1229, 621] on div "Next" at bounding box center [1219, 620] width 22 height 15
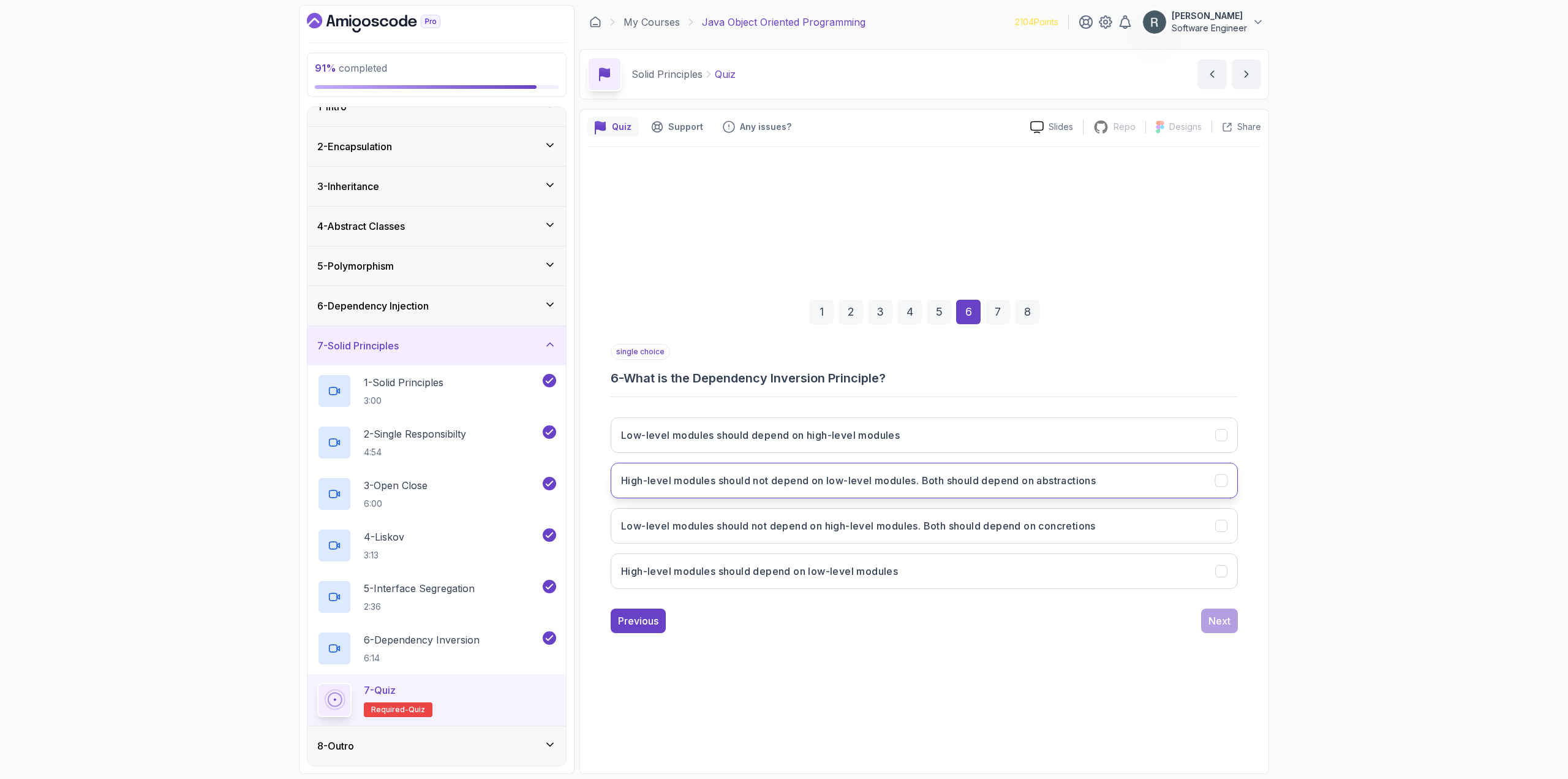
click at [1034, 484] on h3 "High-level modules should not depend on low-level modules. Both should depend o…" at bounding box center [858, 480] width 475 height 15
click at [1228, 626] on div "Next" at bounding box center [1219, 620] width 22 height 15
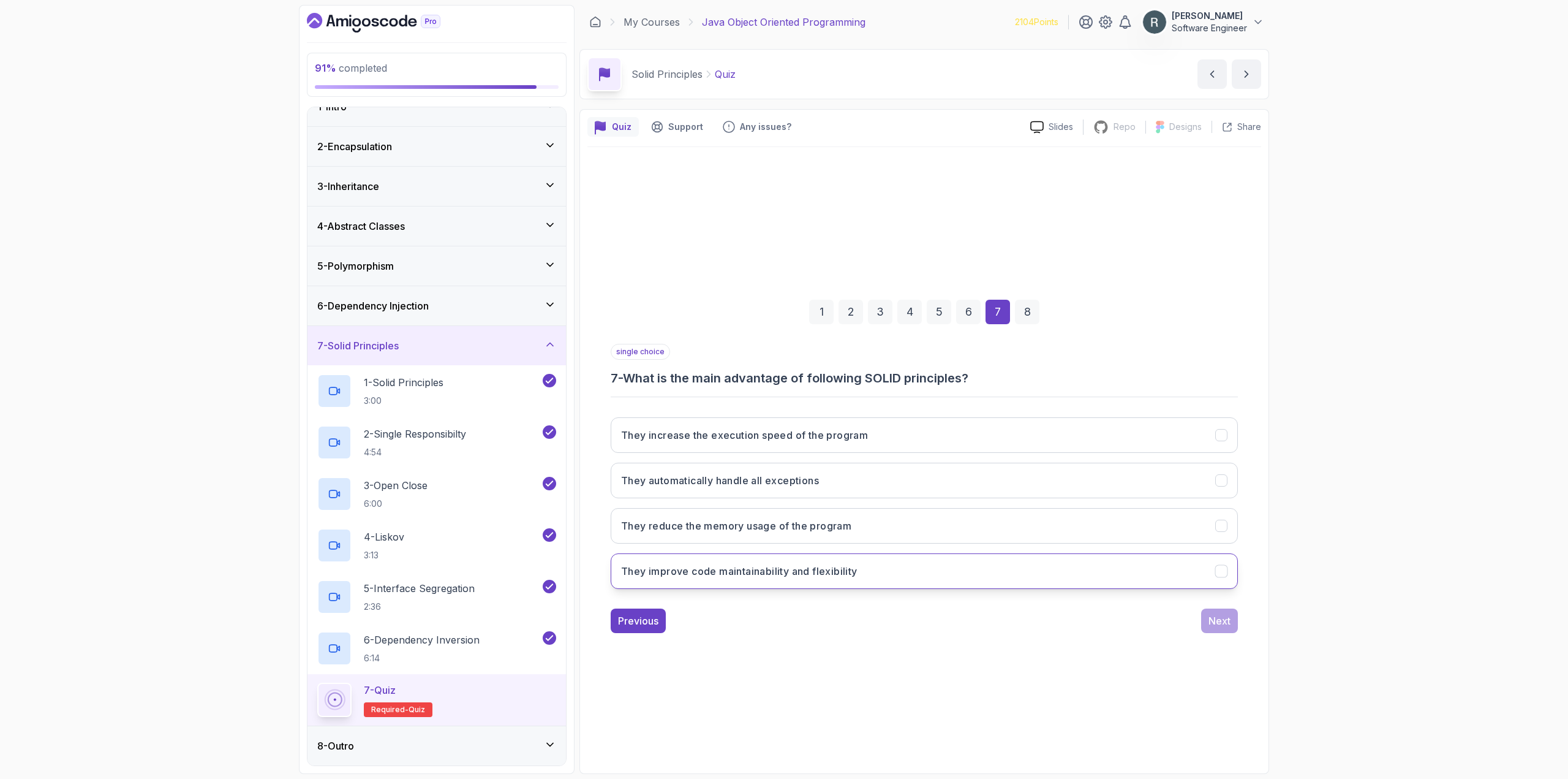
click at [1027, 567] on button "They improve code maintainability and flexibility" at bounding box center [924, 571] width 627 height 36
click at [1220, 627] on div "Next" at bounding box center [1219, 620] width 22 height 15
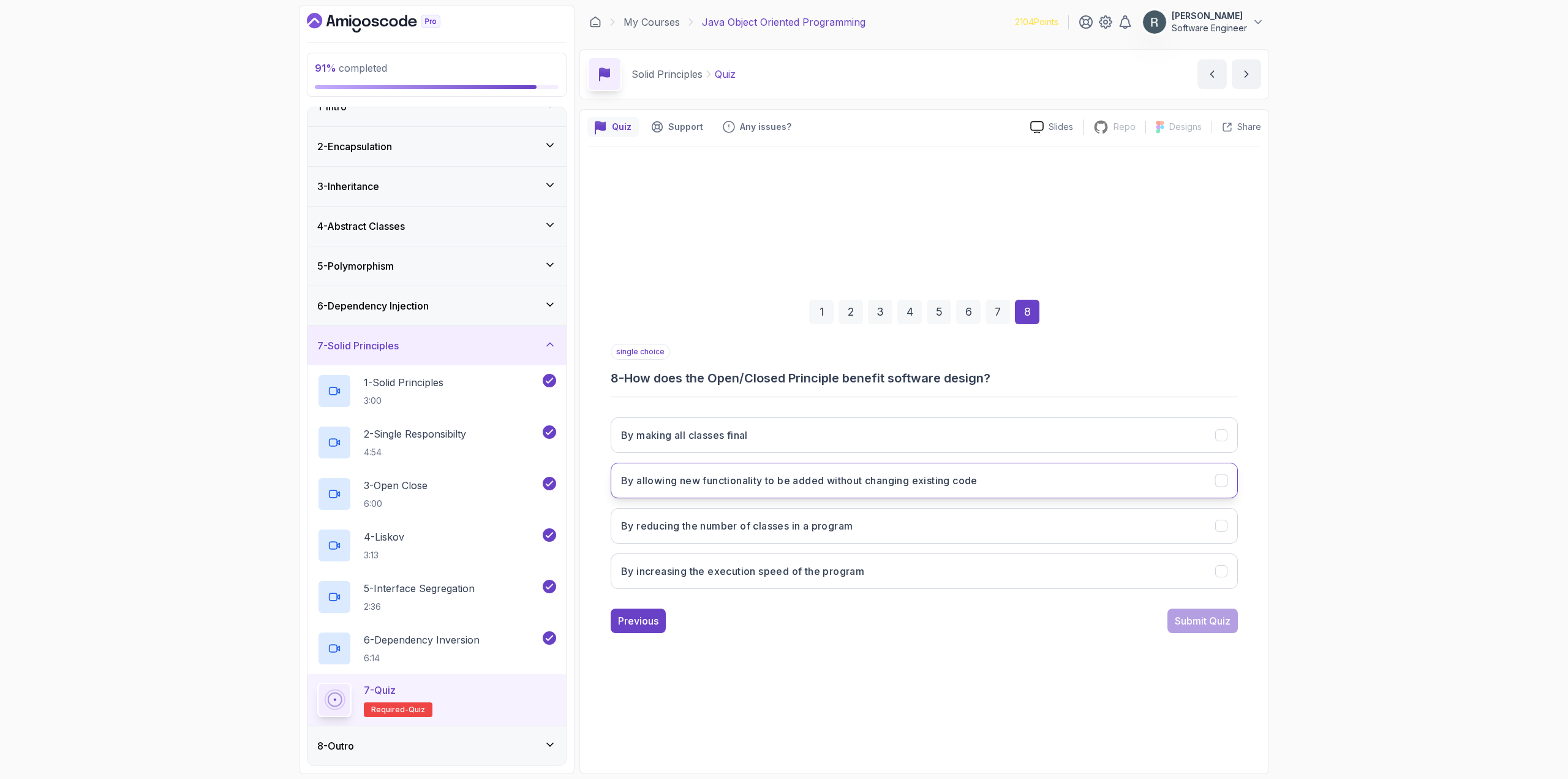
click at [989, 487] on button "By allowing new functionality to be added without changing existing code" at bounding box center [924, 480] width 627 height 36
click at [1198, 620] on div "Submit Quiz" at bounding box center [1203, 620] width 56 height 15
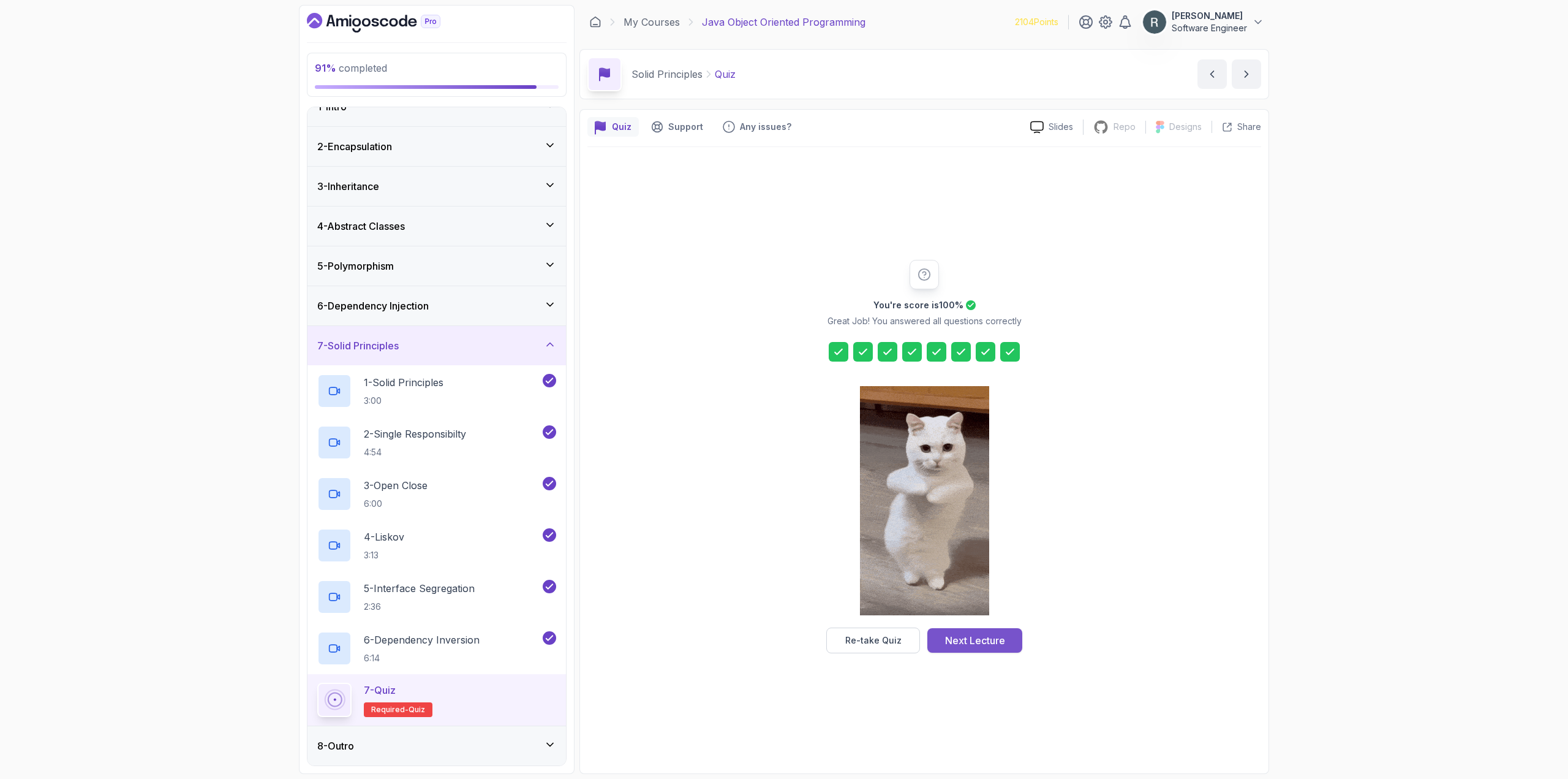
click at [970, 637] on div "Next Lecture" at bounding box center [975, 640] width 60 height 15
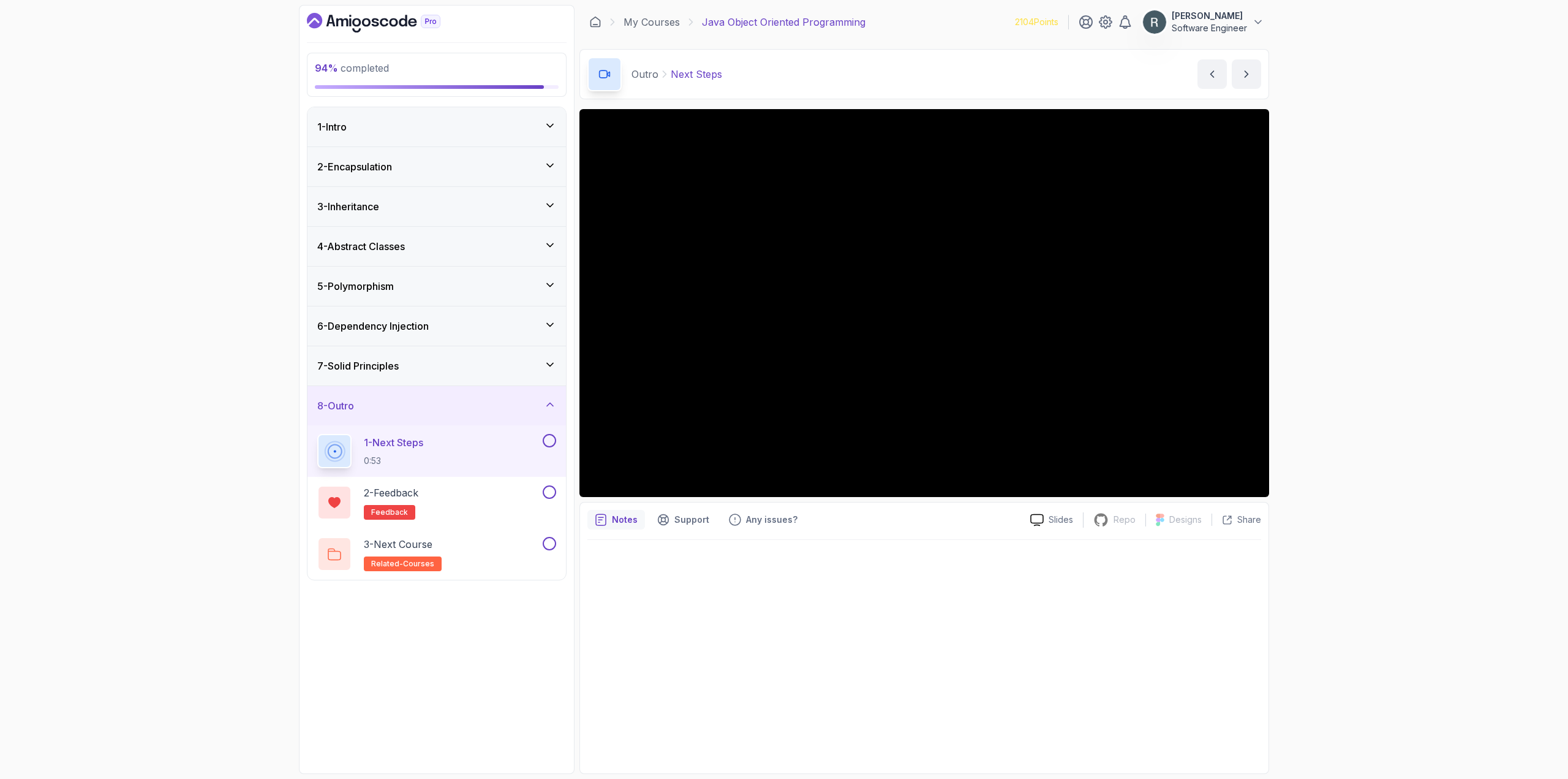
click at [544, 439] on button at bounding box center [549, 440] width 13 height 13
click at [509, 499] on div "2 - Feedback feedback" at bounding box center [429, 502] width 223 height 34
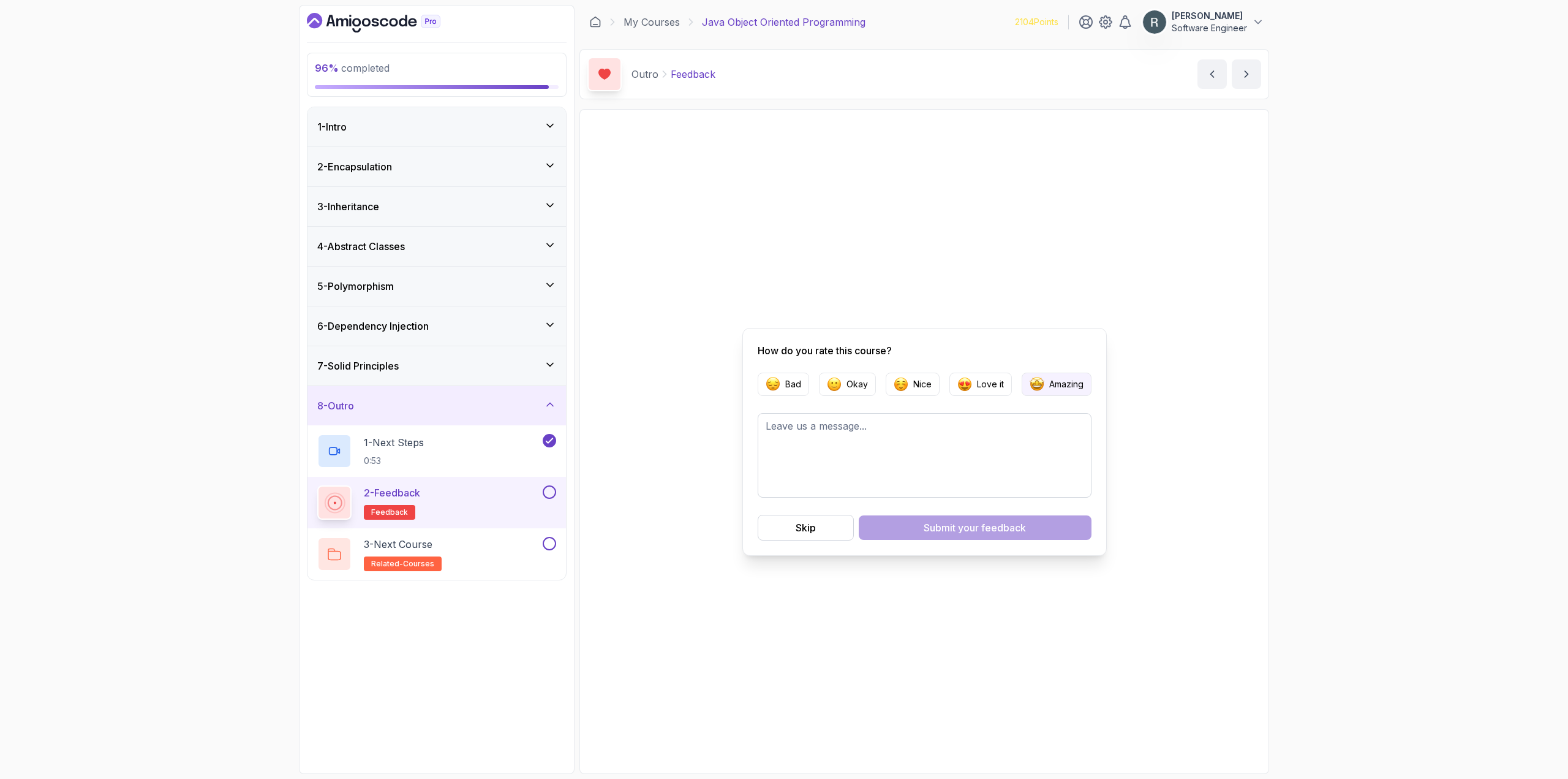
click at [1063, 380] on p "Amazing" at bounding box center [1066, 384] width 34 height 13
click at [1000, 524] on span "your feedback" at bounding box center [992, 527] width 68 height 15
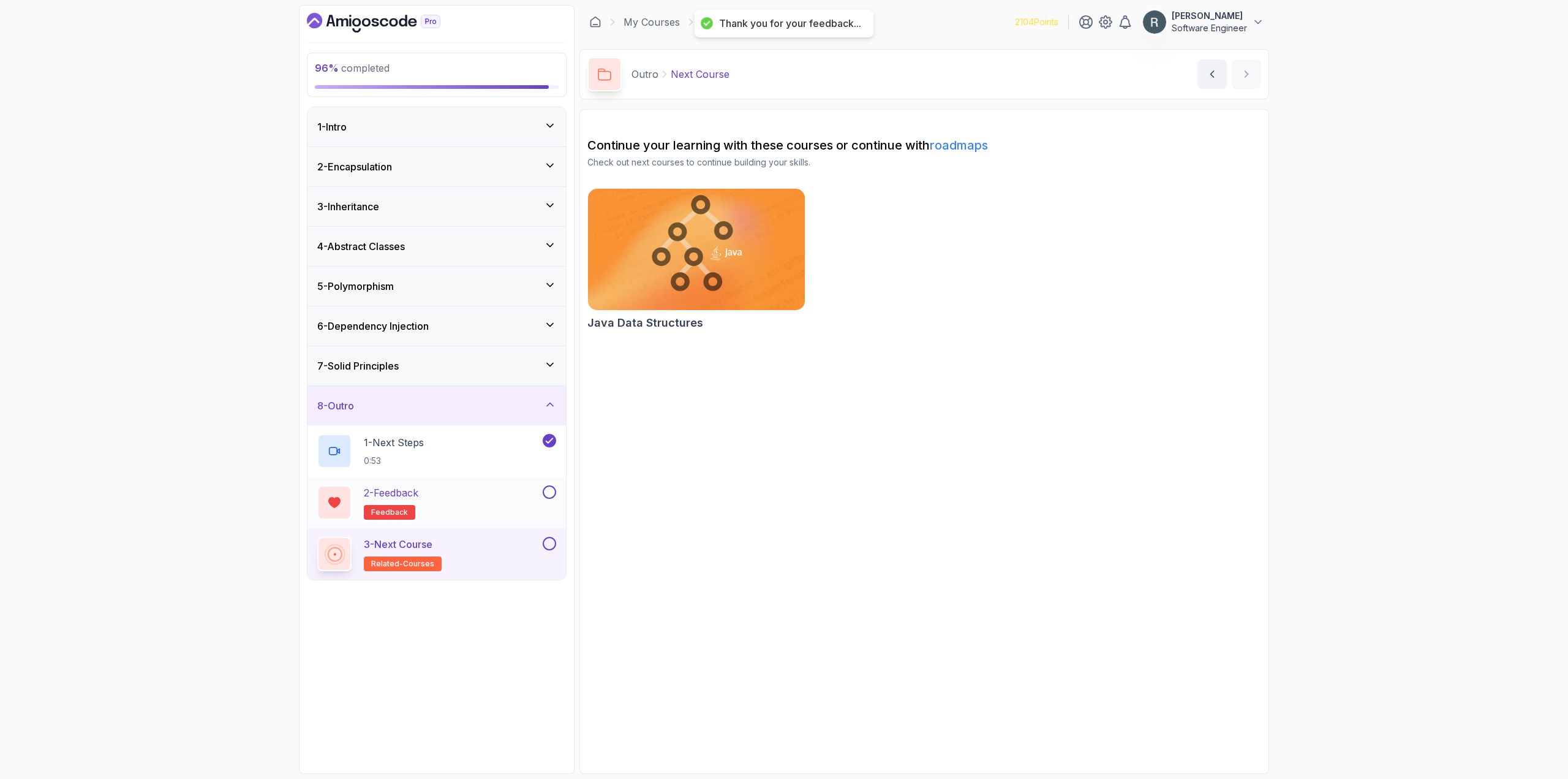
click at [543, 490] on button at bounding box center [549, 491] width 13 height 13
click at [519, 560] on div "3 - Next Course related-courses" at bounding box center [429, 553] width 223 height 34
click at [551, 545] on button at bounding box center [549, 543] width 13 height 13
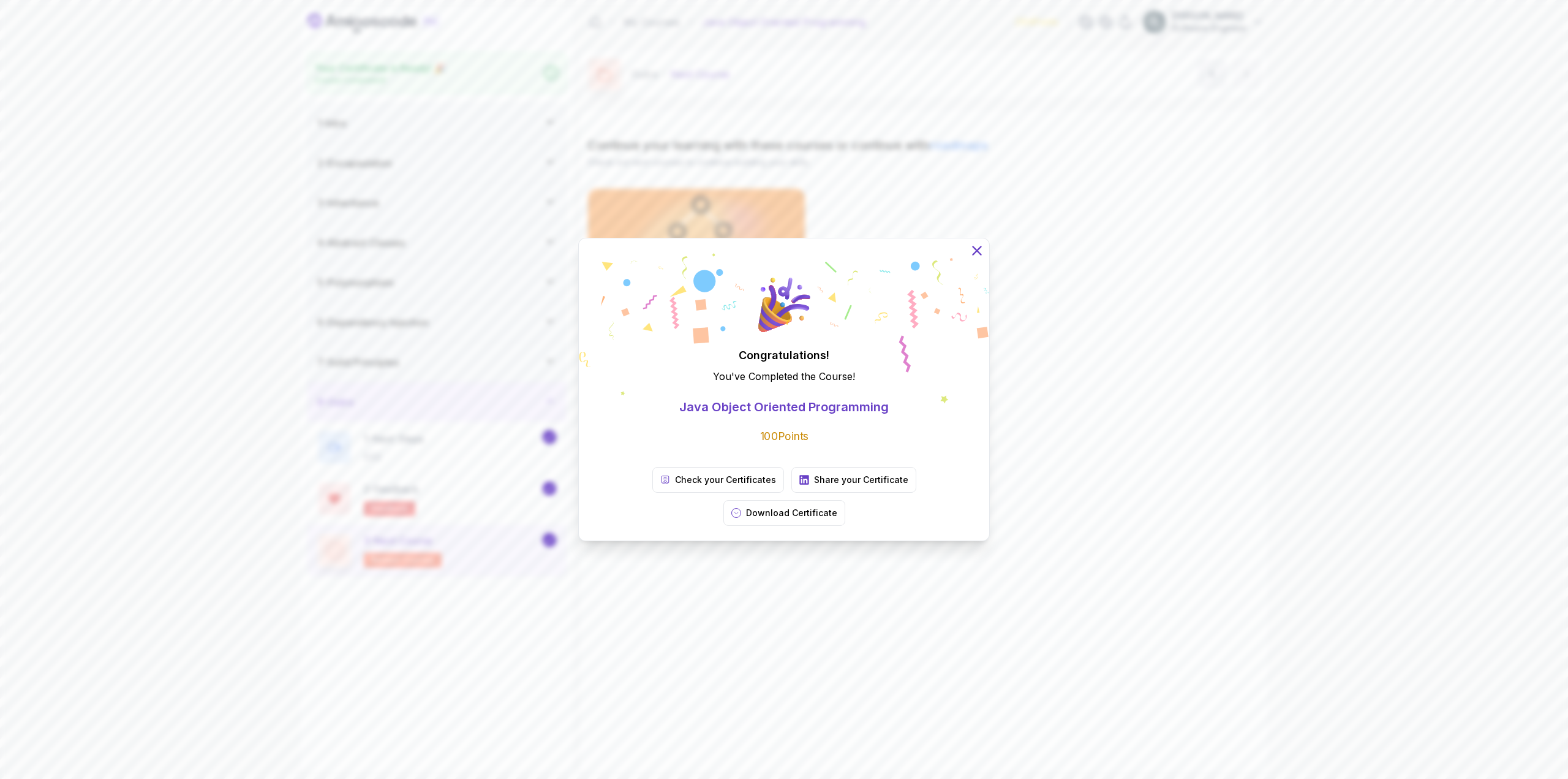
click at [976, 258] on icon at bounding box center [976, 250] width 16 height 16
